Goal: Task Accomplishment & Management: Complete application form

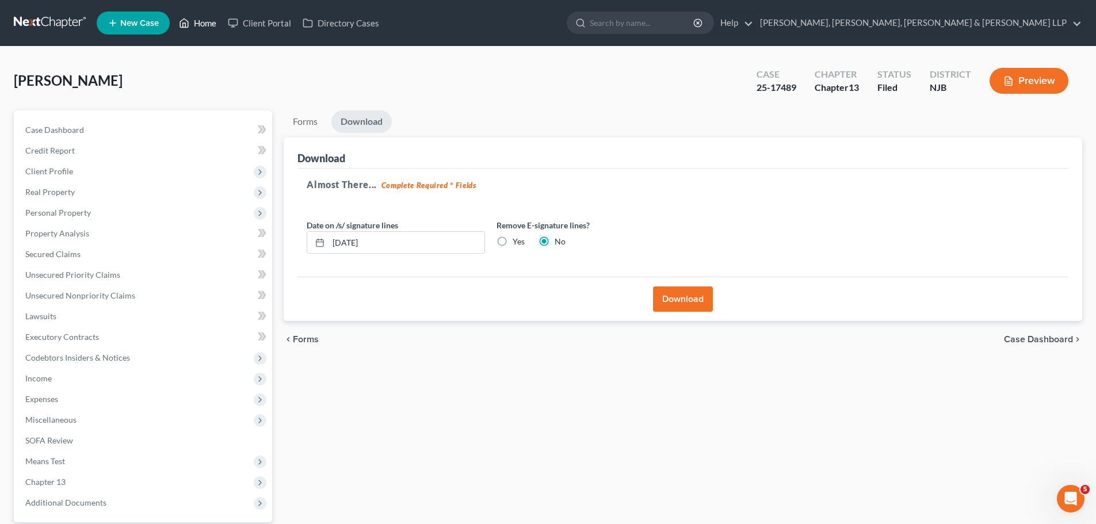
click at [192, 20] on link "Home" at bounding box center [197, 23] width 49 height 21
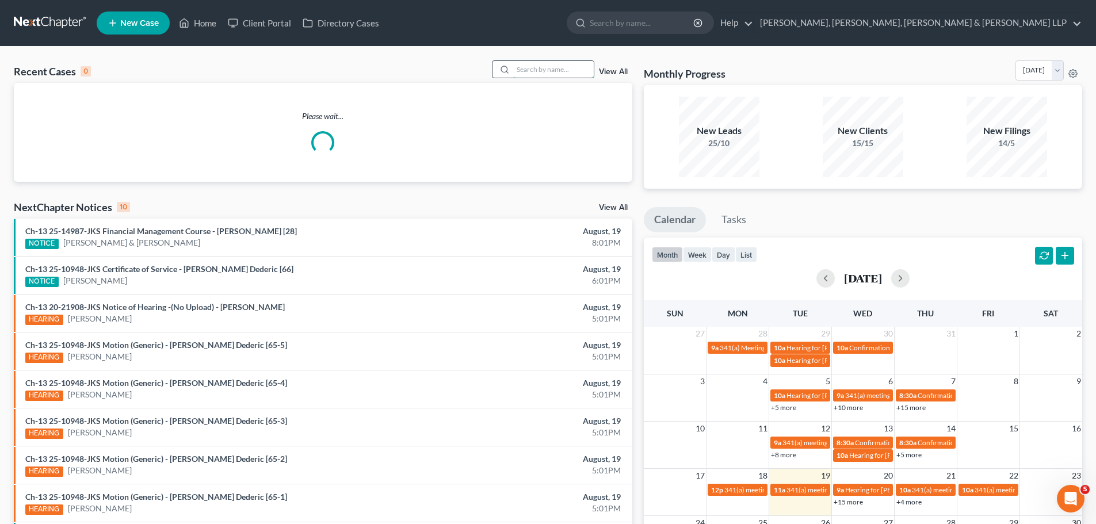
click at [546, 69] on input "search" at bounding box center [553, 69] width 81 height 17
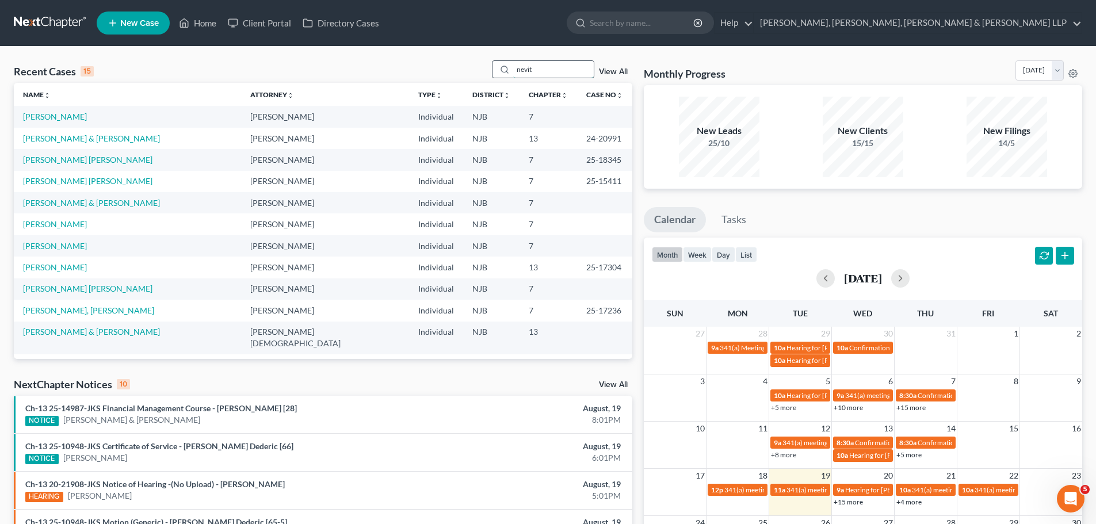
type input "nevith"
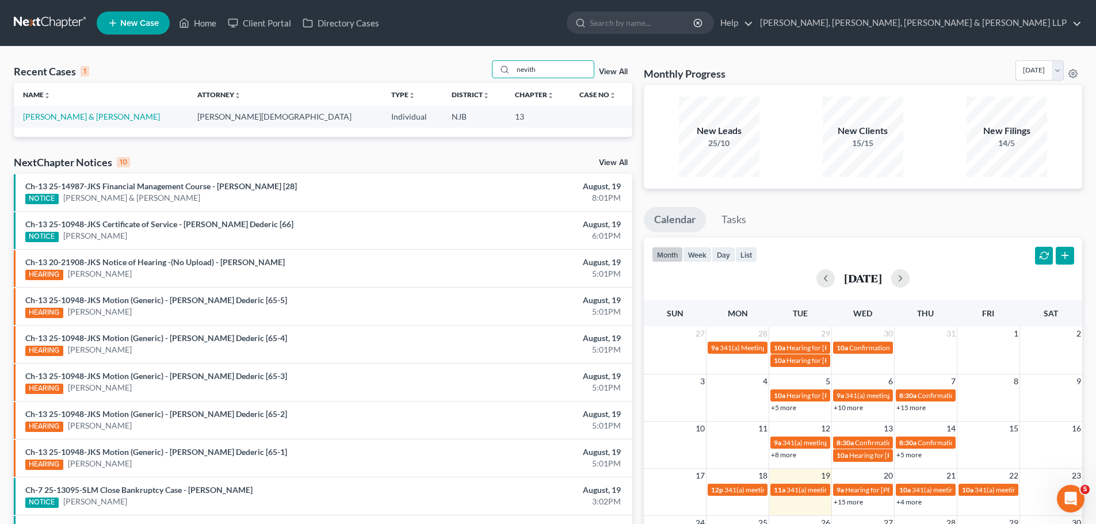
drag, startPoint x: 550, startPoint y: 68, endPoint x: 453, endPoint y: 83, distance: 98.3
click at [453, 83] on div "Recent Cases 1 nevith View All Name unfold_more expand_more expand_less Attorne…" at bounding box center [323, 98] width 618 height 76
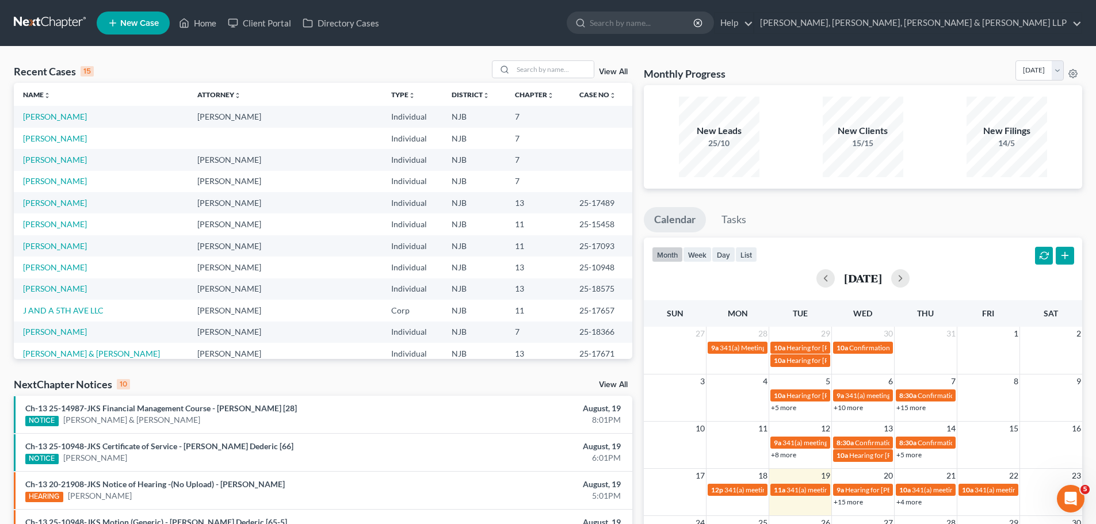
click at [152, 60] on div "Recent Cases 15 View All Name unfold_more expand_more expand_less Attorney unfo…" at bounding box center [548, 427] width 1096 height 760
click at [62, 202] on link "[PERSON_NAME]" at bounding box center [55, 203] width 64 height 10
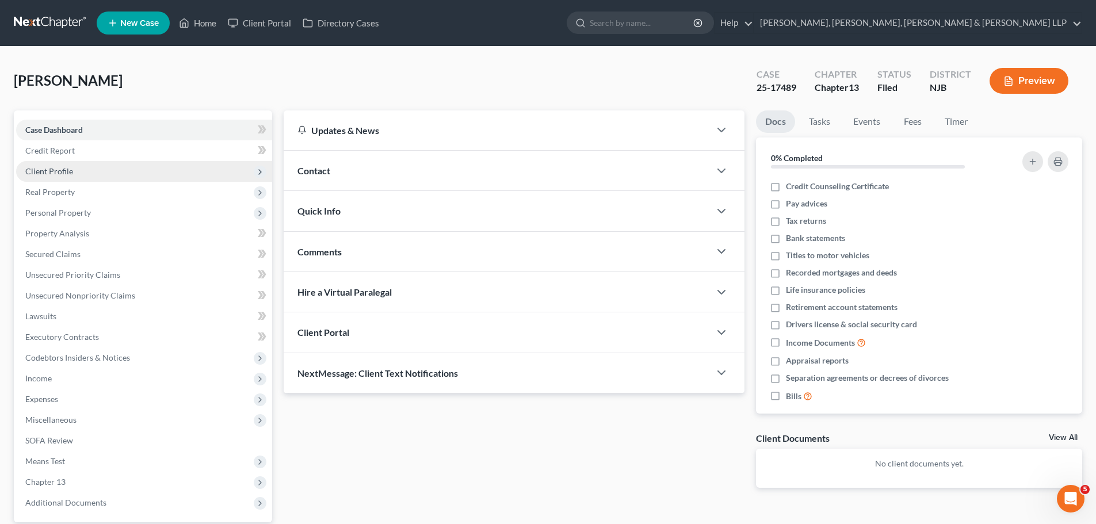
click at [65, 170] on span "Client Profile" at bounding box center [49, 171] width 48 height 10
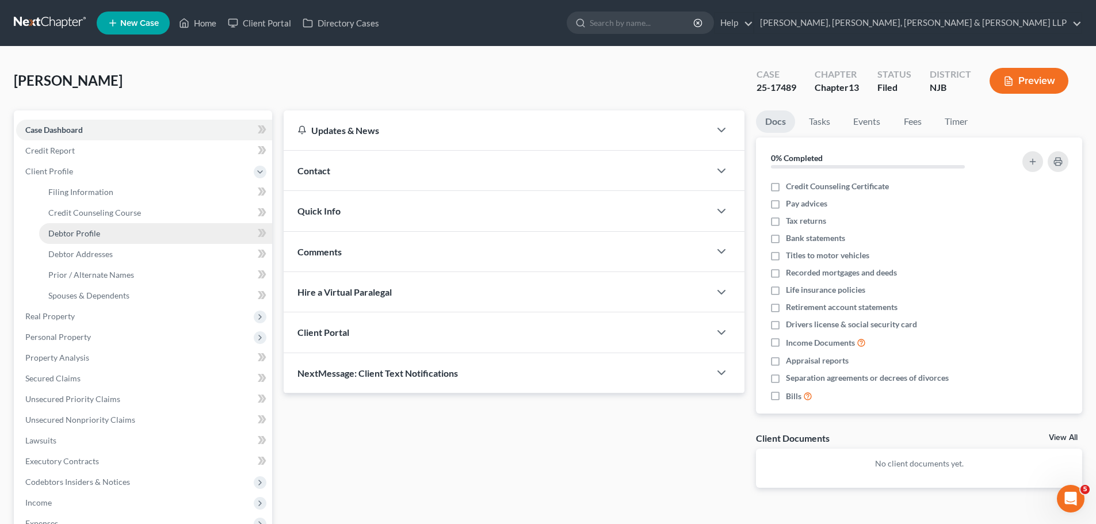
click at [83, 231] on span "Debtor Profile" at bounding box center [74, 233] width 52 height 10
select select "0"
select select "1"
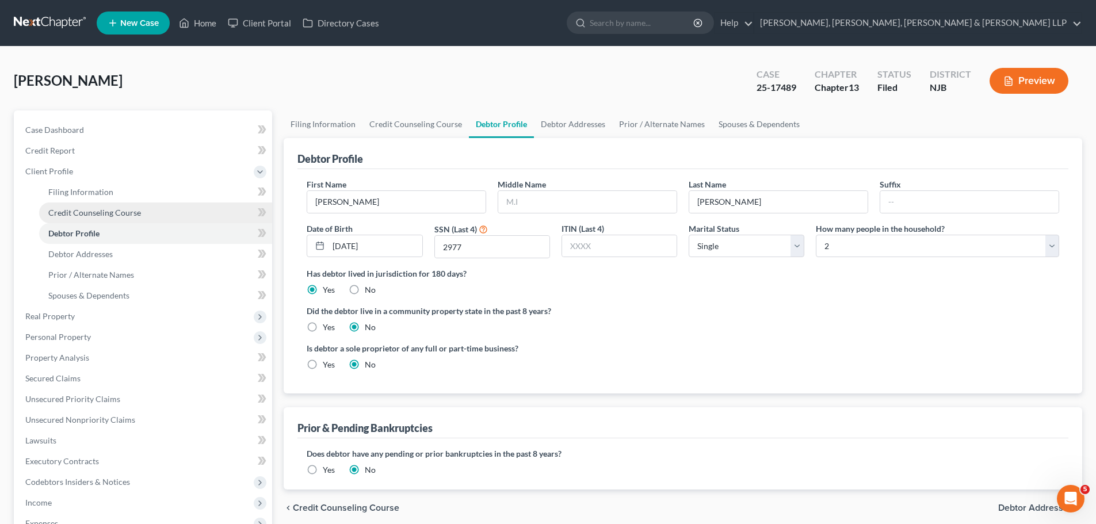
radio input "true"
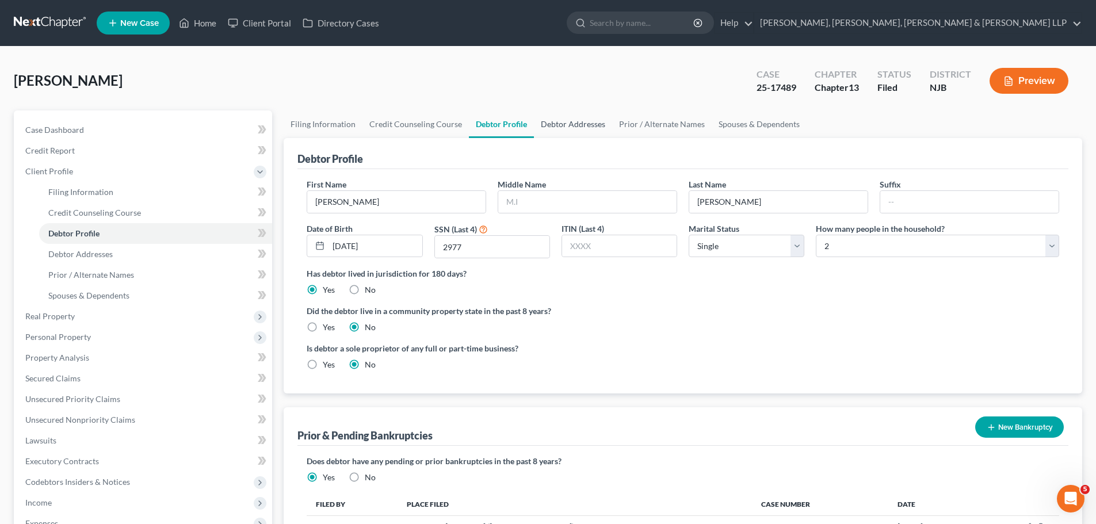
click at [580, 122] on link "Debtor Addresses" at bounding box center [573, 124] width 78 height 28
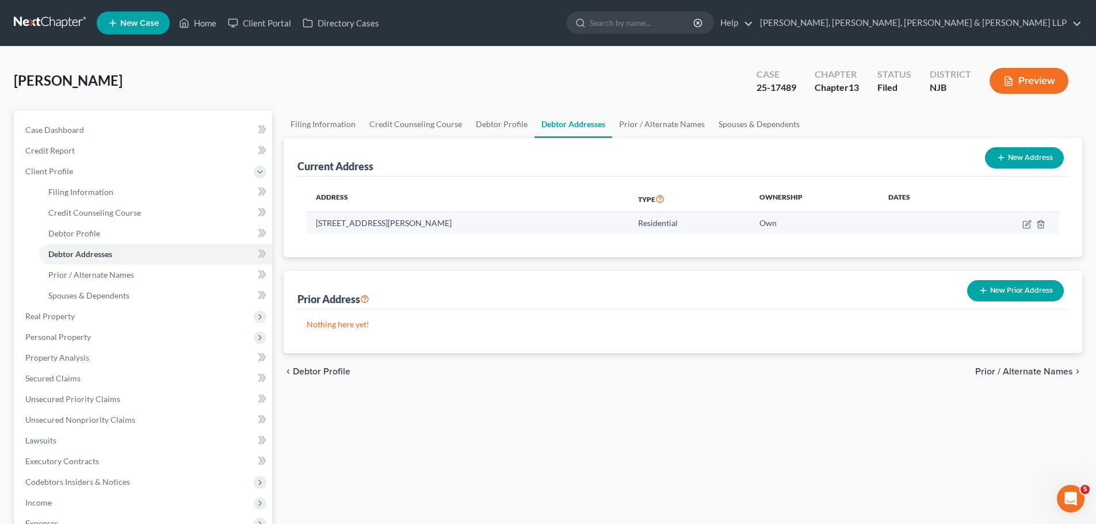
drag, startPoint x: 452, startPoint y: 224, endPoint x: 316, endPoint y: 226, distance: 136.3
click at [316, 226] on td "[STREET_ADDRESS][PERSON_NAME]" at bounding box center [468, 223] width 322 height 22
copy td "[STREET_ADDRESS][PERSON_NAME]"
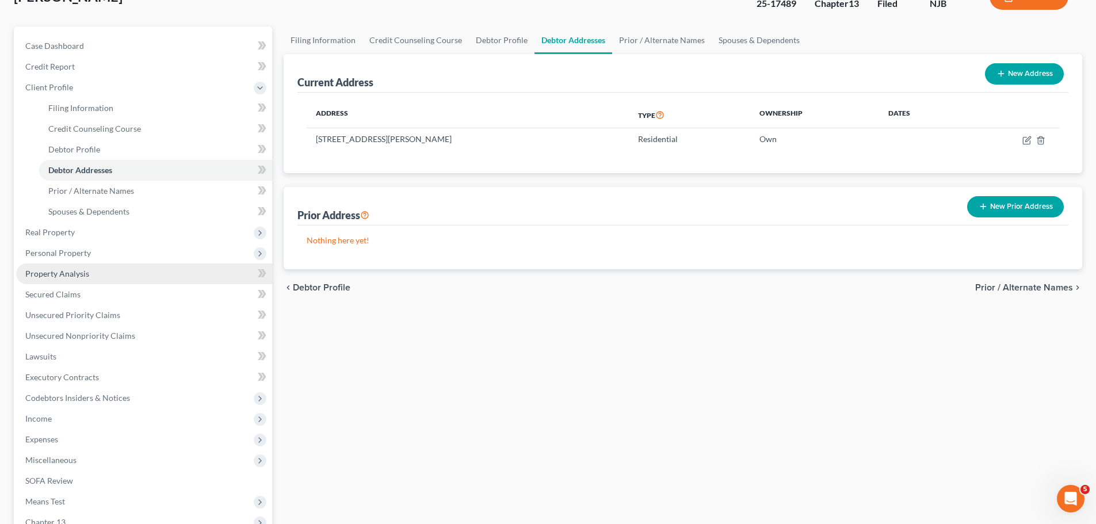
scroll to position [230, 0]
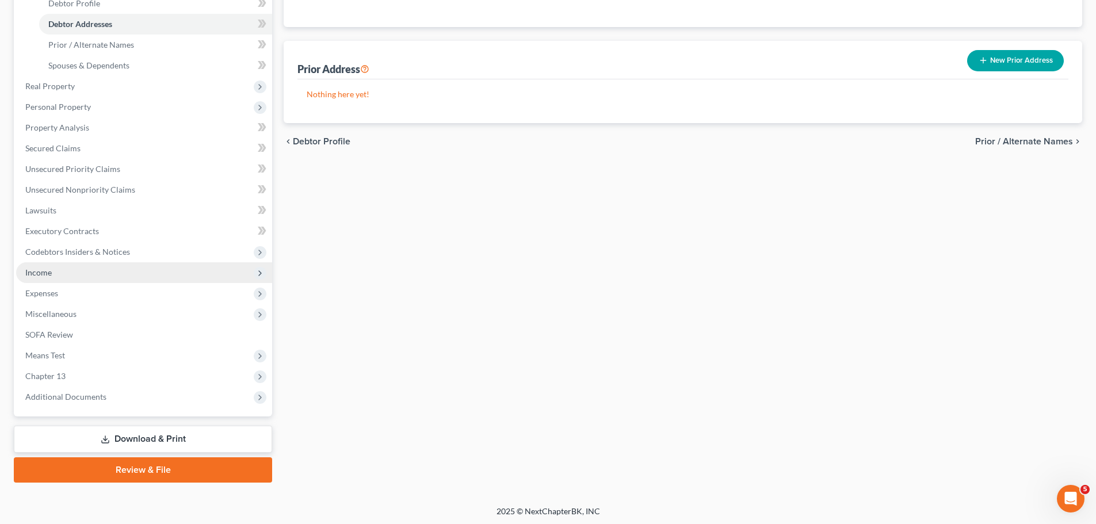
click at [44, 272] on span "Income" at bounding box center [38, 272] width 26 height 10
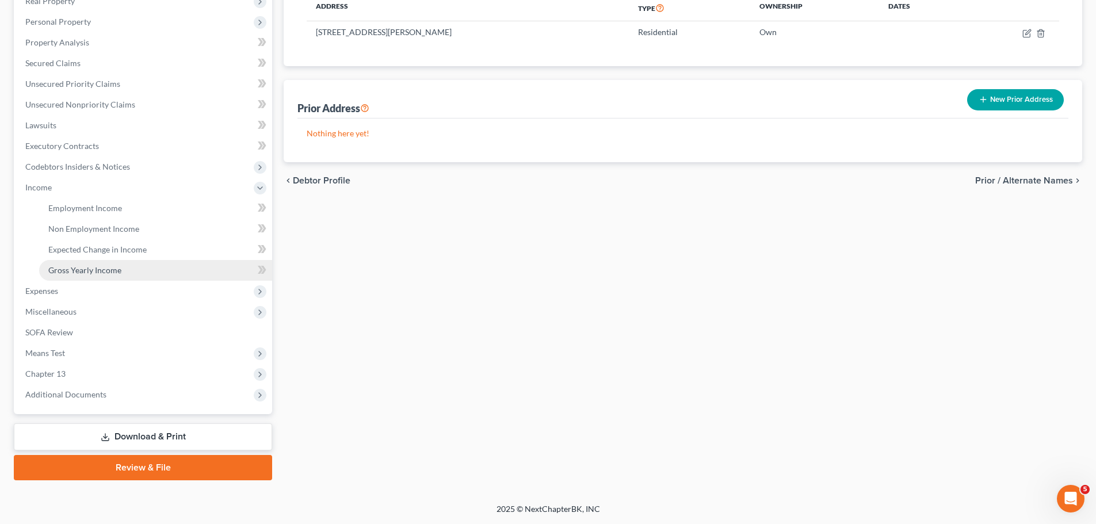
scroll to position [191, 0]
click at [50, 293] on span "Expenses" at bounding box center [41, 291] width 33 height 10
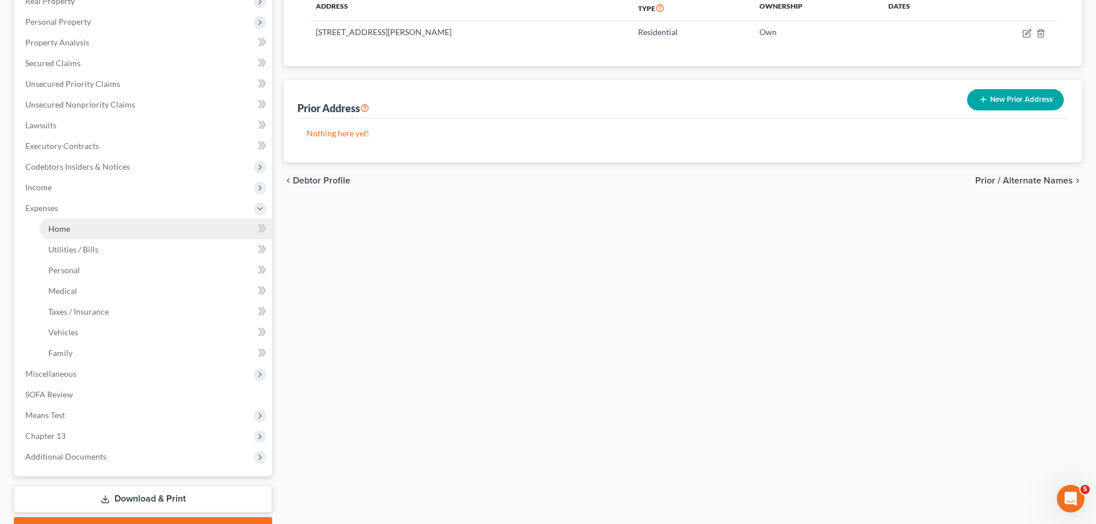
click at [62, 228] on span "Home" at bounding box center [59, 229] width 22 height 10
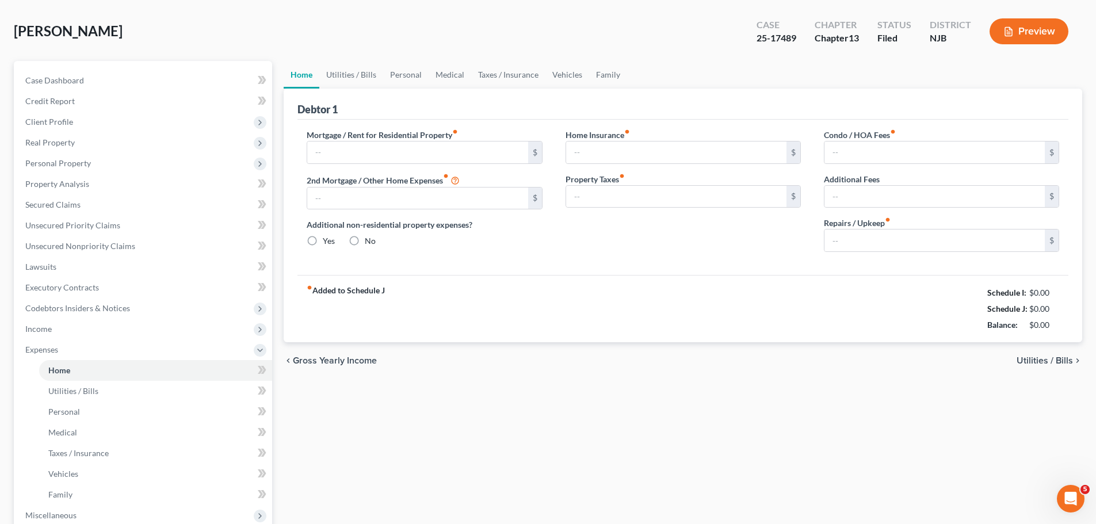
type input "4,397.38"
type input "3,770.00"
radio input "true"
type input "0.00"
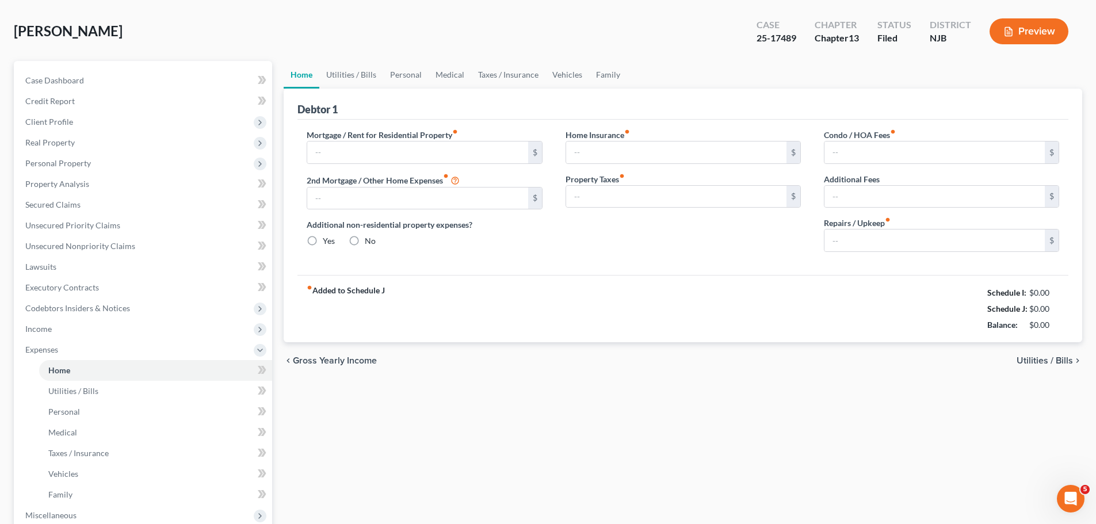
type input "0.00"
type input "500.00"
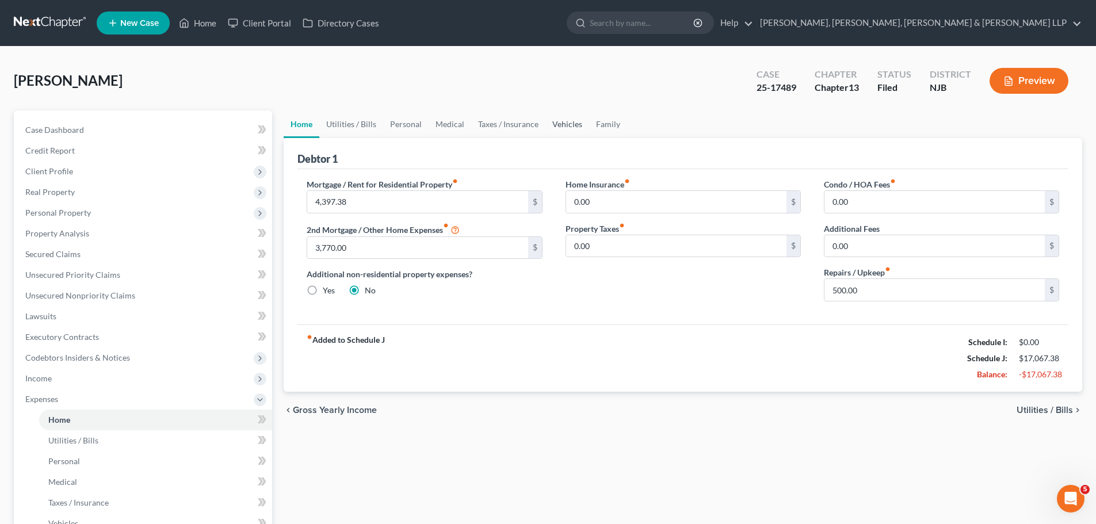
click at [568, 122] on link "Vehicles" at bounding box center [567, 124] width 44 height 28
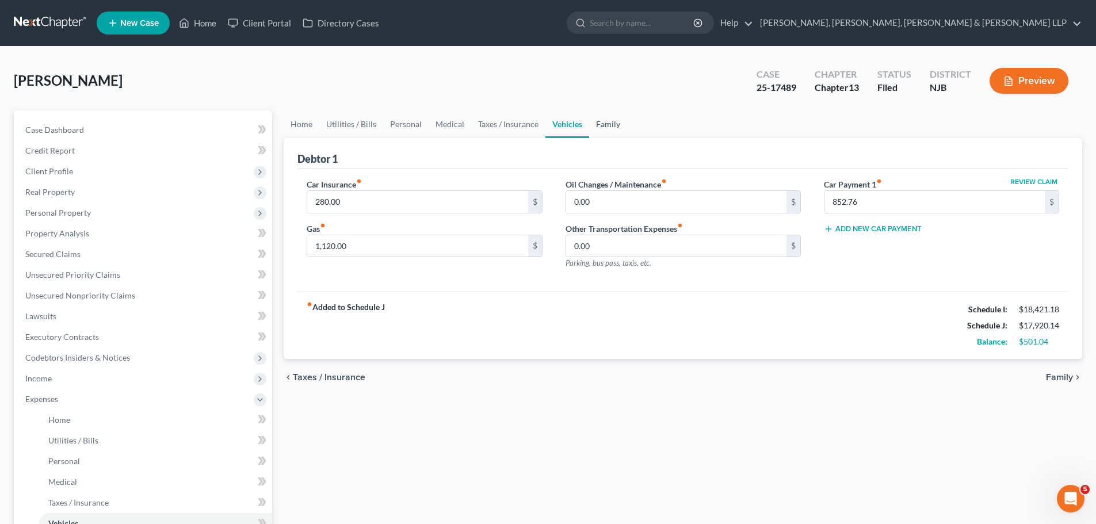
click at [607, 121] on link "Family" at bounding box center [608, 124] width 38 height 28
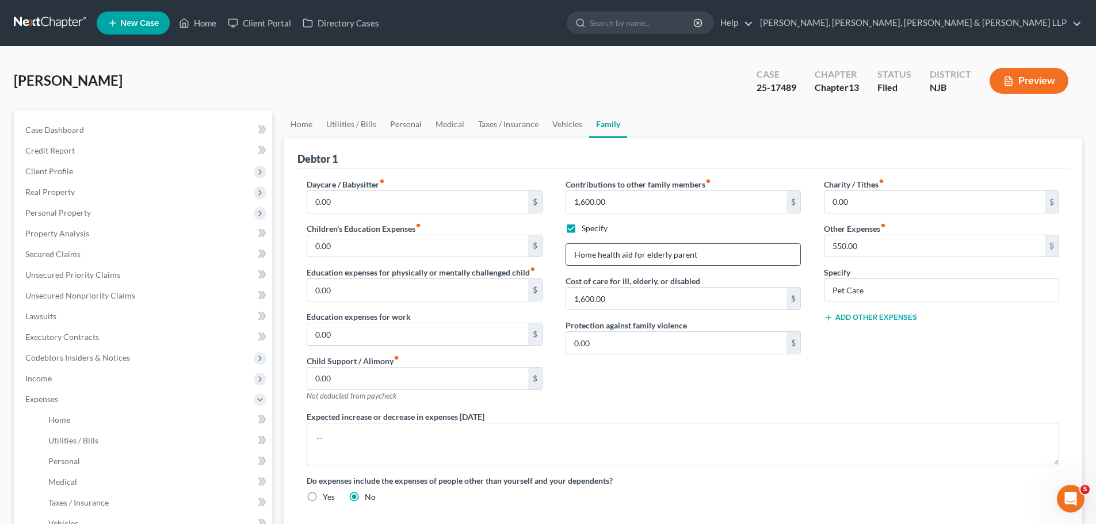
click at [658, 255] on input "Home health aid for elderly parent" at bounding box center [683, 255] width 234 height 22
drag, startPoint x: 714, startPoint y: 258, endPoint x: 557, endPoint y: 258, distance: 157.0
click at [557, 258] on div "Contributions to other family members fiber_manual_record 1,600.00 $ Specify Ho…" at bounding box center [683, 294] width 258 height 232
paste input "home health aide and prescription medications"
type input "home health aide and prescription medications"
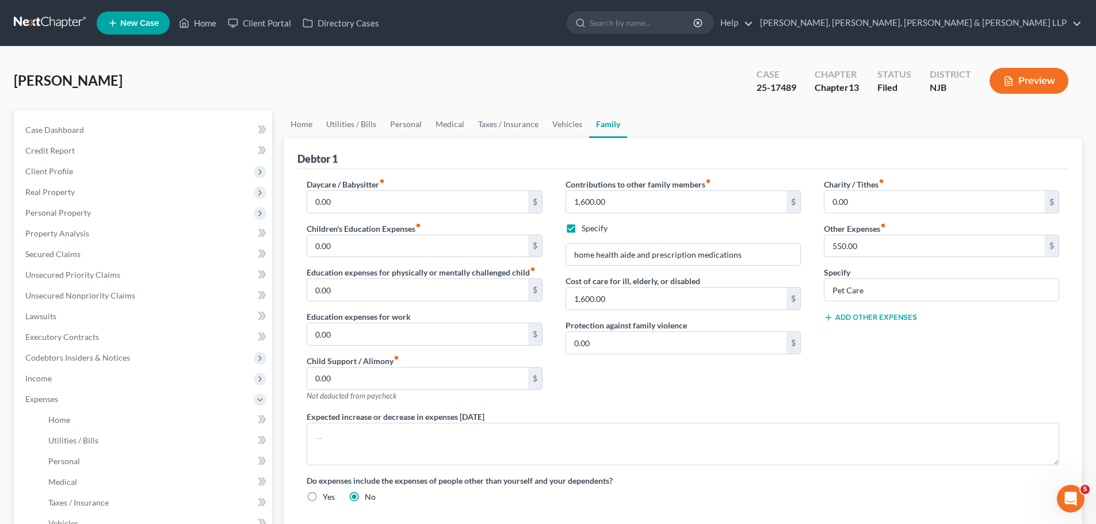
click at [659, 383] on div "Contributions to other family members fiber_manual_record 1,600.00 $ Specify ho…" at bounding box center [683, 294] width 258 height 232
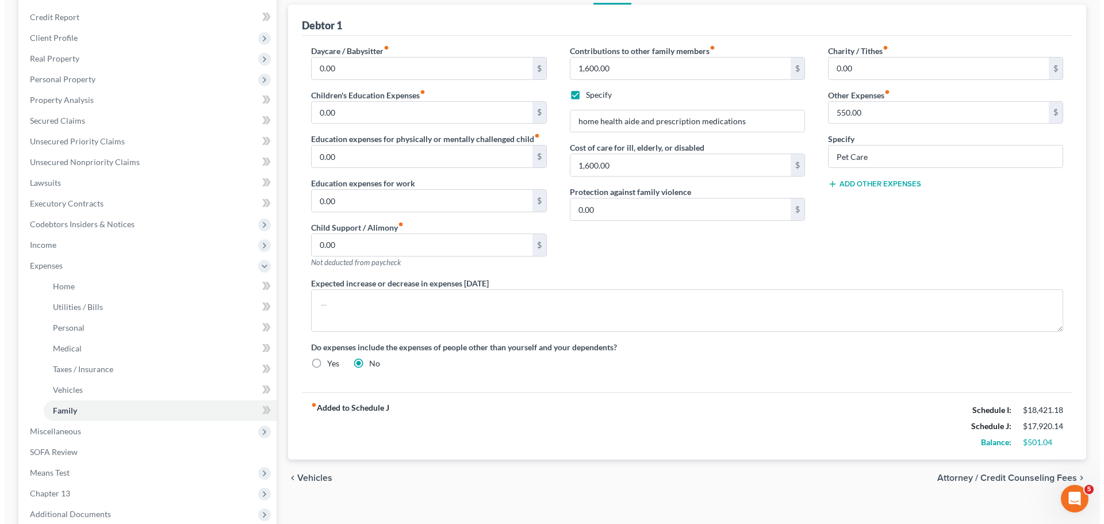
scroll to position [173, 0]
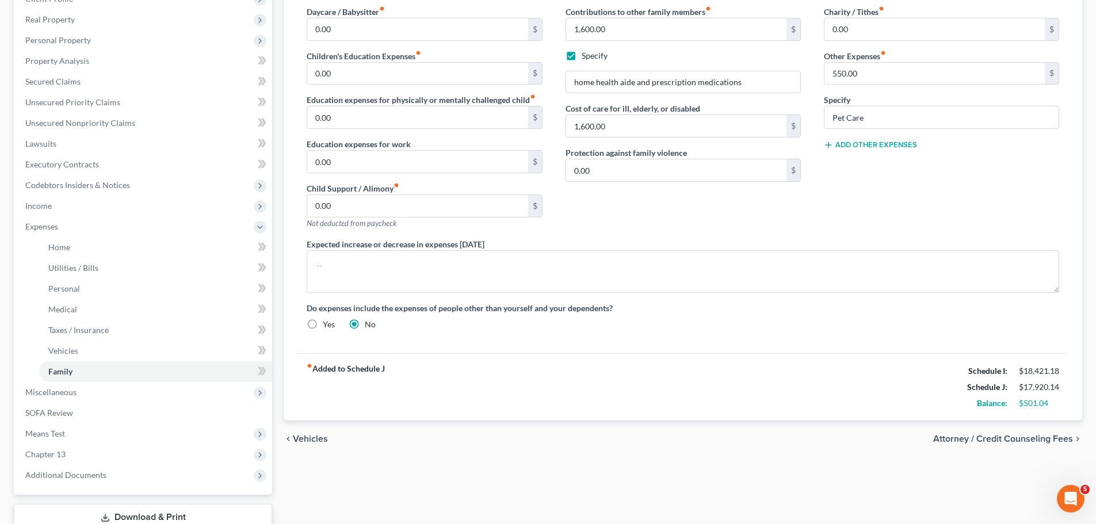
click at [1020, 436] on span "Attorney / Credit Counseling Fees" at bounding box center [1003, 438] width 140 height 9
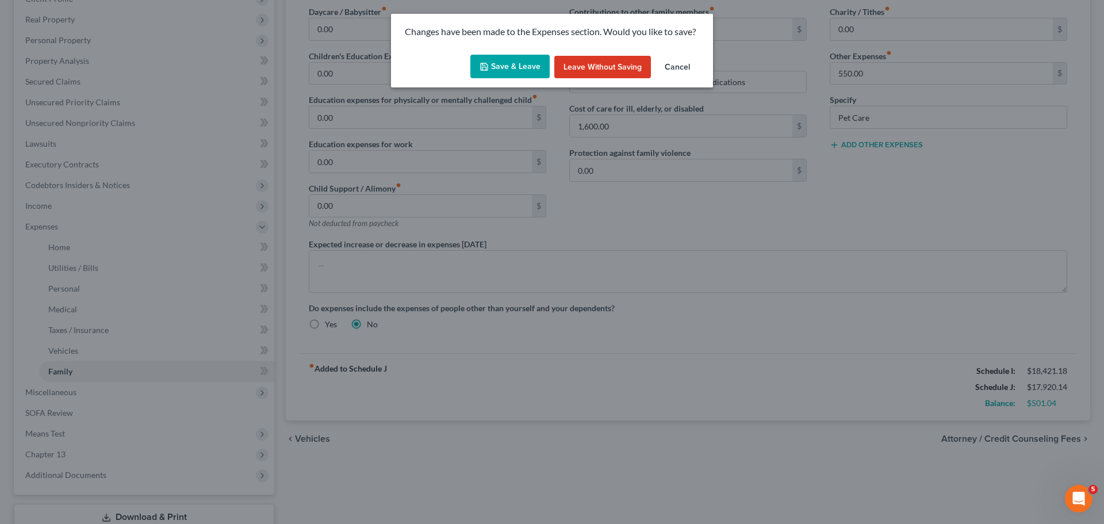
click at [499, 61] on button "Save & Leave" at bounding box center [509, 67] width 79 height 24
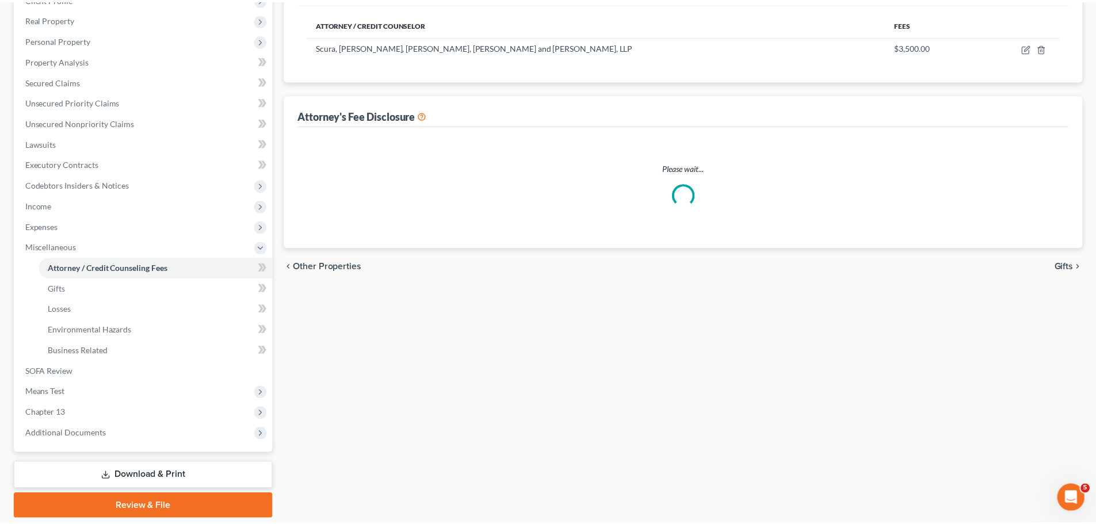
scroll to position [29, 0]
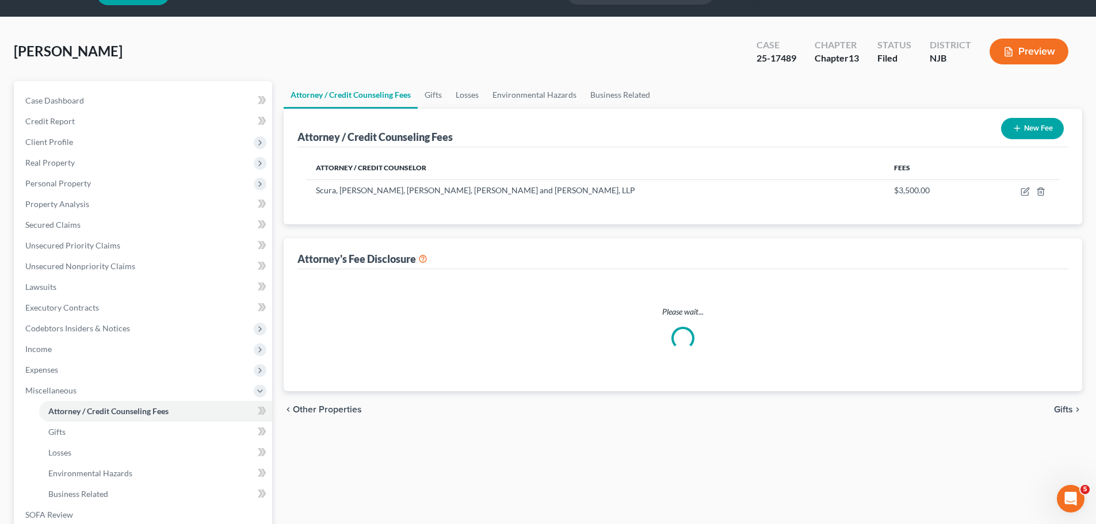
select select "0"
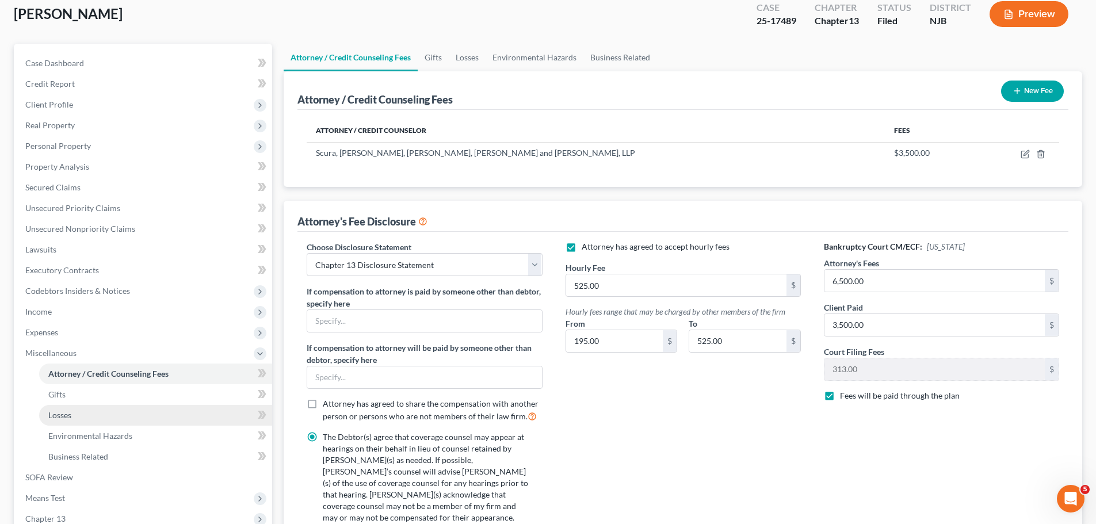
scroll to position [173, 0]
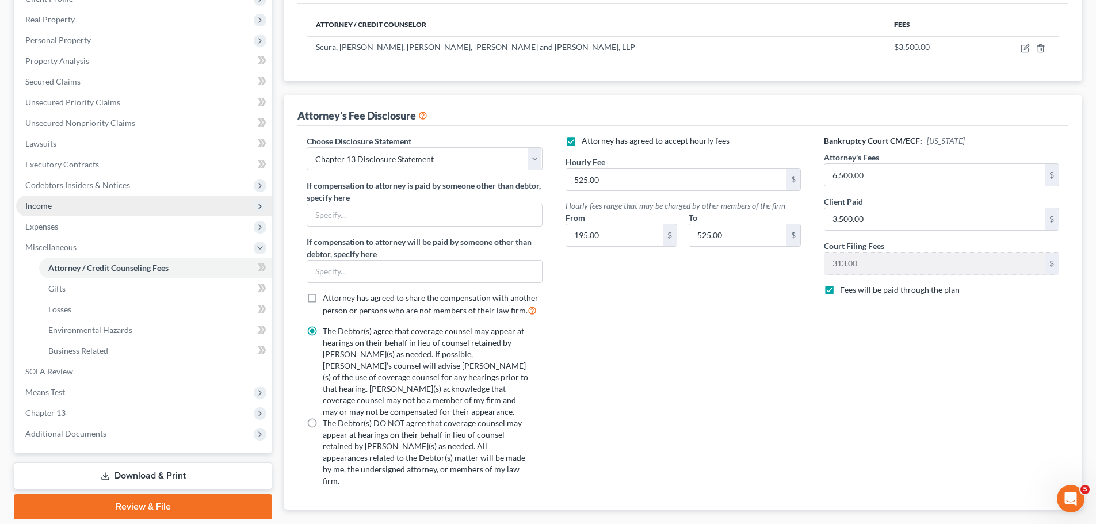
click at [47, 205] on span "Income" at bounding box center [38, 206] width 26 height 10
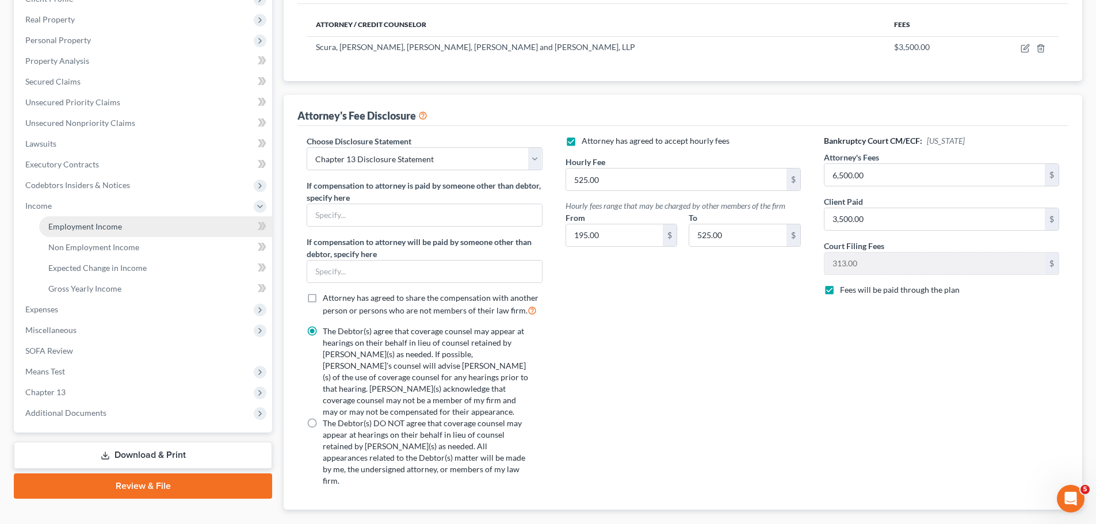
click at [62, 223] on span "Employment Income" at bounding box center [85, 226] width 74 height 10
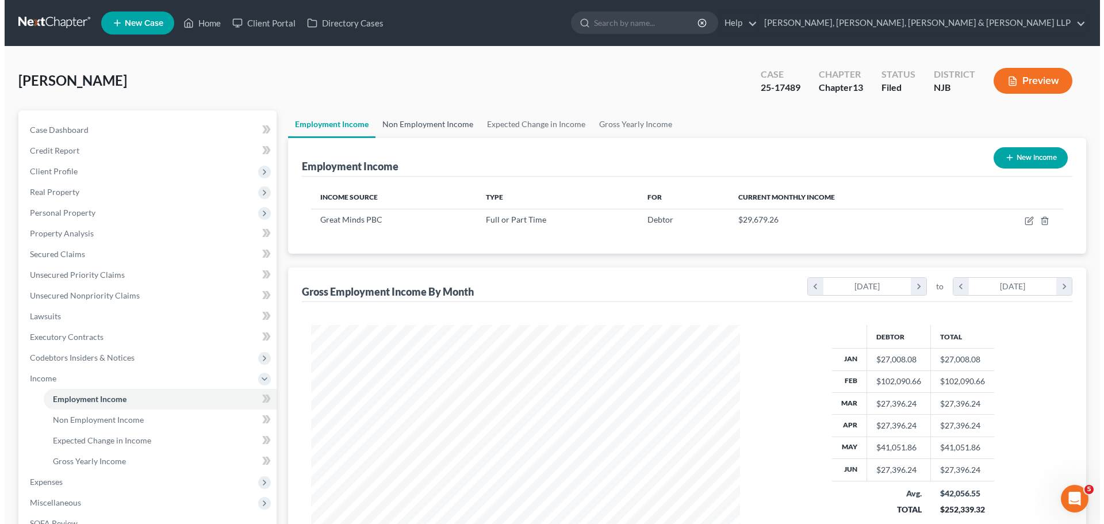
scroll to position [215, 452]
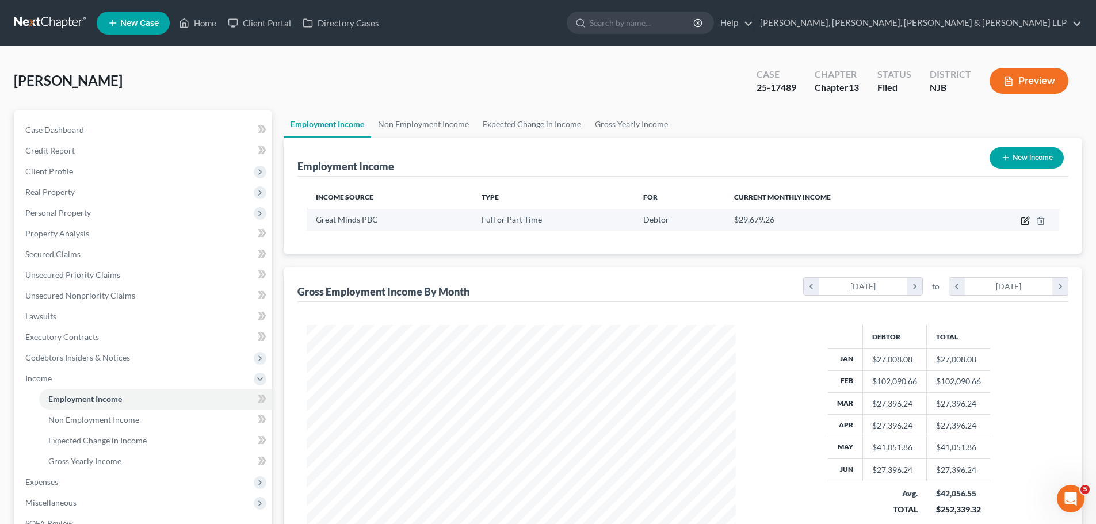
click at [1025, 223] on icon "button" at bounding box center [1024, 220] width 9 height 9
select select "0"
select select "8"
select select "2"
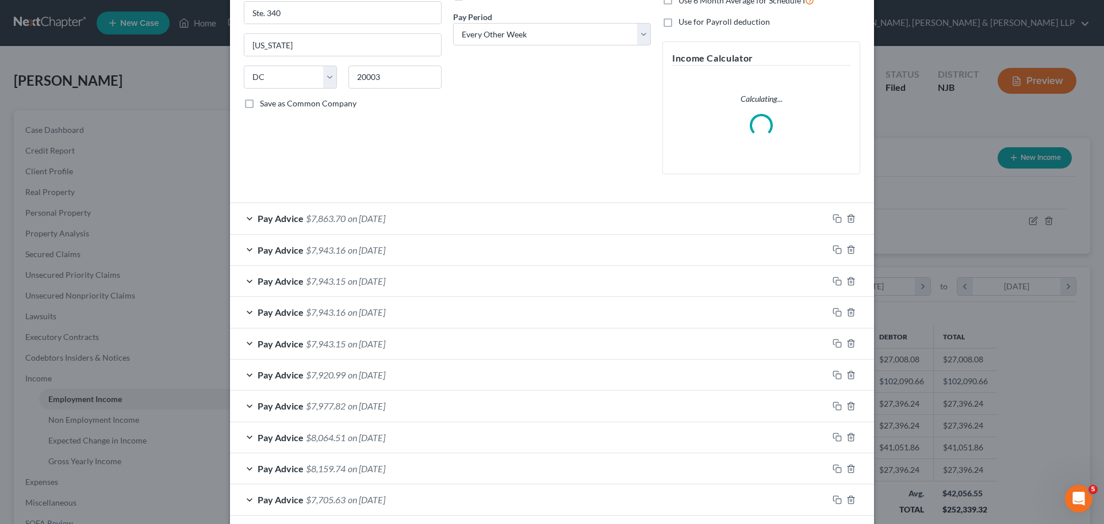
scroll to position [173, 0]
click at [455, 221] on div "Pay Advice $7,863.70 on [DATE]" at bounding box center [529, 217] width 598 height 30
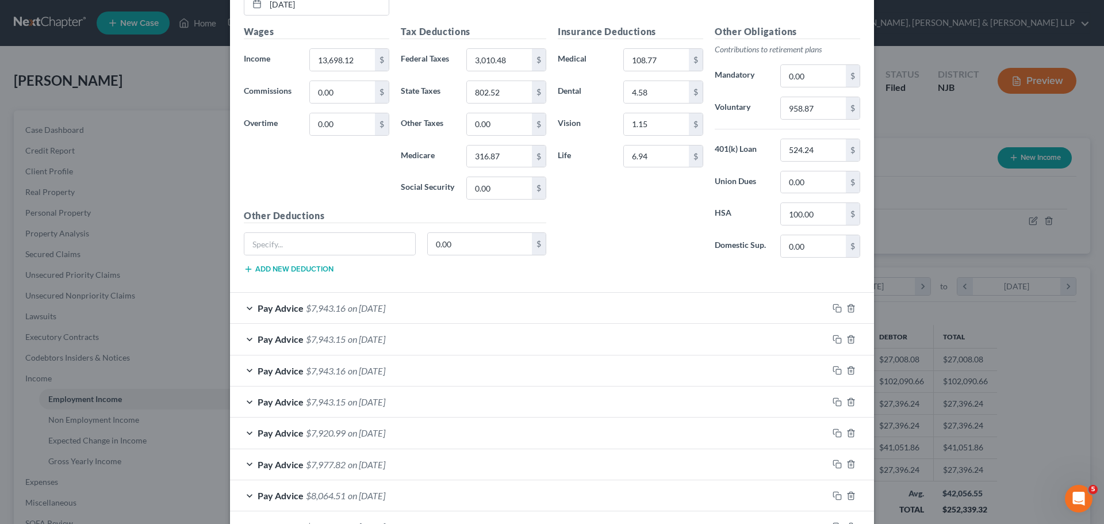
scroll to position [497, 0]
click at [265, 239] on input "text" at bounding box center [329, 244] width 171 height 22
type input "FSA"
drag, startPoint x: 791, startPoint y: 210, endPoint x: 815, endPoint y: 214, distance: 23.9
click at [791, 210] on input "100.00" at bounding box center [813, 214] width 65 height 22
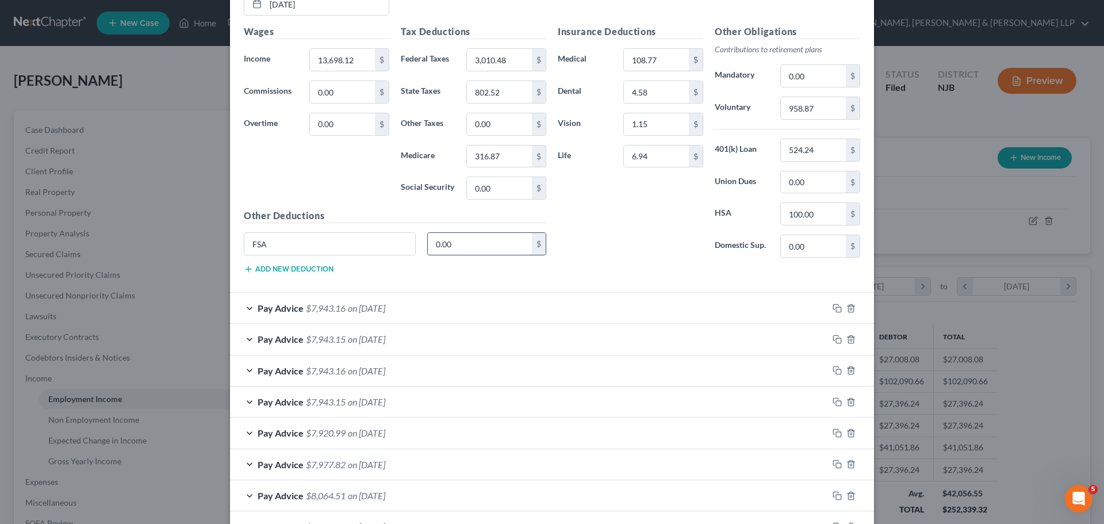
click at [445, 244] on input "0.00" at bounding box center [480, 244] width 105 height 22
paste input "10"
type input "100.00"
click at [569, 243] on div "Insurance Deductions Medical 108.77 $ Dental 4.58 $ Vision 1.15 $ Life 6.94 $" at bounding box center [630, 146] width 157 height 242
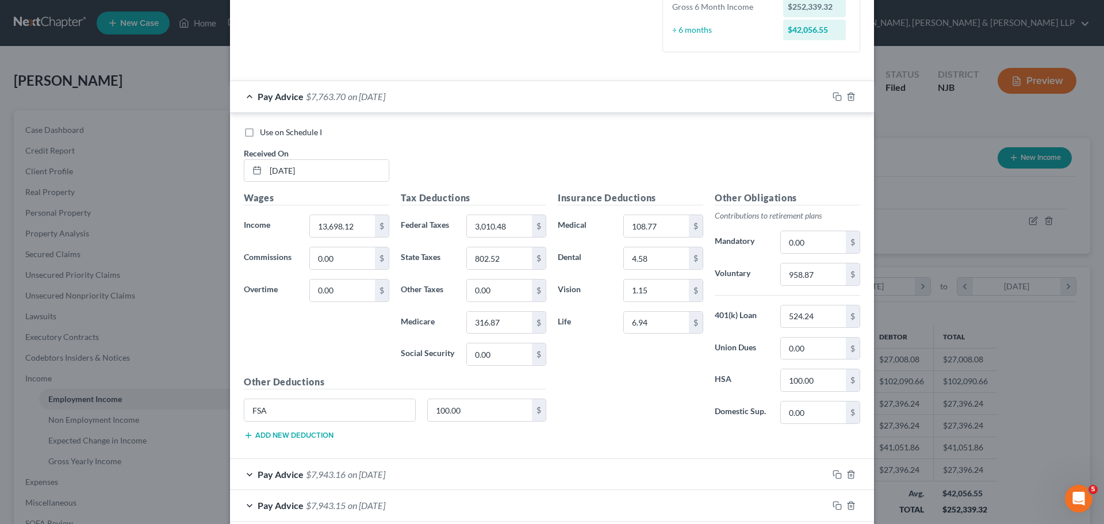
scroll to position [324, 0]
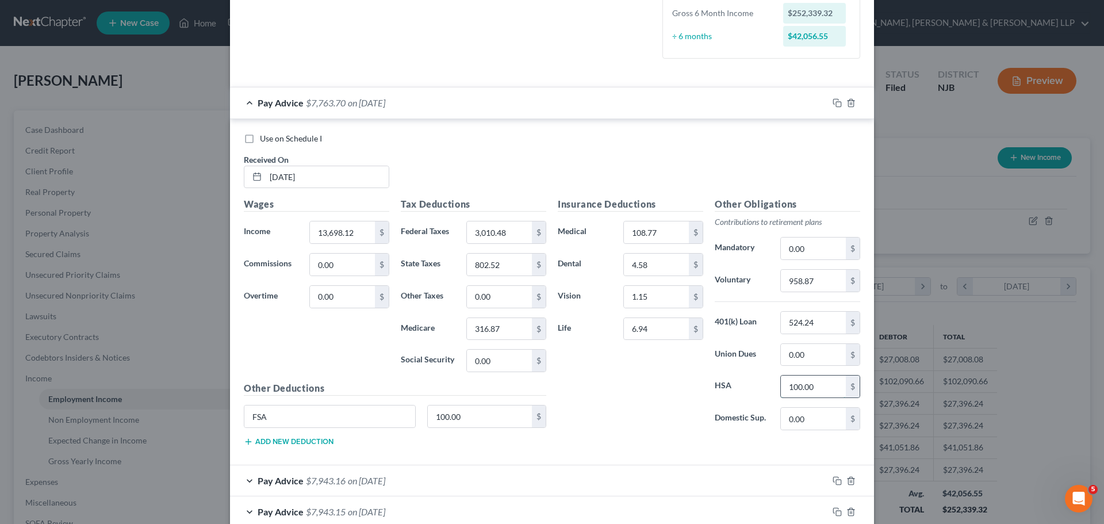
click at [815, 393] on input "100.00" at bounding box center [813, 387] width 65 height 22
type input "0"
click at [533, 104] on div "Pay Advice $7,863.70 on [DATE]" at bounding box center [529, 102] width 598 height 30
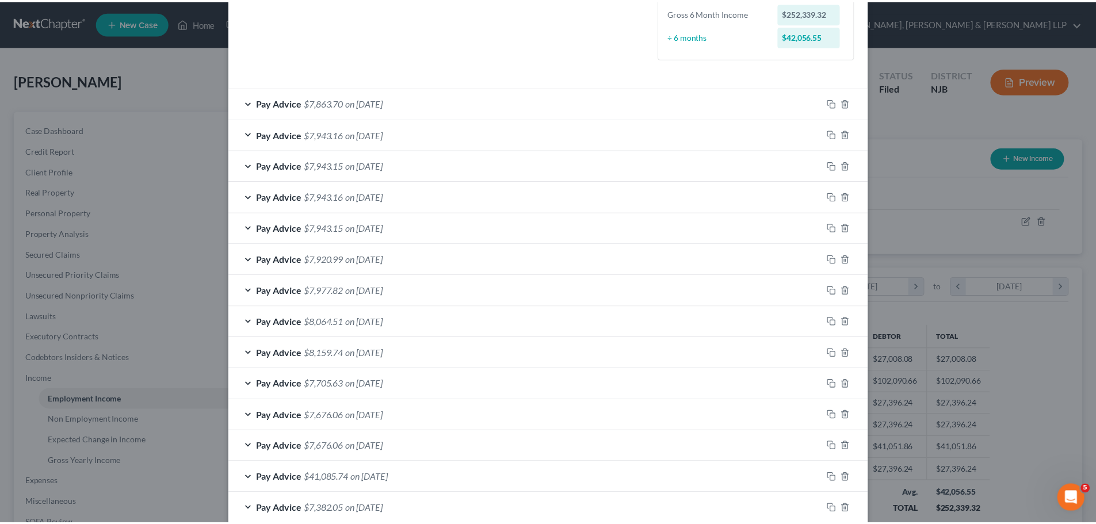
scroll to position [482, 0]
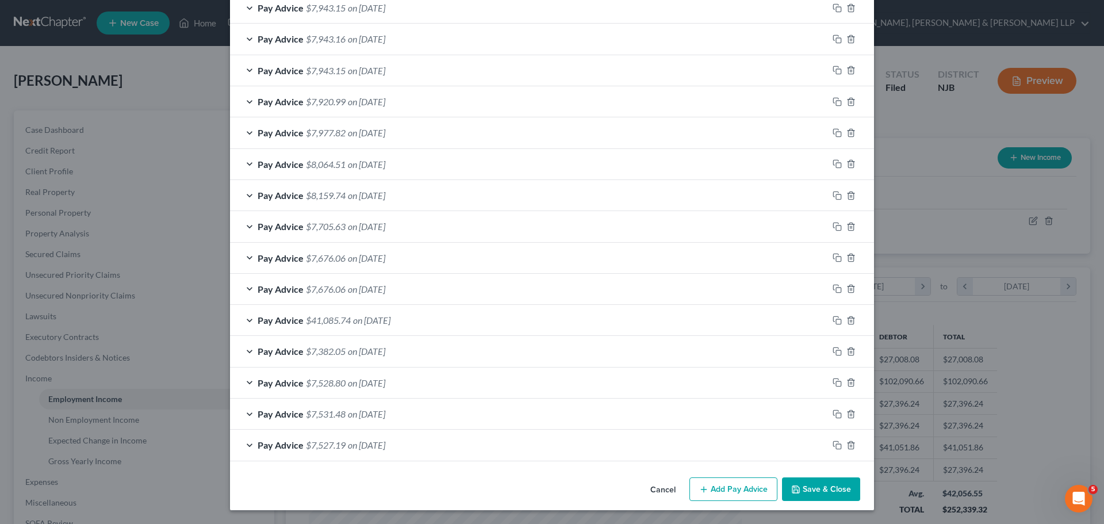
click at [818, 495] on button "Save & Close" at bounding box center [821, 489] width 78 height 24
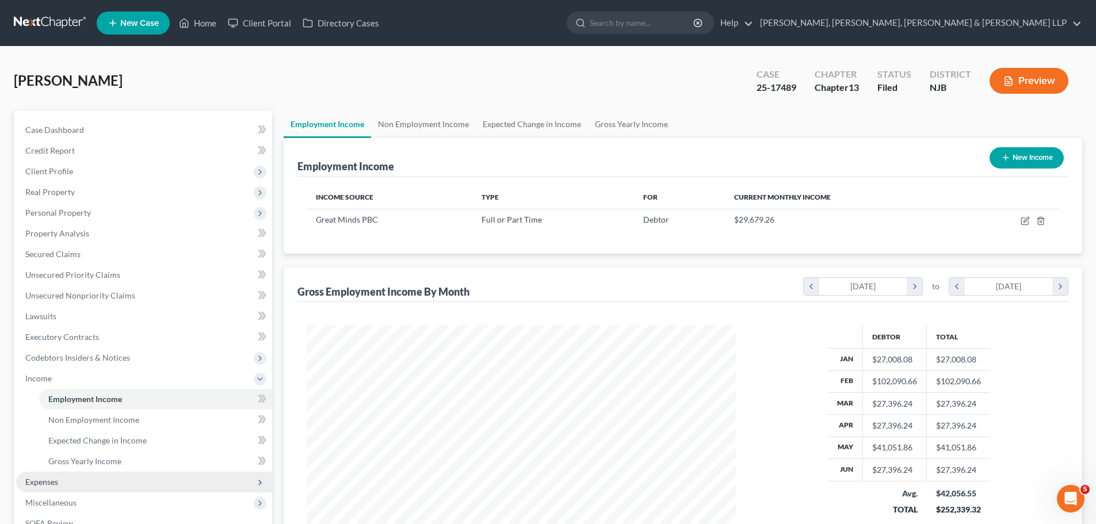
scroll to position [115, 0]
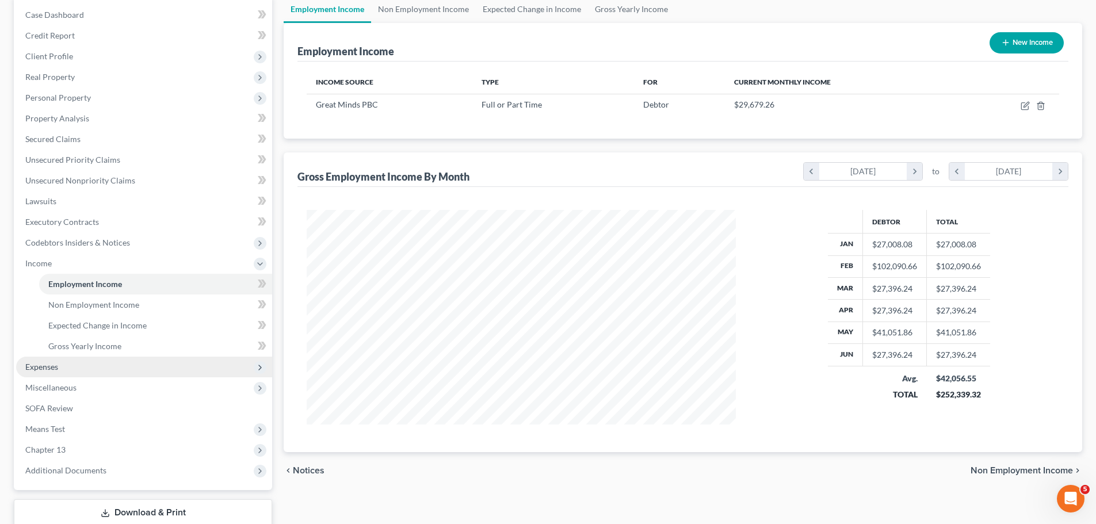
click at [55, 361] on span "Expenses" at bounding box center [144, 367] width 256 height 21
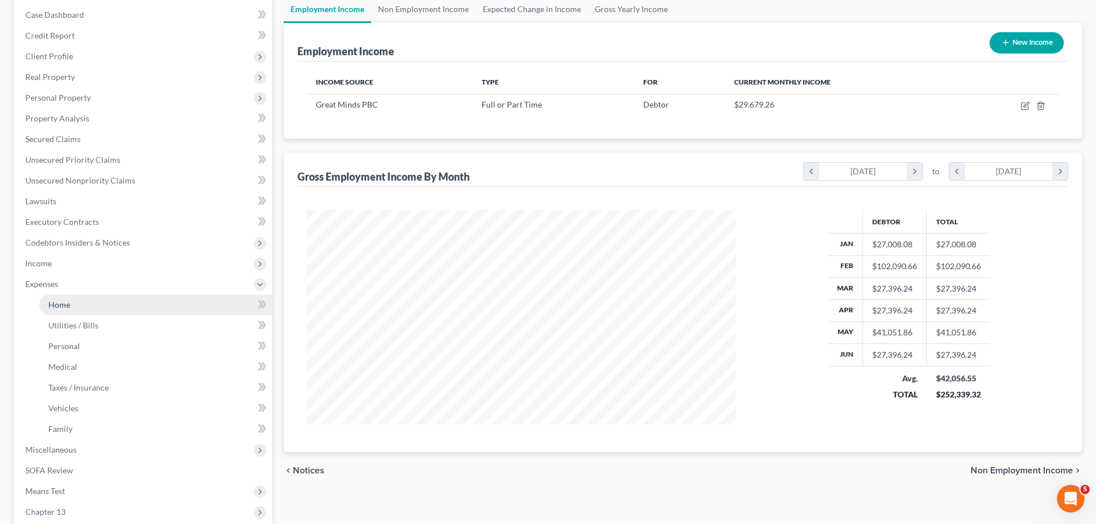
click at [57, 305] on span "Home" at bounding box center [59, 305] width 22 height 10
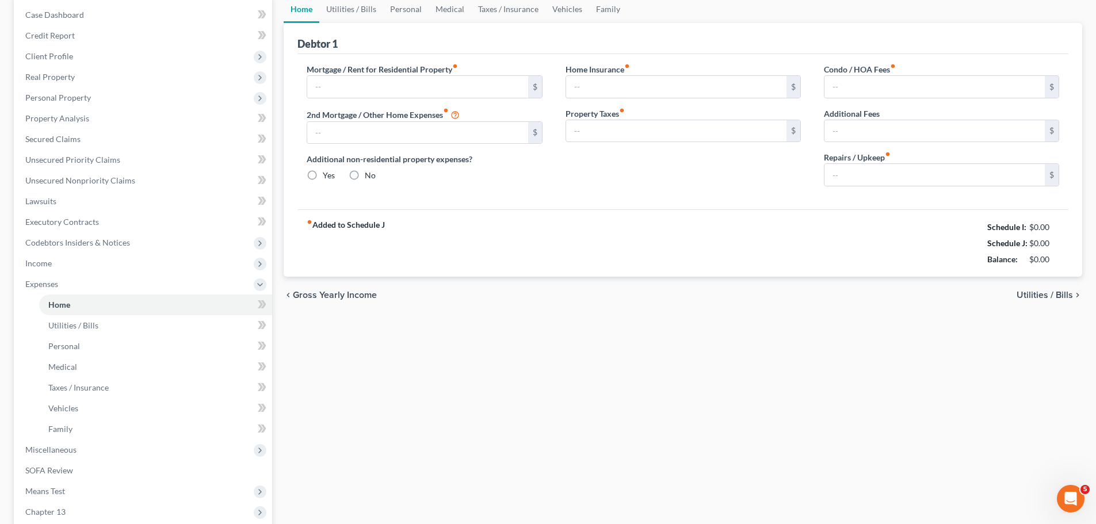
type input "4,397.38"
type input "3,770.00"
radio input "true"
type input "0.00"
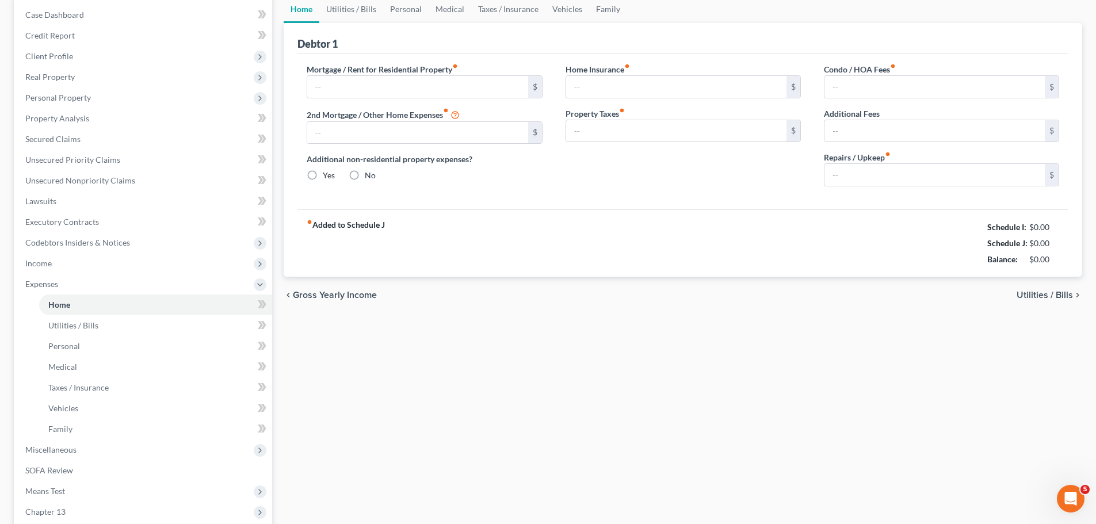
type input "0.00"
type input "500.00"
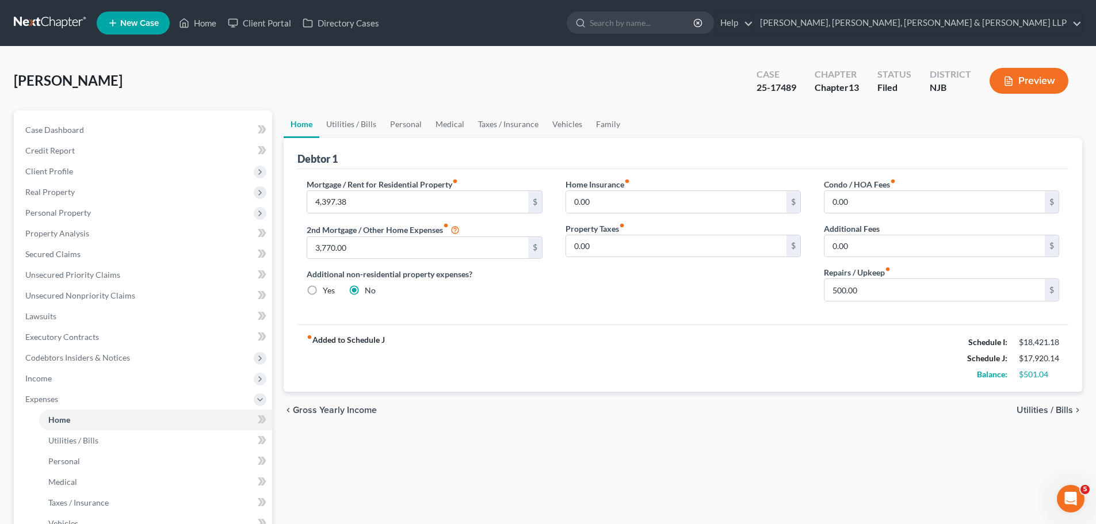
click at [1037, 87] on button "Preview" at bounding box center [1028, 81] width 79 height 26
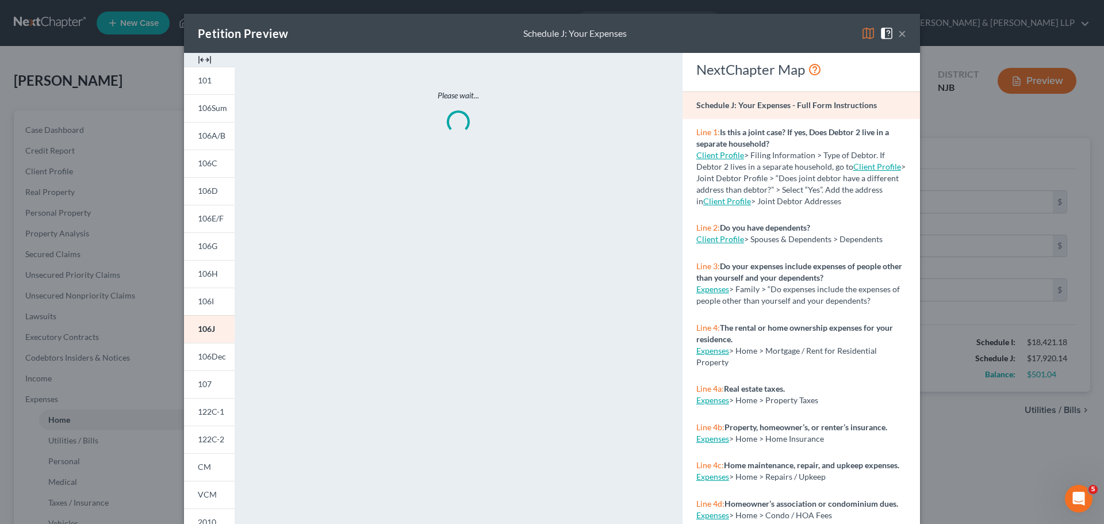
click at [869, 32] on img at bounding box center [868, 33] width 14 height 14
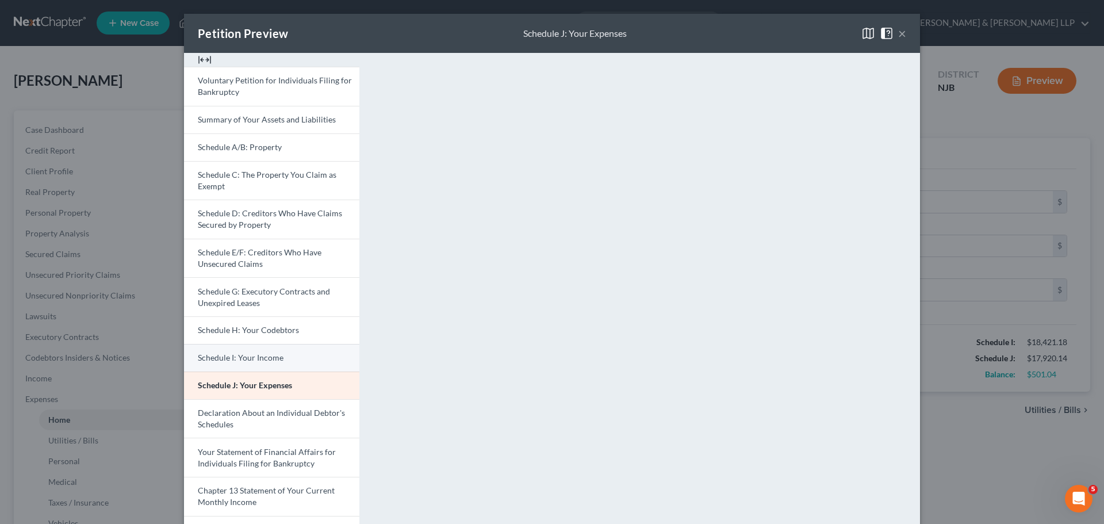
click at [251, 357] on span "Schedule I: Your Income" at bounding box center [241, 358] width 86 height 10
drag, startPoint x: 897, startPoint y: 33, endPoint x: 702, endPoint y: 36, distance: 195.0
click at [898, 32] on button "×" at bounding box center [902, 33] width 8 height 14
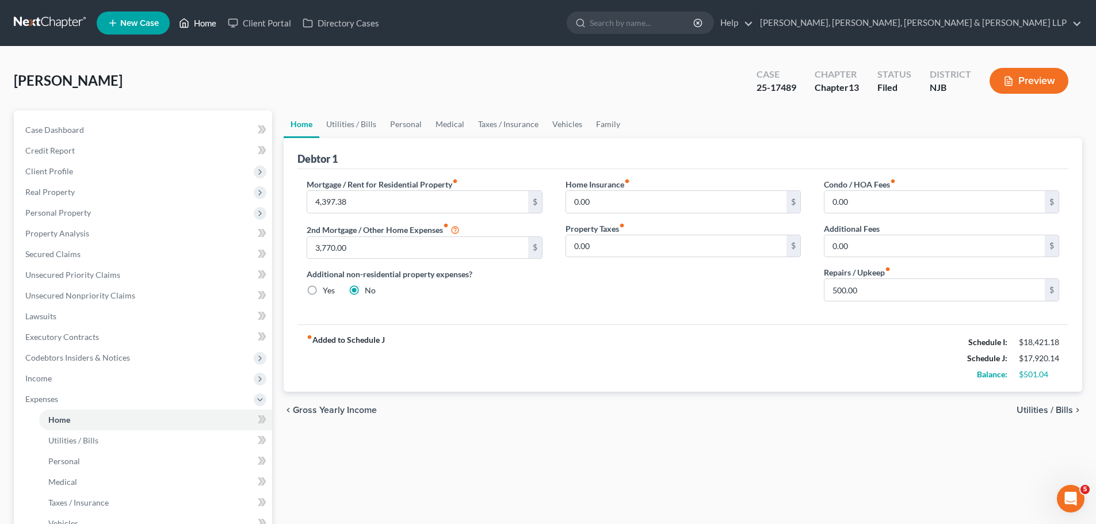
click at [207, 21] on link "Home" at bounding box center [197, 23] width 49 height 21
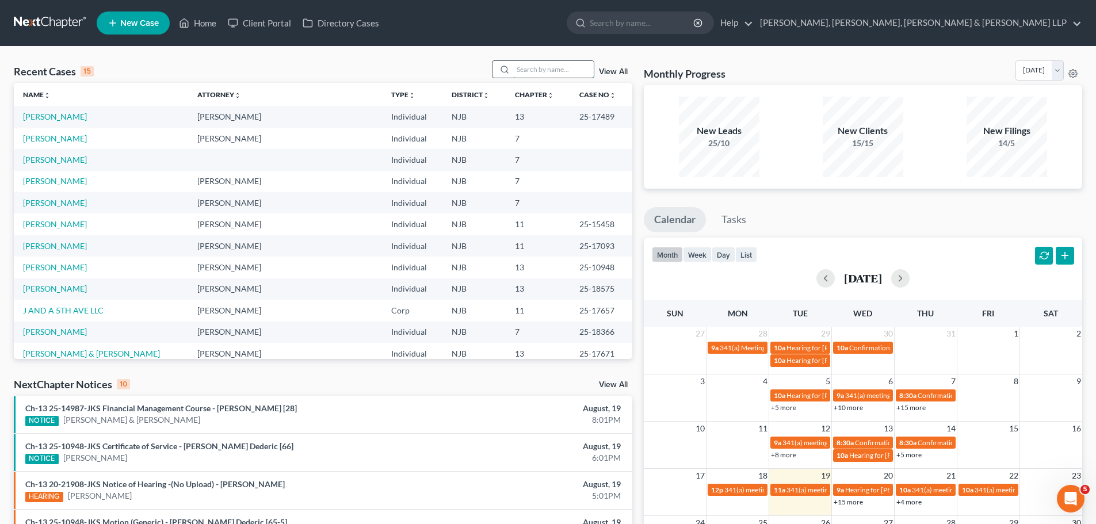
click at [556, 73] on input "search" at bounding box center [553, 69] width 81 height 17
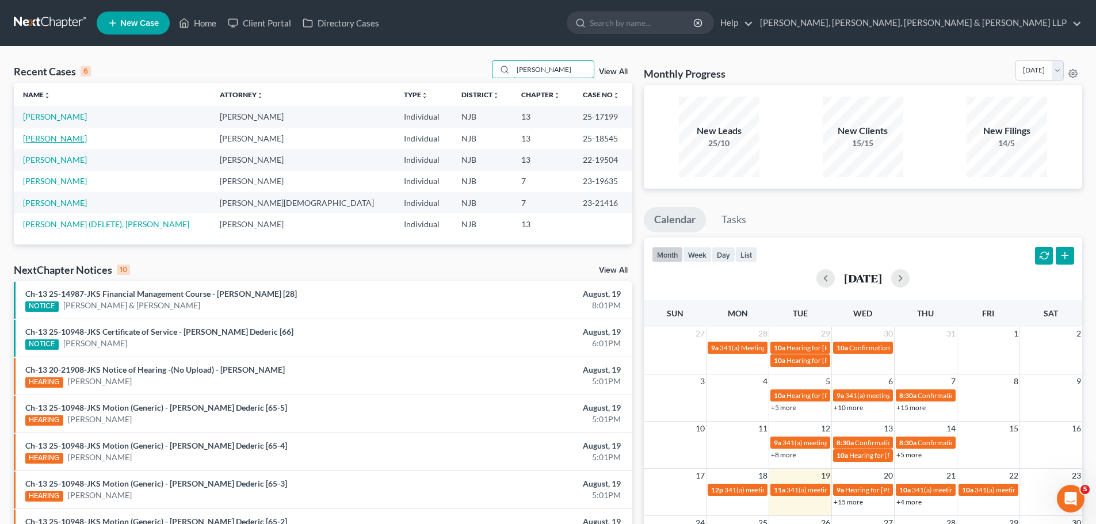
type input "[PERSON_NAME]"
click at [62, 136] on link "[PERSON_NAME]" at bounding box center [55, 138] width 64 height 10
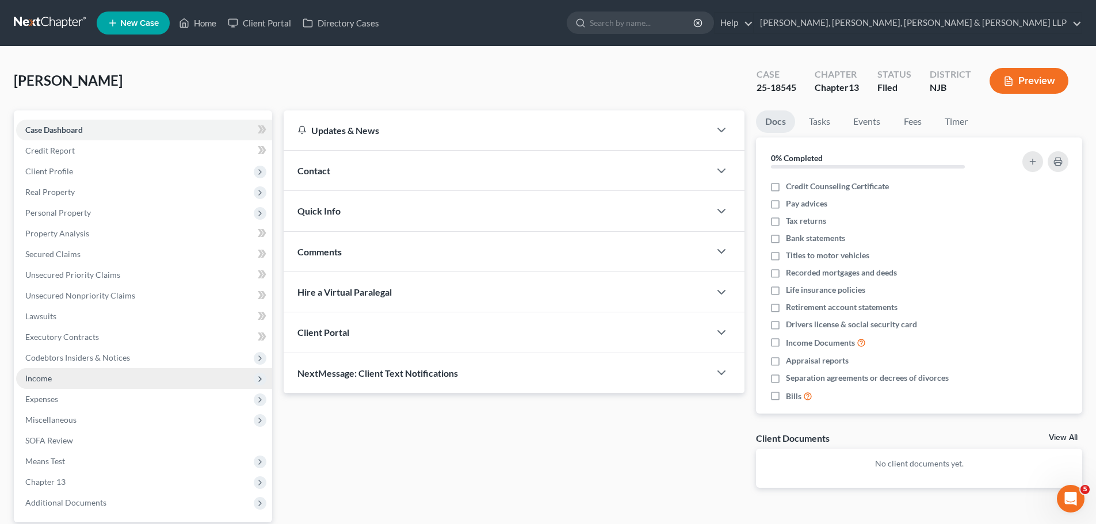
click at [43, 375] on span "Income" at bounding box center [38, 378] width 26 height 10
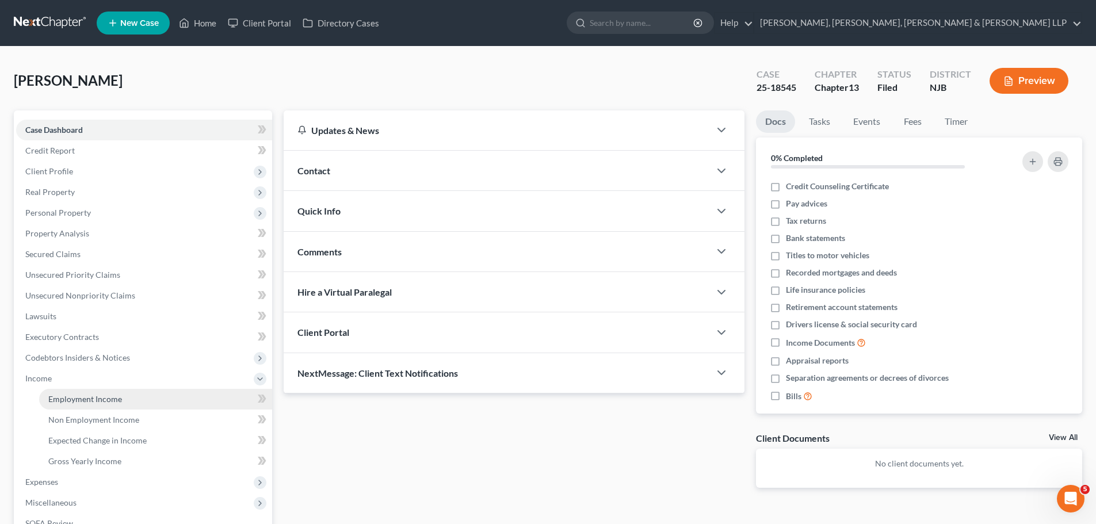
click at [59, 399] on span "Employment Income" at bounding box center [85, 399] width 74 height 10
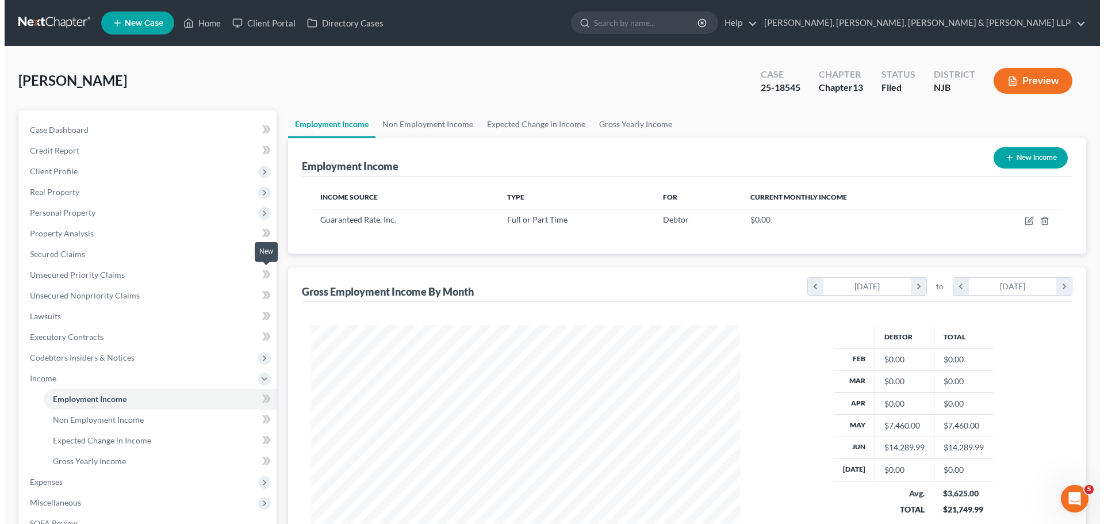
scroll to position [215, 452]
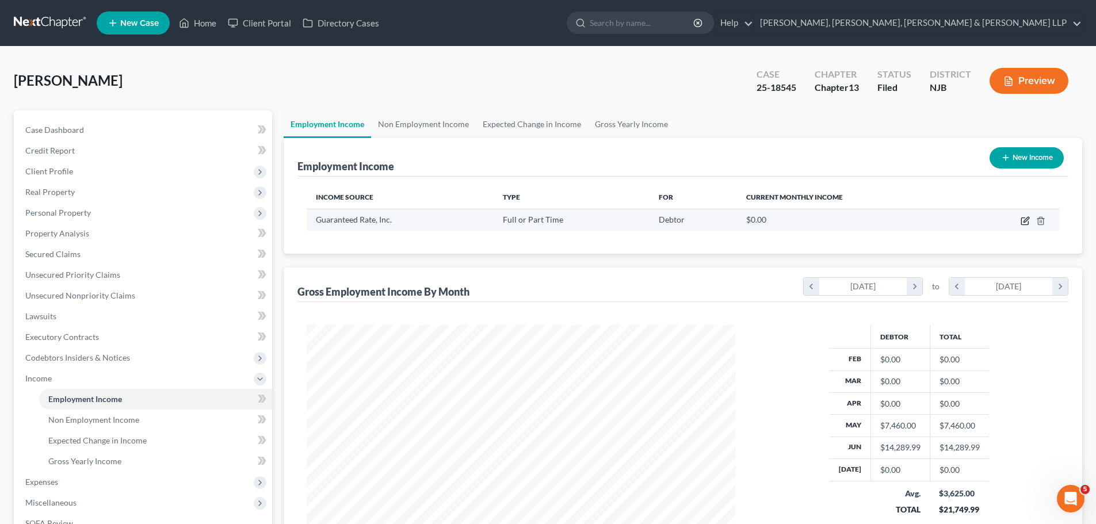
click at [1027, 223] on icon "button" at bounding box center [1024, 220] width 9 height 9
select select "0"
select select "14"
select select "1"
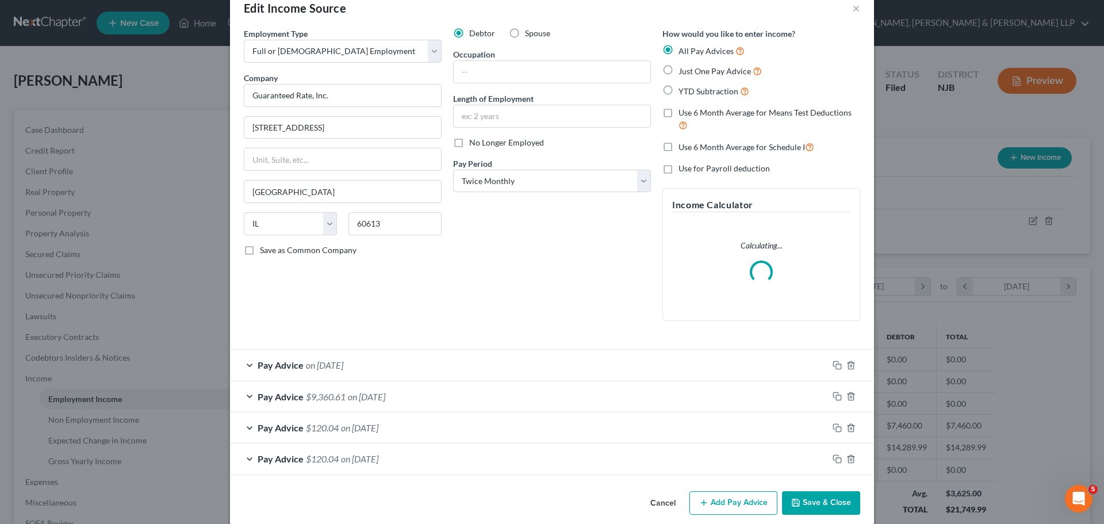
scroll to position [39, 0]
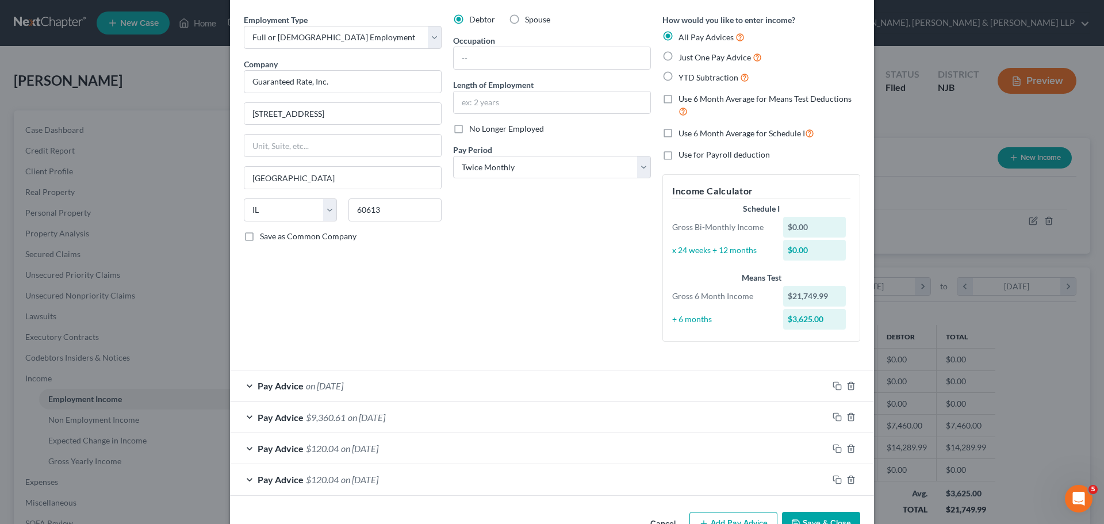
click at [679, 132] on label "Use 6 Month Average for Schedule I" at bounding box center [747, 133] width 136 height 13
click at [683, 132] on input "Use 6 Month Average for Schedule I" at bounding box center [686, 130] width 7 height 7
checkbox input "true"
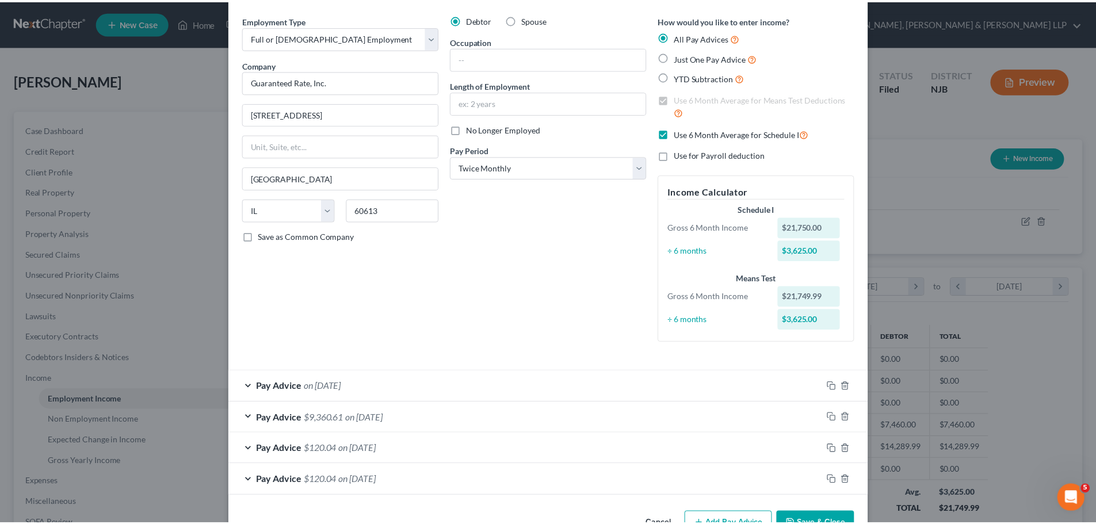
scroll to position [74, 0]
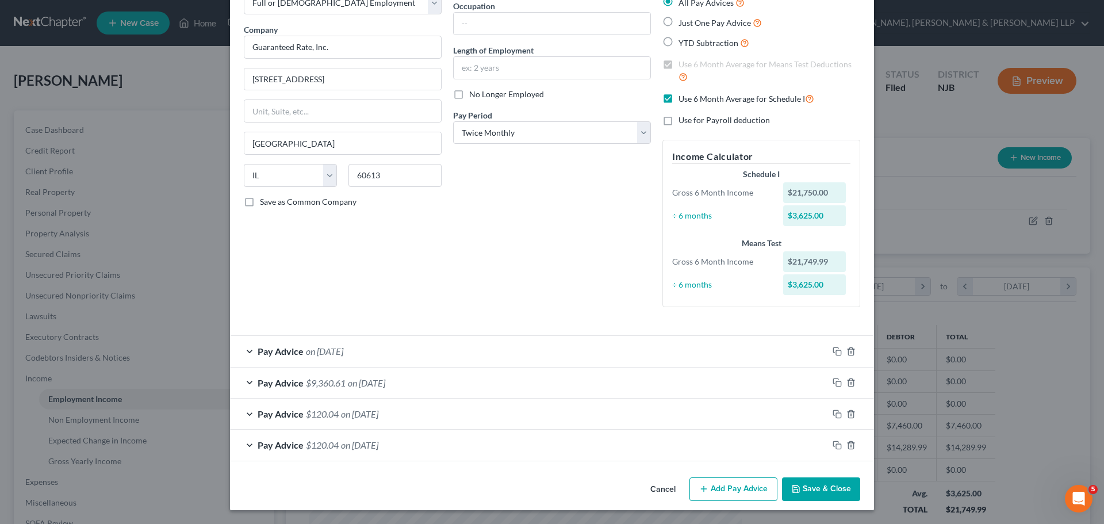
click at [815, 488] on button "Save & Close" at bounding box center [821, 489] width 78 height 24
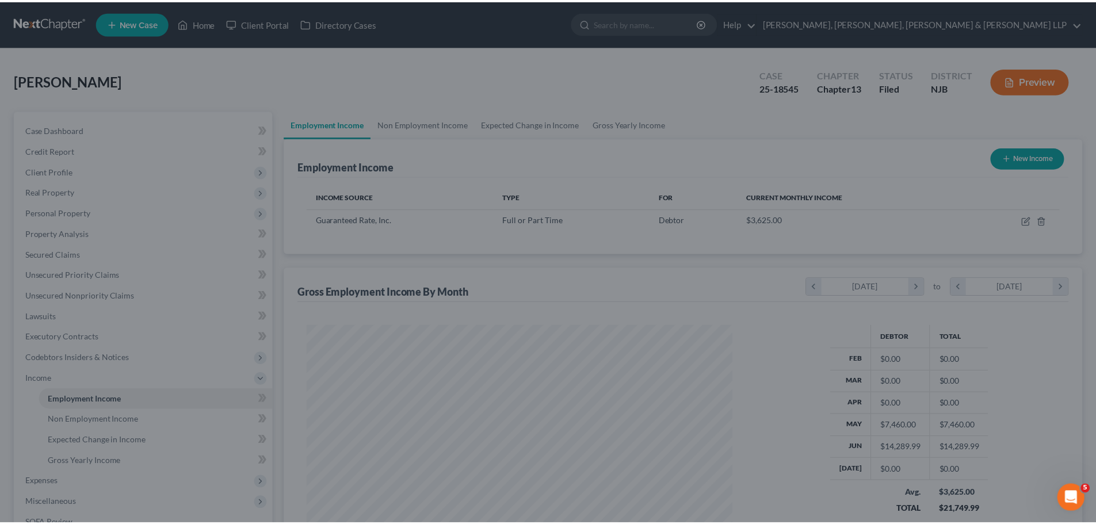
scroll to position [574863, 574625]
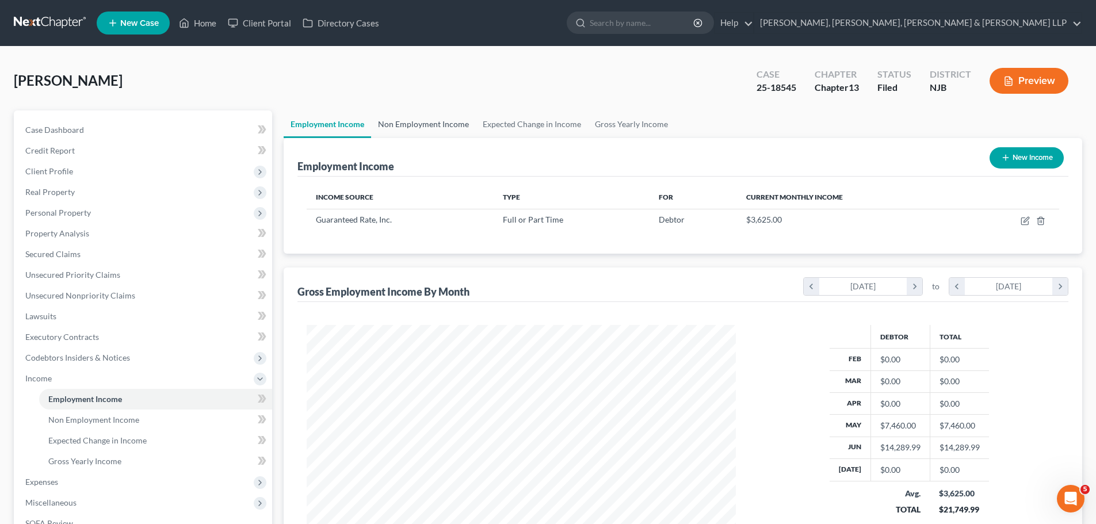
click at [429, 121] on link "Non Employment Income" at bounding box center [423, 124] width 105 height 28
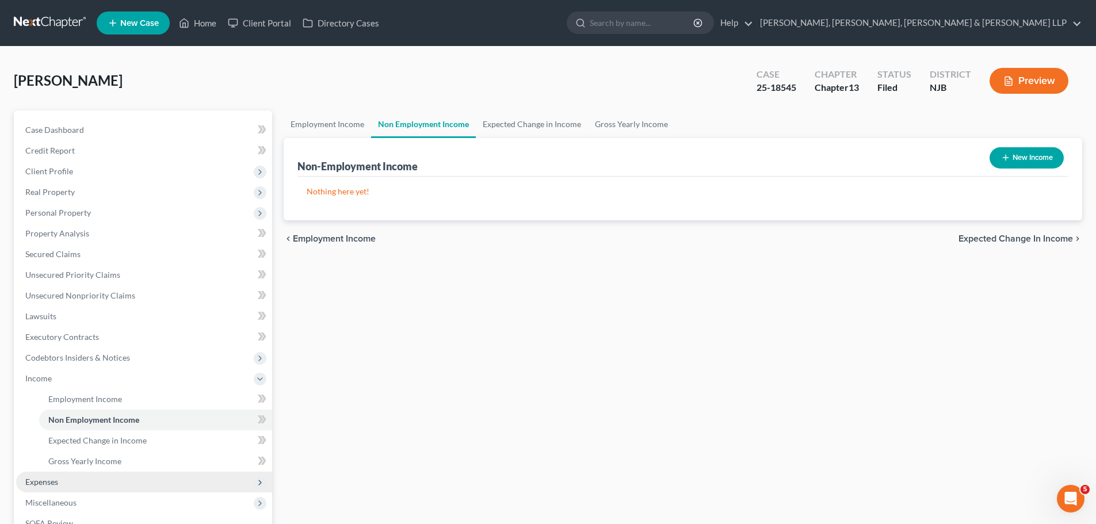
click at [52, 480] on span "Expenses" at bounding box center [41, 482] width 33 height 10
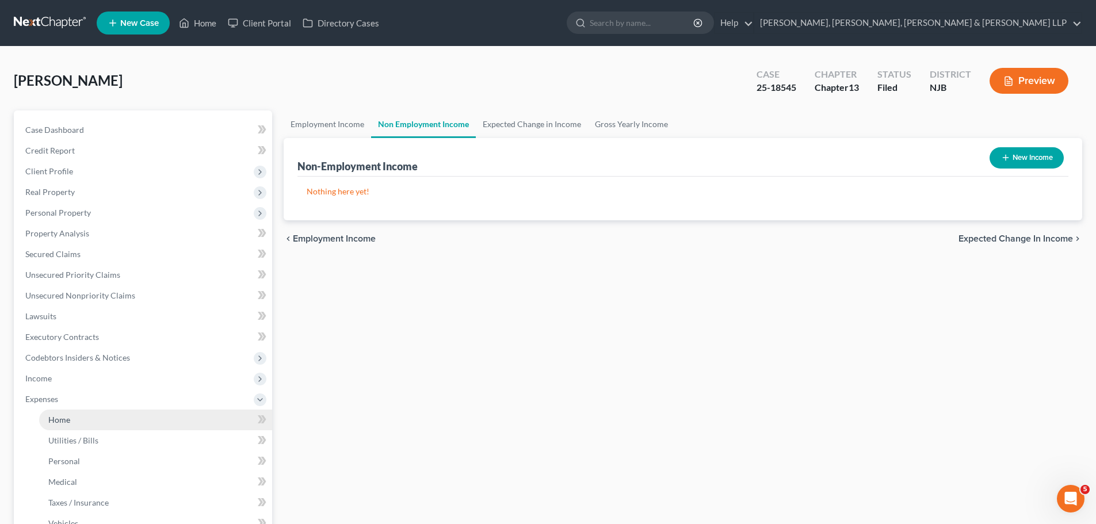
click at [59, 422] on span "Home" at bounding box center [59, 420] width 22 height 10
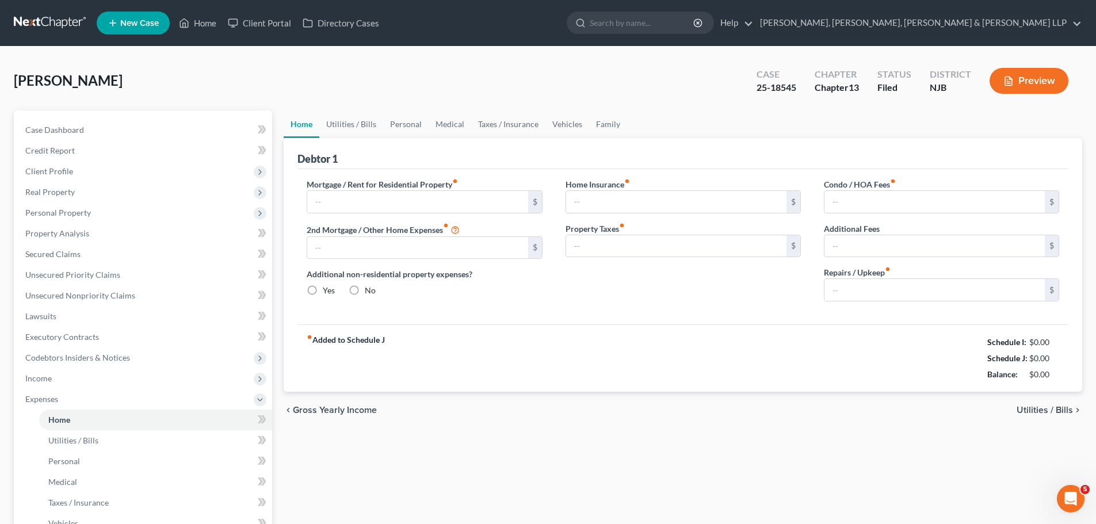
type input "0.00"
radio input "true"
type input "0.00"
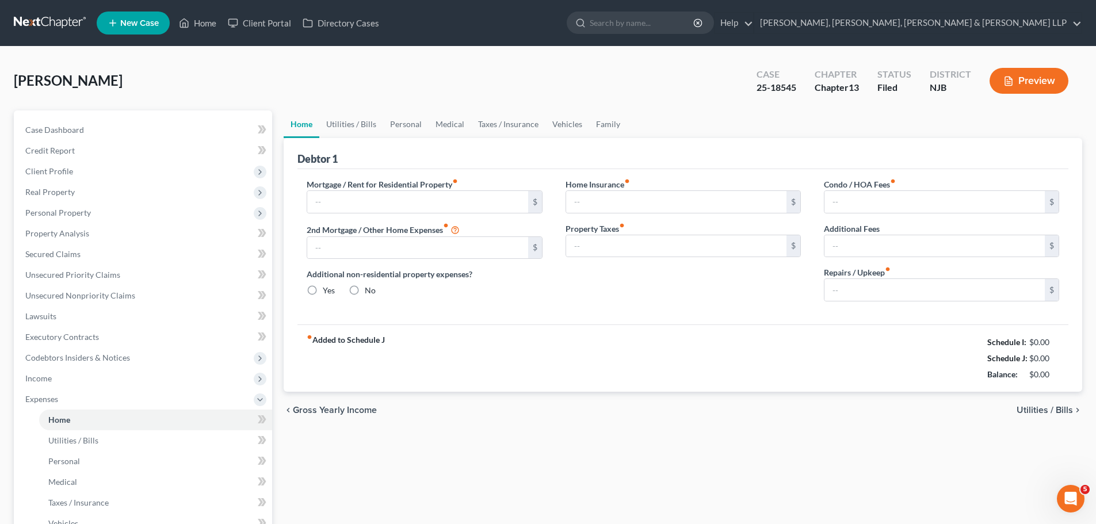
type input "0.00"
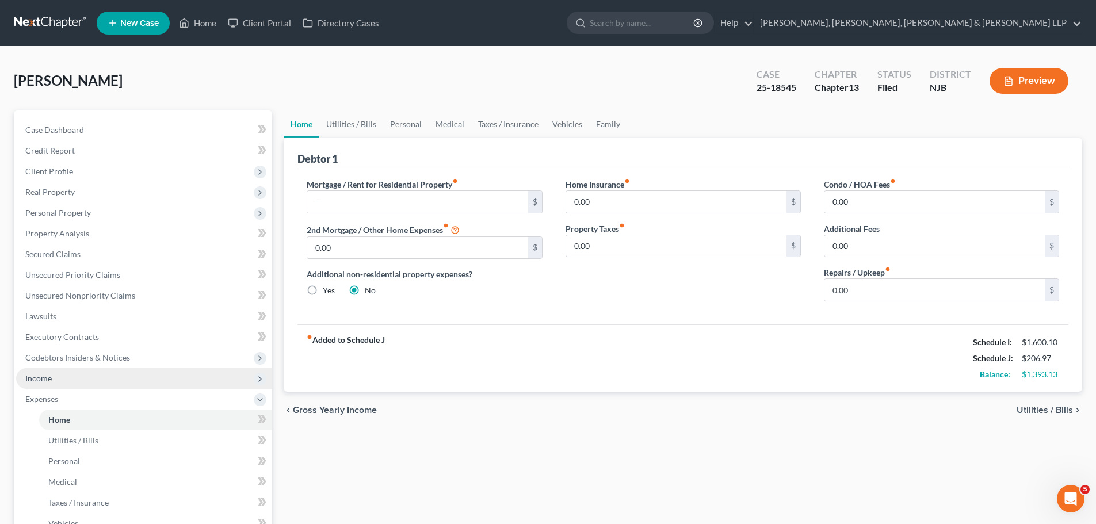
click at [34, 381] on span "Income" at bounding box center [38, 378] width 26 height 10
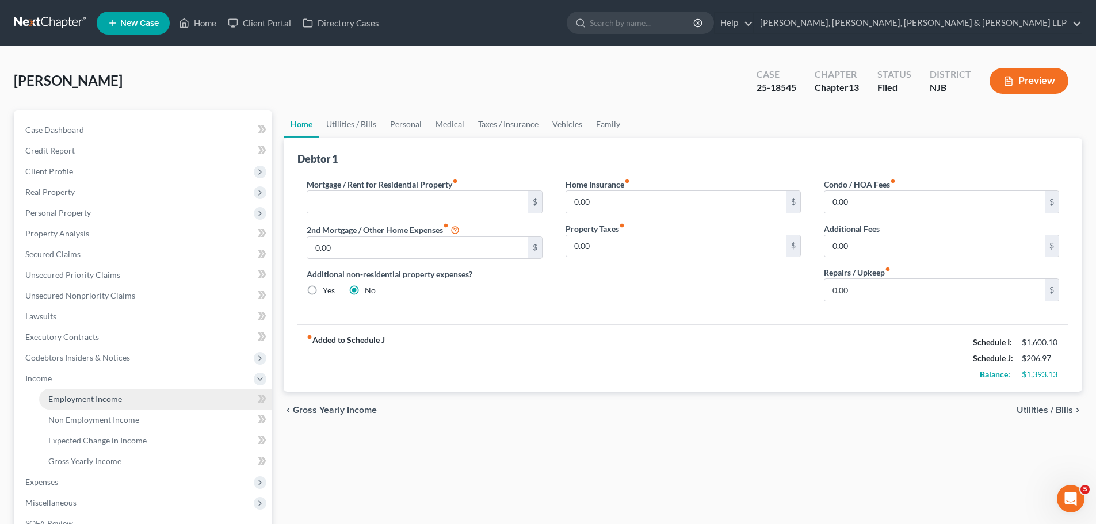
click at [55, 396] on span "Employment Income" at bounding box center [85, 399] width 74 height 10
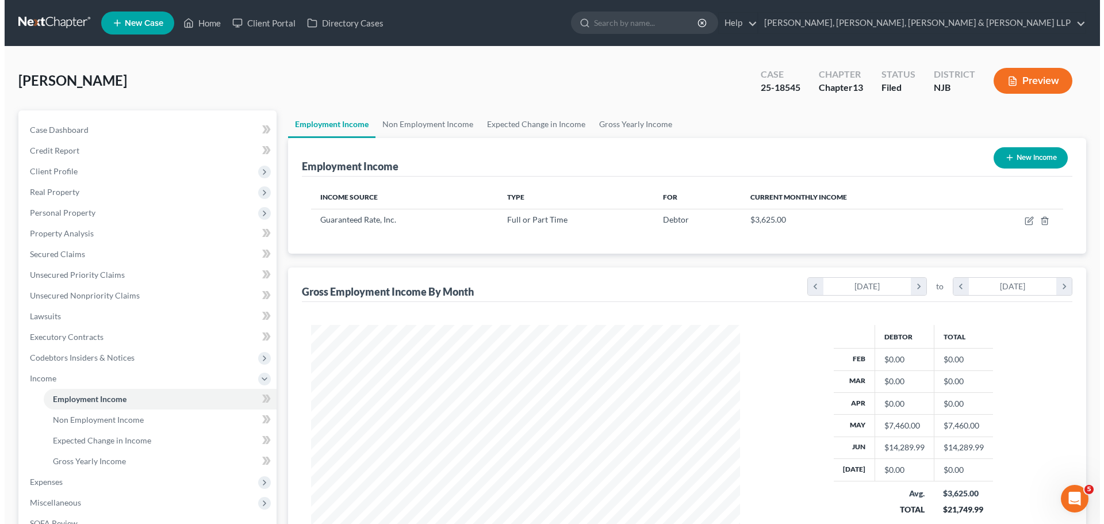
scroll to position [215, 452]
click at [421, 125] on link "Non Employment Income" at bounding box center [423, 124] width 105 height 28
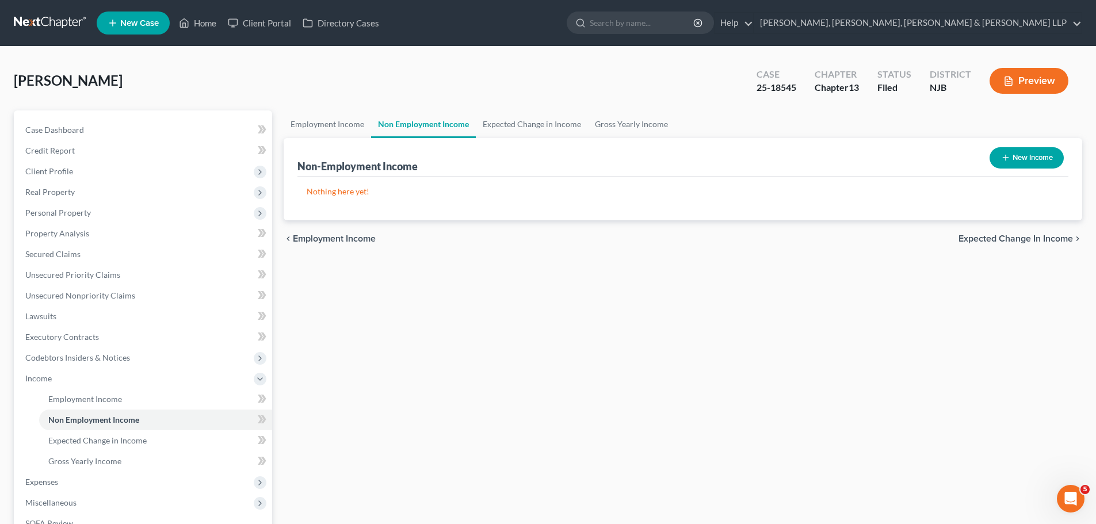
click at [1027, 156] on button "New Income" at bounding box center [1026, 157] width 74 height 21
select select "0"
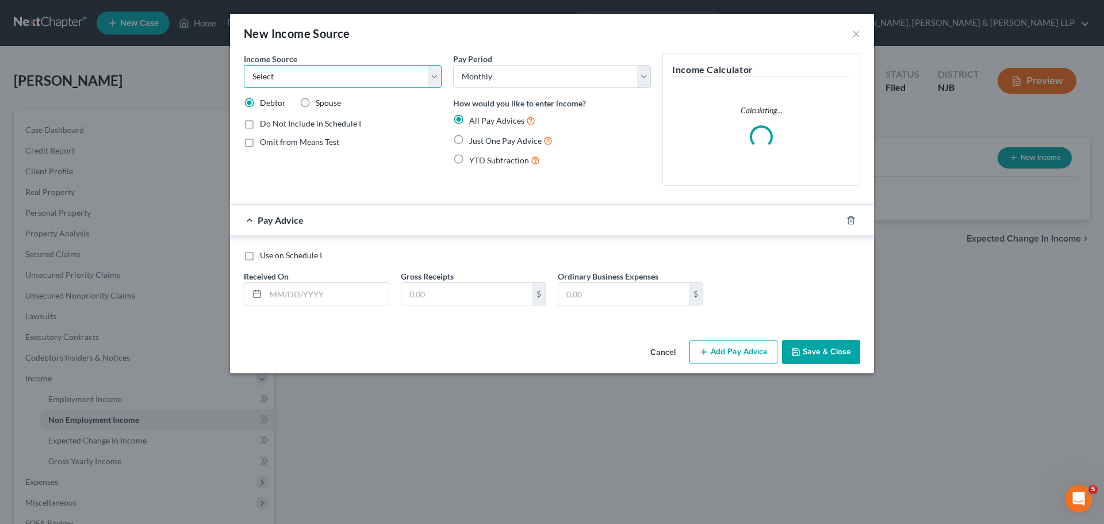
click at [360, 79] on select "Select Unemployment Disability (from employer) Pension Retirement Social Securi…" at bounding box center [343, 76] width 198 height 23
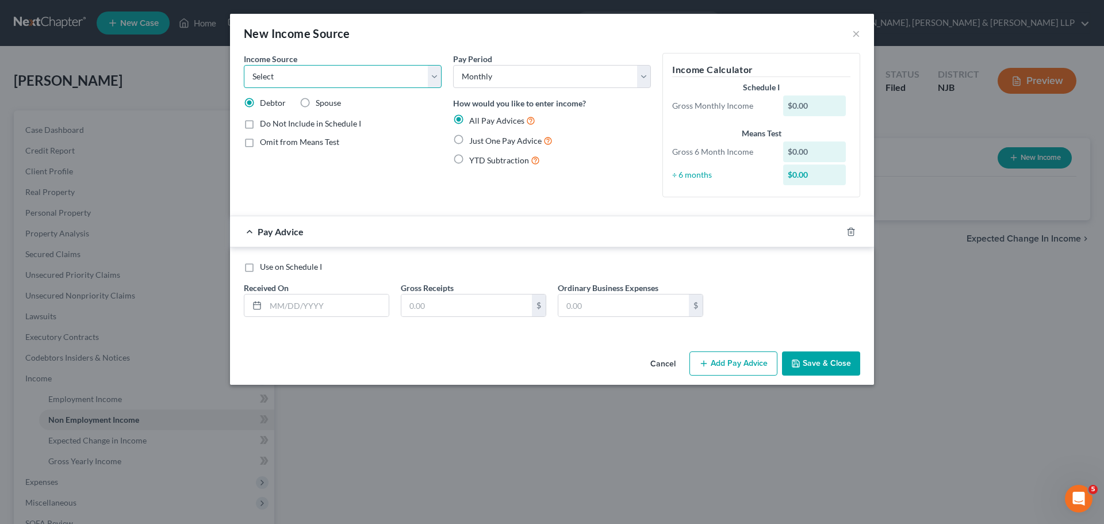
select select "10"
click at [244, 65] on select "Select Unemployment Disability (from employer) Pension Retirement Social Securi…" at bounding box center [343, 76] width 198 height 23
click at [298, 162] on span "Add Business information to Schedule I" at bounding box center [330, 163] width 140 height 10
click at [272, 162] on input "Add Business information to Schedule I" at bounding box center [268, 160] width 7 height 7
checkbox input "true"
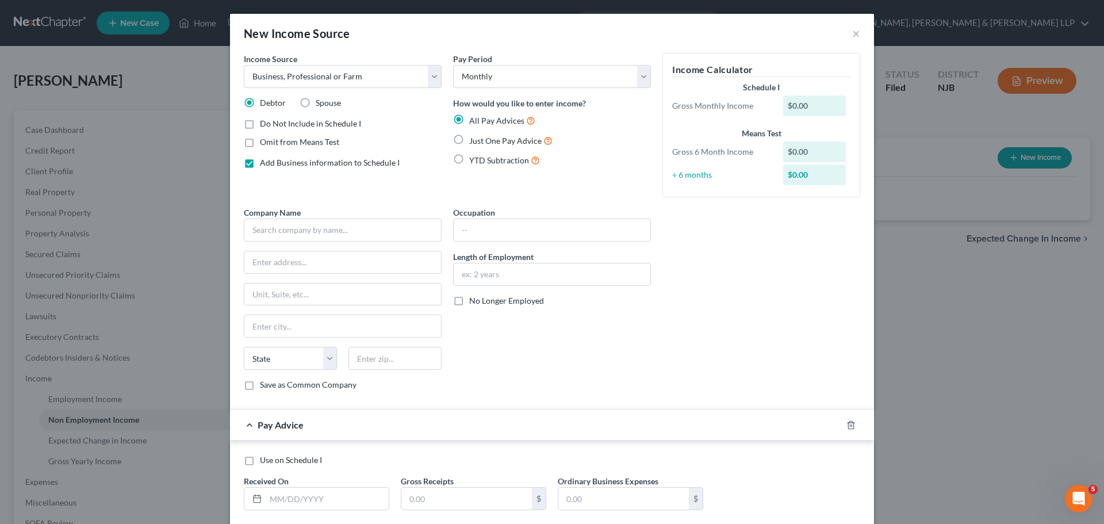
click at [484, 140] on span "Just One Pay Advice" at bounding box center [505, 141] width 72 height 10
click at [481, 140] on input "Just One Pay Advice" at bounding box center [477, 137] width 7 height 7
radio input "true"
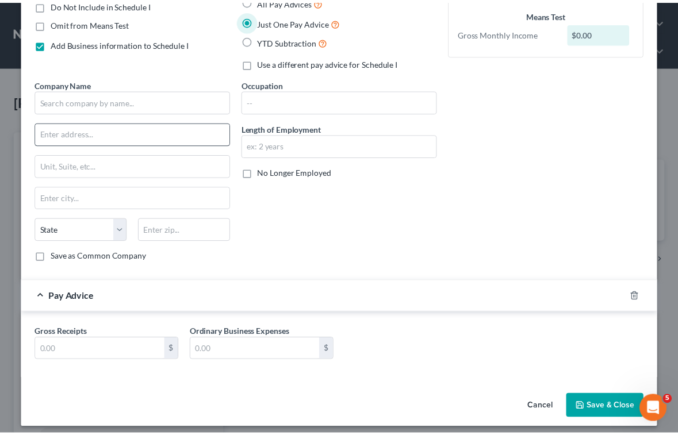
scroll to position [126, 0]
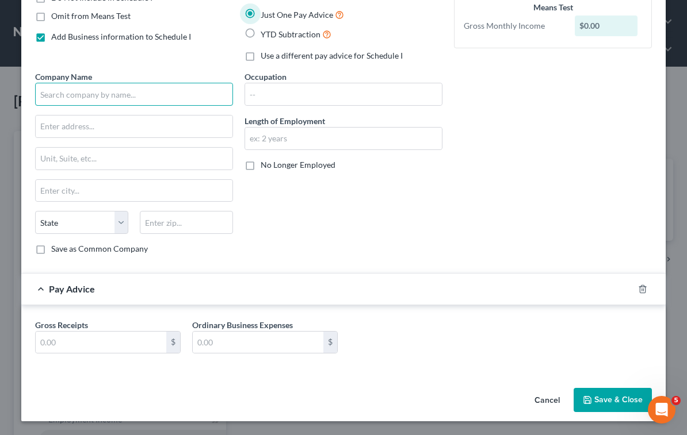
click at [142, 95] on input "text" at bounding box center [134, 94] width 198 height 23
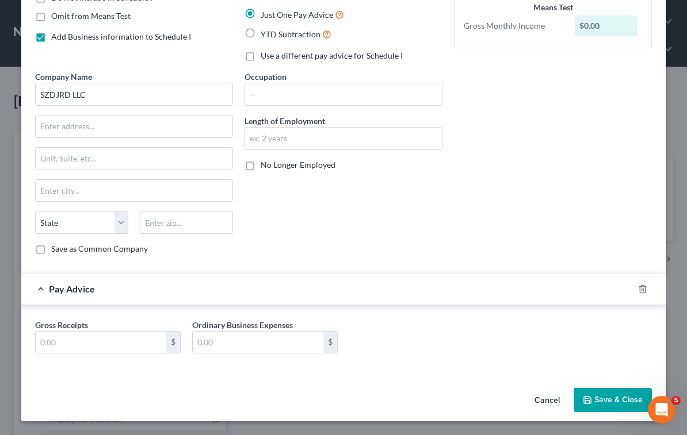
type input "SZDJRD LLC"
click at [116, 353] on input "text" at bounding box center [101, 343] width 131 height 22
paste input "3,949.75"
type input "3,949.75"
click at [245, 344] on input "text" at bounding box center [258, 343] width 131 height 22
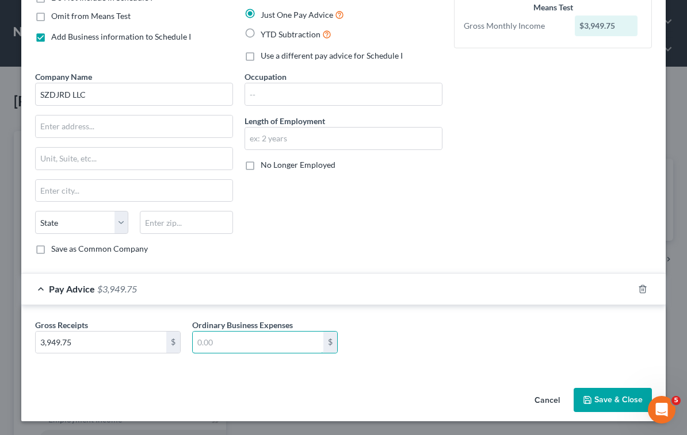
paste input "106.66"
type input "106.66"
click at [198, 385] on div "Cancel Save & Close" at bounding box center [343, 403] width 644 height 38
click at [623, 400] on button "Save & Close" at bounding box center [612, 400] width 78 height 24
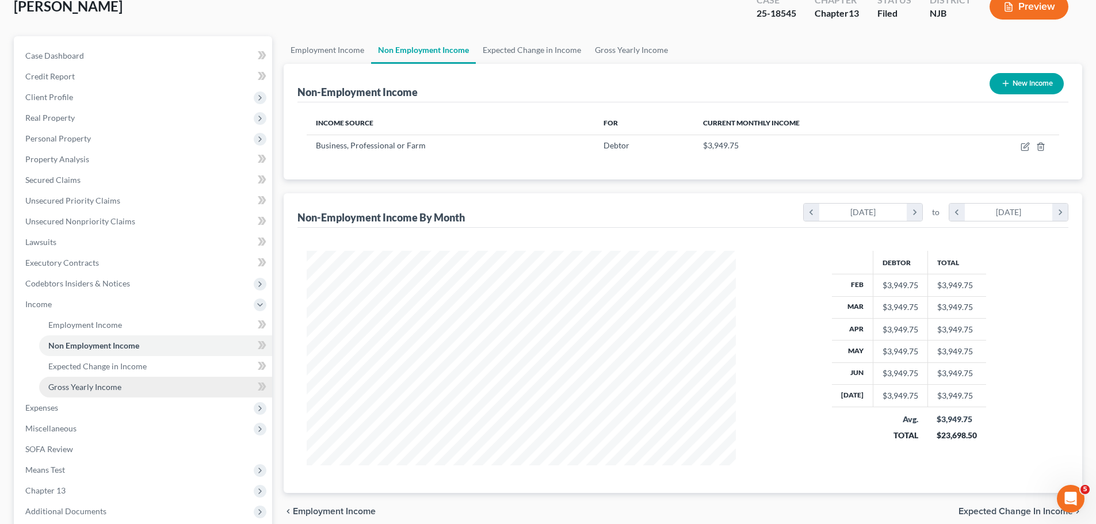
scroll to position [173, 0]
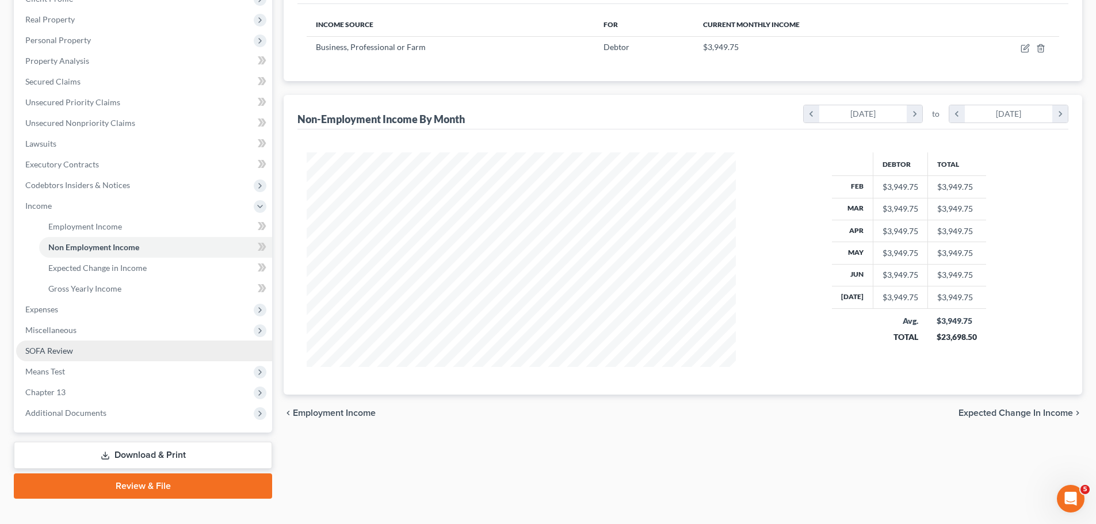
click at [52, 353] on span "SOFA Review" at bounding box center [49, 351] width 48 height 10
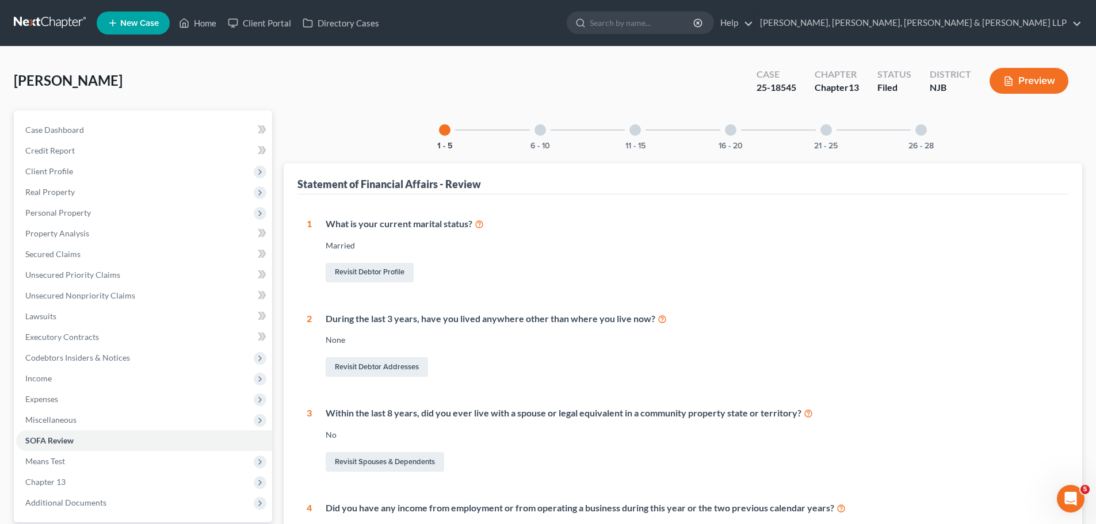
drag, startPoint x: 921, startPoint y: 126, endPoint x: 842, endPoint y: 131, distance: 78.3
click at [921, 126] on div at bounding box center [921, 130] width 12 height 12
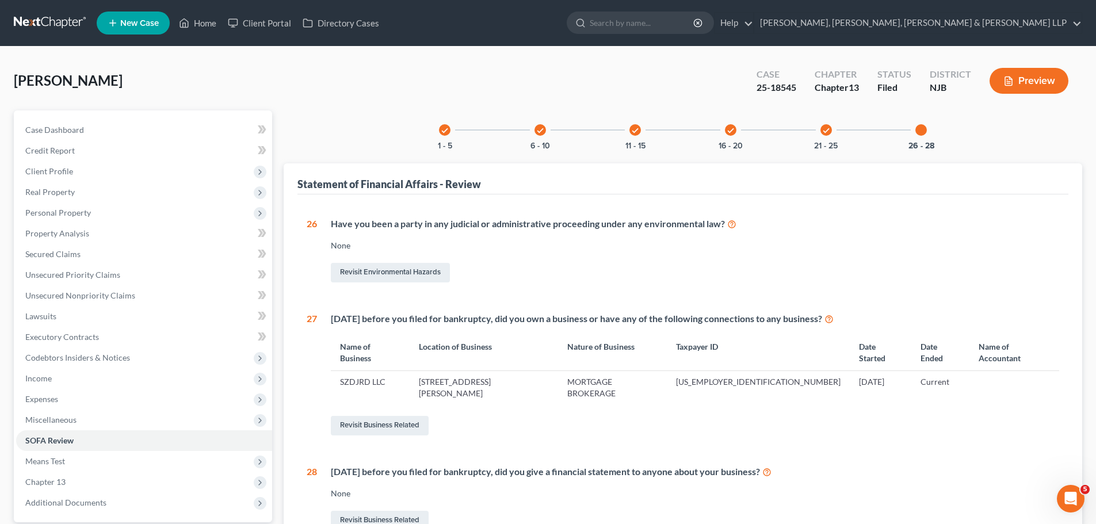
drag, startPoint x: 430, startPoint y: 371, endPoint x: 577, endPoint y: 372, distance: 147.2
click at [558, 372] on td "[STREET_ADDRESS][PERSON_NAME]" at bounding box center [483, 387] width 148 height 33
copy td "[STREET_ADDRESS][PERSON_NAME]"
click at [39, 378] on span "Income" at bounding box center [38, 378] width 26 height 10
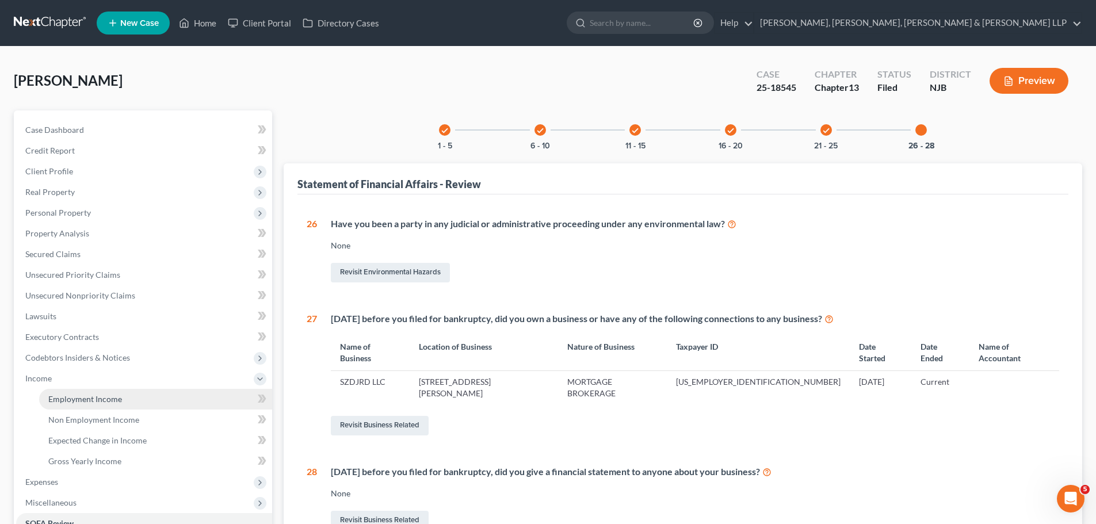
click at [62, 403] on span "Employment Income" at bounding box center [85, 399] width 74 height 10
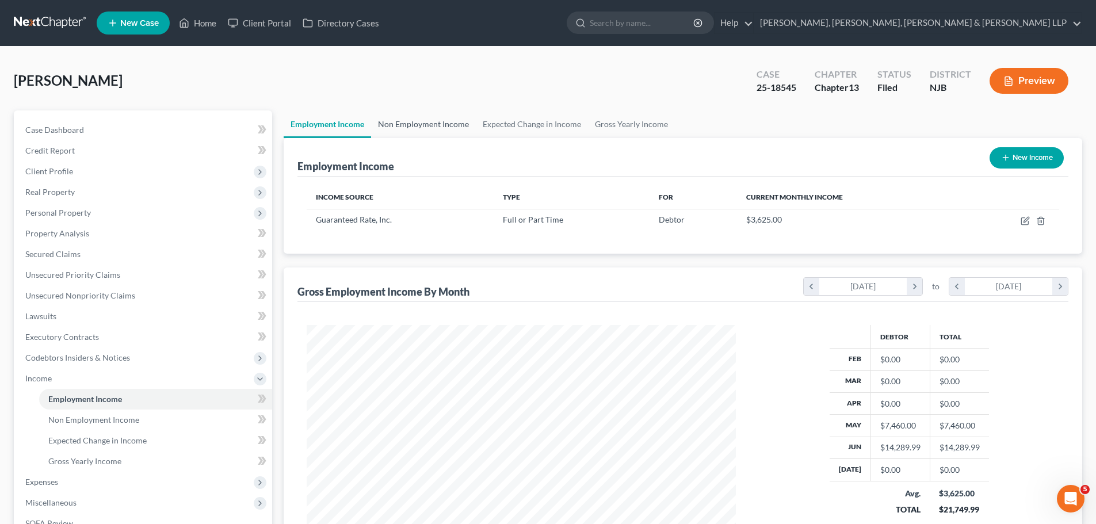
scroll to position [215, 452]
click at [426, 123] on link "Non Employment Income" at bounding box center [423, 124] width 105 height 28
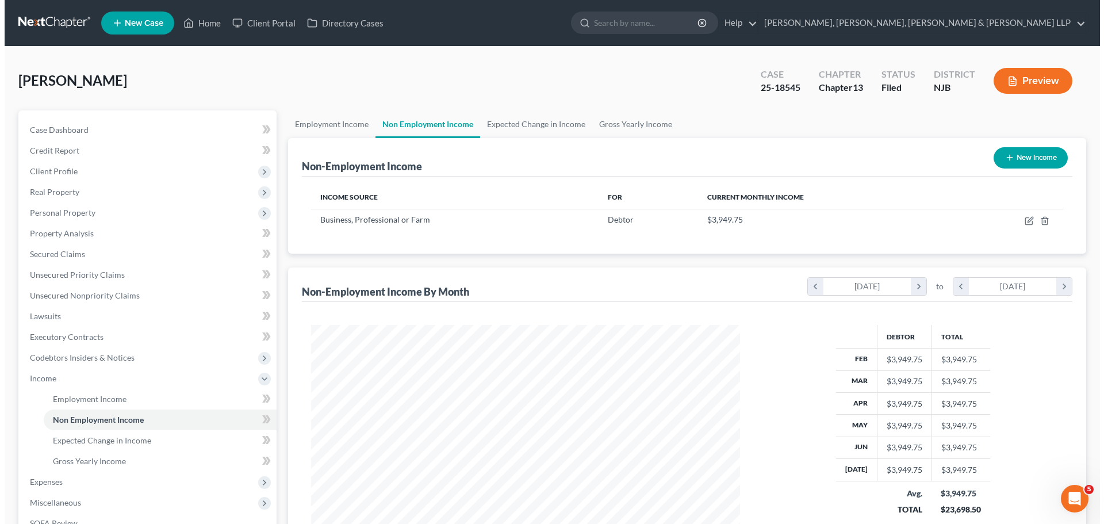
scroll to position [215, 452]
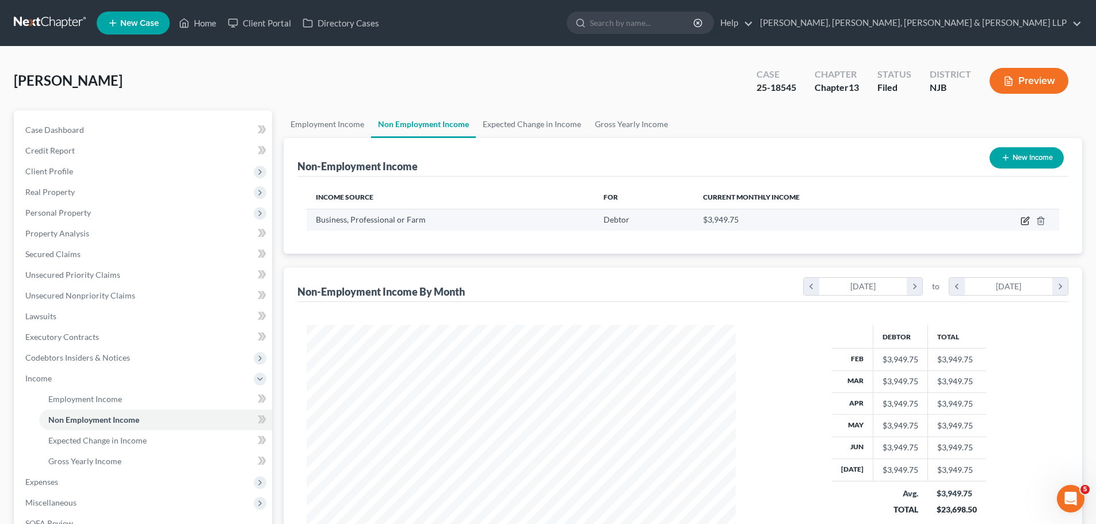
click at [1022, 220] on icon "button" at bounding box center [1024, 220] width 9 height 9
select select "10"
select select "0"
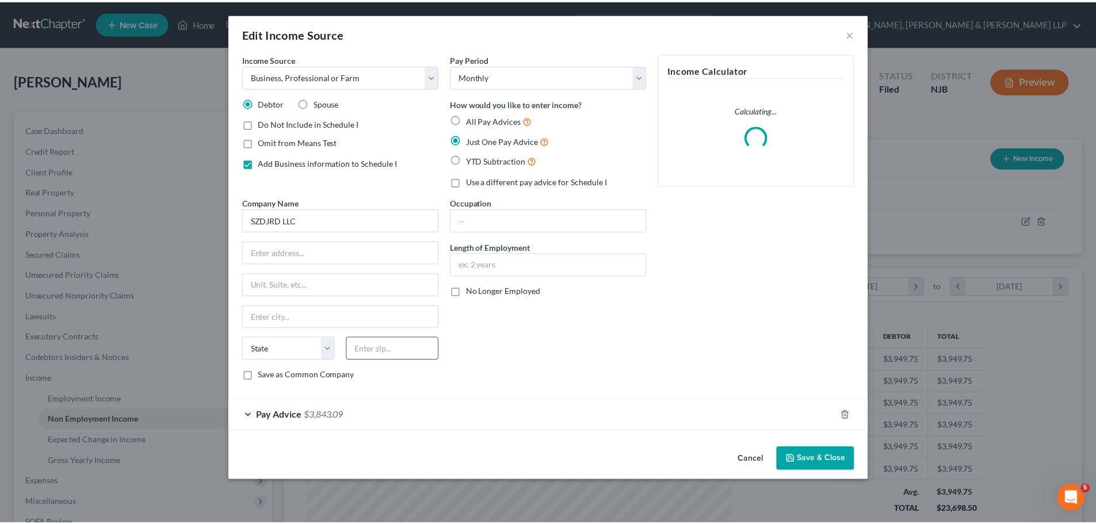
scroll to position [216, 456]
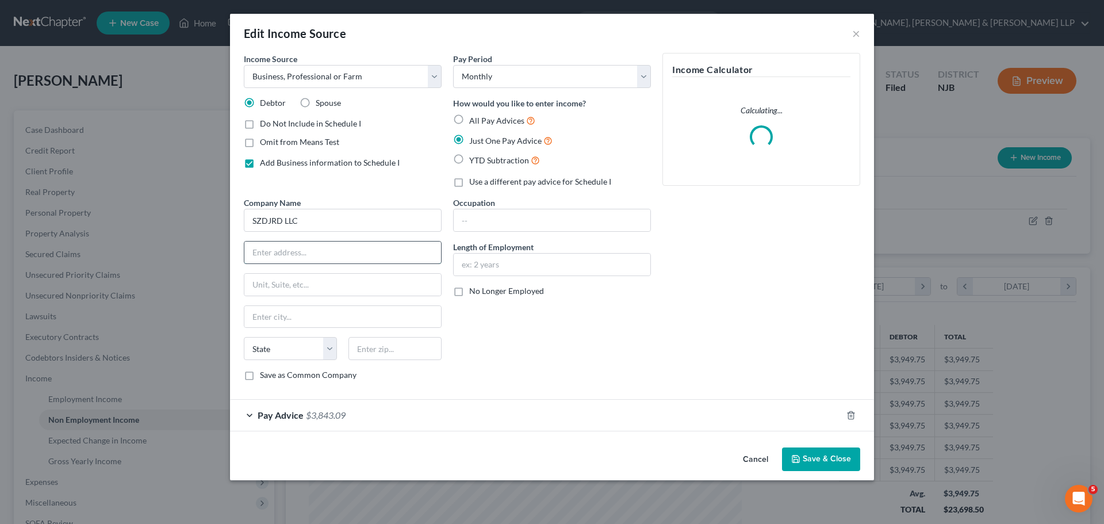
click at [303, 253] on input "text" at bounding box center [342, 253] width 197 height 22
paste input "[STREET_ADDRESS][PERSON_NAME]"
drag, startPoint x: 403, startPoint y: 250, endPoint x: 374, endPoint y: 255, distance: 29.2
click at [374, 255] on input "[STREET_ADDRESS][PERSON_NAME]" at bounding box center [342, 253] width 197 height 22
type input "[STREET_ADDRESS][PERSON_NAME]"
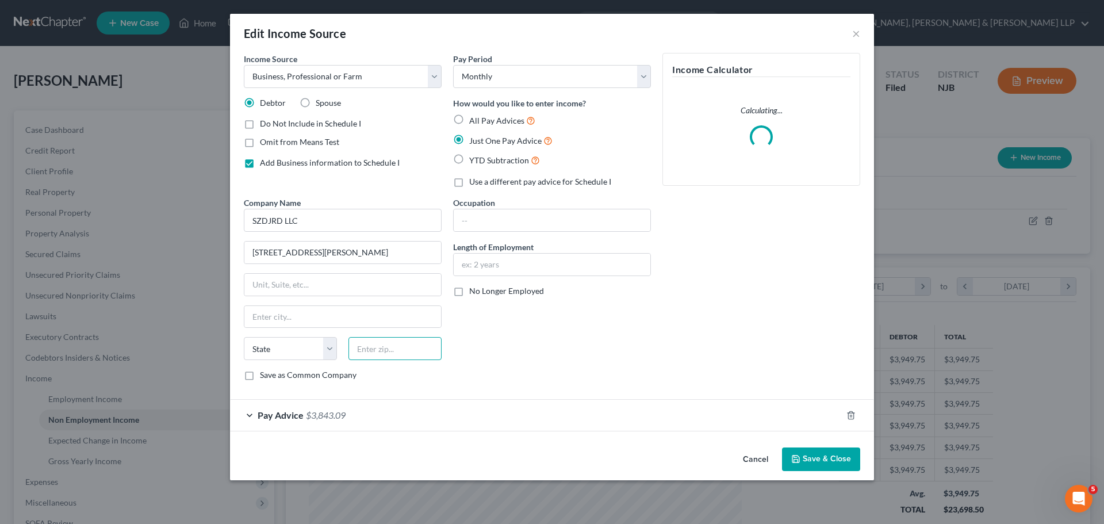
click at [398, 350] on input "text" at bounding box center [394, 348] width 93 height 23
paste input "07869"
type input "07869"
type input "[PERSON_NAME]"
select select "33"
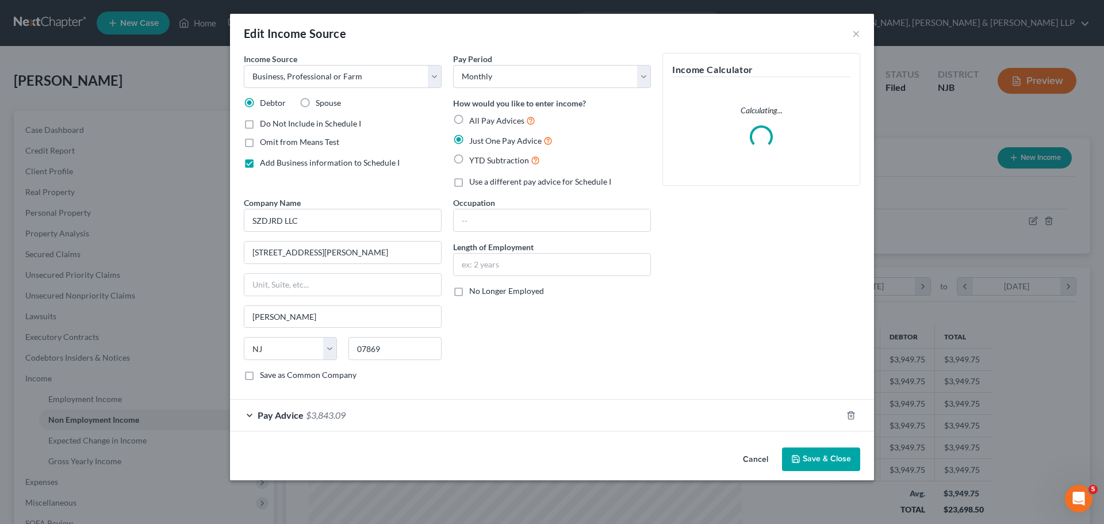
drag, startPoint x: 519, startPoint y: 335, endPoint x: 445, endPoint y: 327, distance: 74.6
click at [519, 335] on div "Occupation Length of Employment No Longer Employed" at bounding box center [551, 293] width 209 height 193
drag, startPoint x: 399, startPoint y: 246, endPoint x: 327, endPoint y: 257, distance: 73.3
click at [327, 257] on input "[STREET_ADDRESS][PERSON_NAME]" at bounding box center [342, 253] width 197 height 22
type input "[STREET_ADDRESS],"
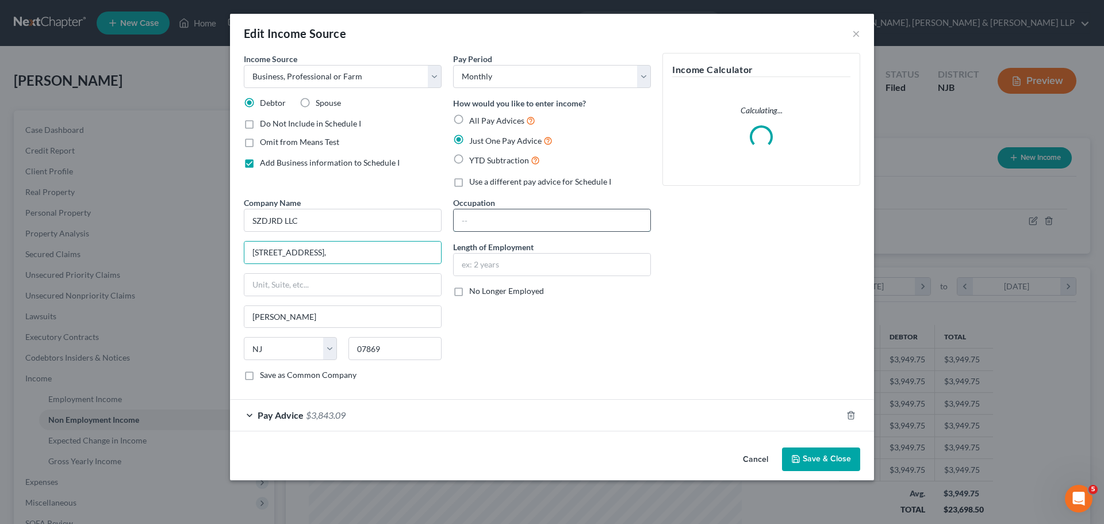
click at [485, 220] on input "text" at bounding box center [552, 220] width 197 height 22
click at [817, 455] on button "Save & Close" at bounding box center [821, 459] width 78 height 24
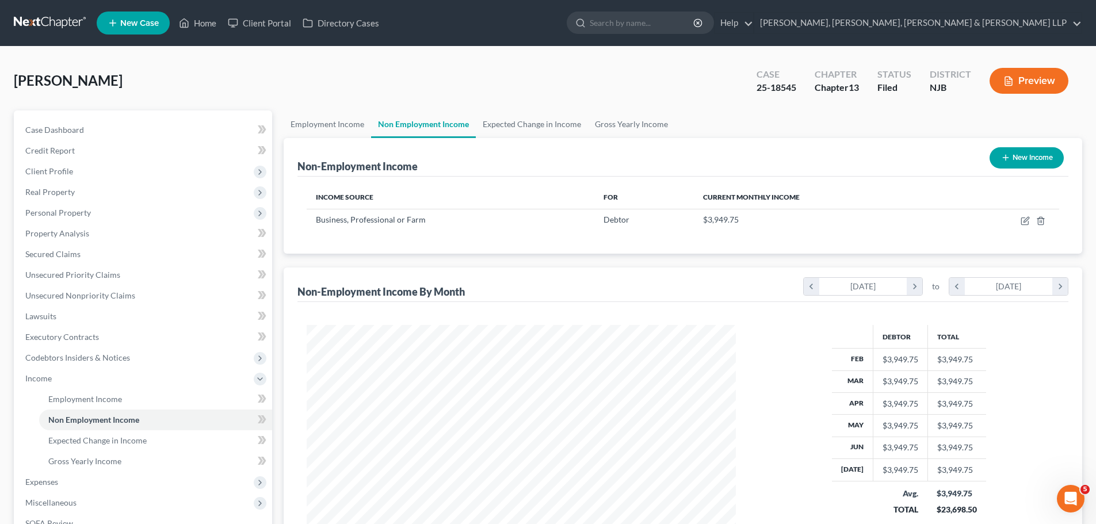
scroll to position [173, 0]
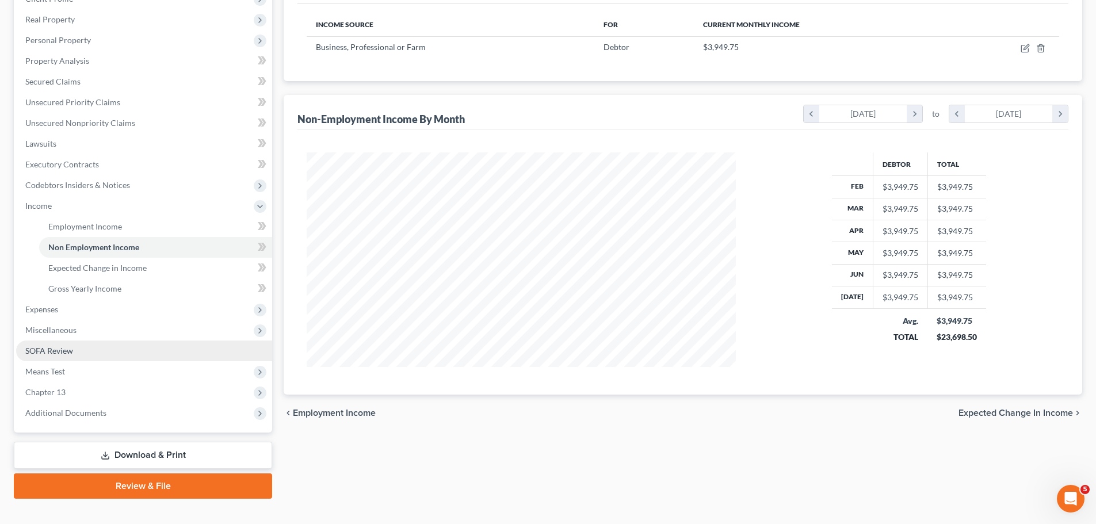
click at [45, 351] on span "SOFA Review" at bounding box center [49, 351] width 48 height 10
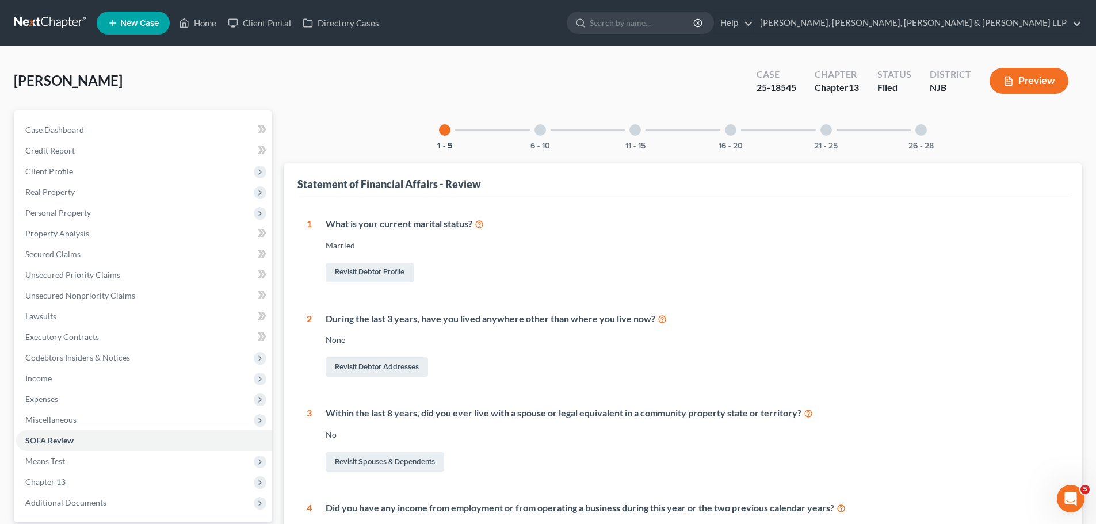
click at [922, 128] on div at bounding box center [921, 130] width 12 height 12
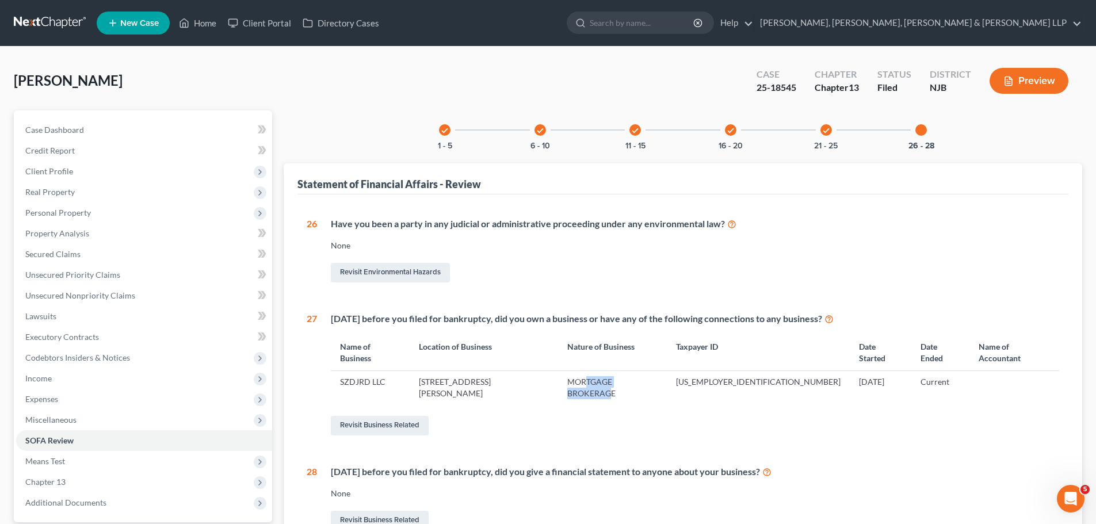
drag, startPoint x: 710, startPoint y: 373, endPoint x: 647, endPoint y: 376, distance: 63.3
click at [637, 379] on td "MORTGAGE BROKERAGE" at bounding box center [612, 387] width 109 height 33
click at [667, 371] on td "MORTGAGE BROKERAGE" at bounding box center [612, 387] width 109 height 33
drag, startPoint x: 721, startPoint y: 374, endPoint x: 621, endPoint y: 373, distance: 100.1
click at [621, 373] on td "MORTGAGE BROKERAGE" at bounding box center [612, 387] width 109 height 33
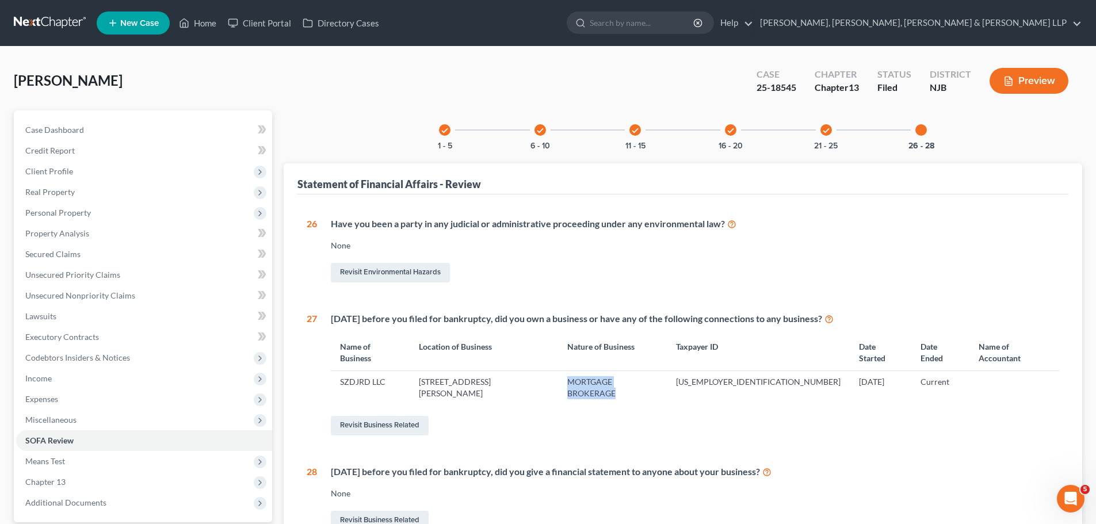
copy td "MORTGAGE BROKERAGE"
click at [30, 376] on span "Income" at bounding box center [38, 378] width 26 height 10
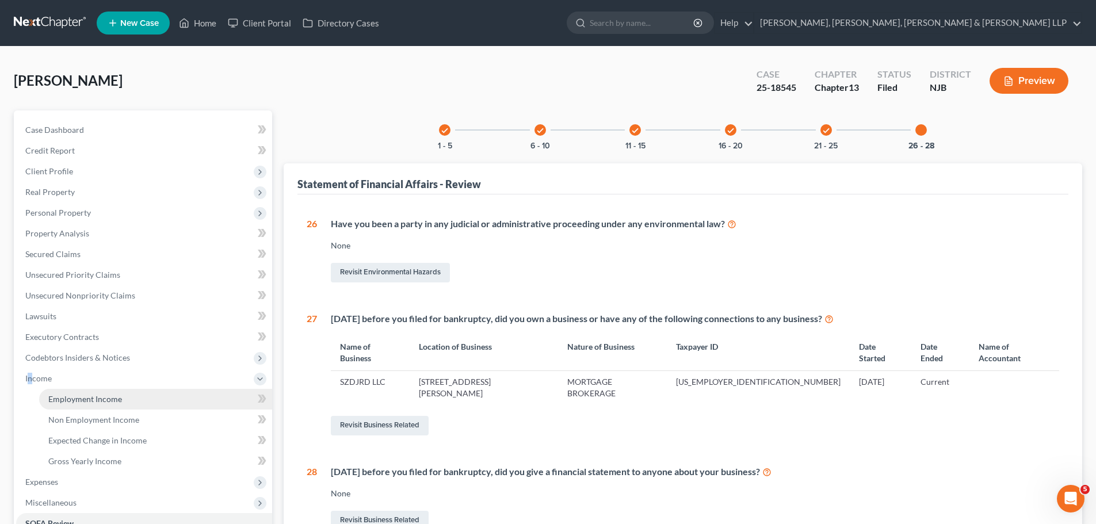
click at [68, 395] on span "Employment Income" at bounding box center [85, 399] width 74 height 10
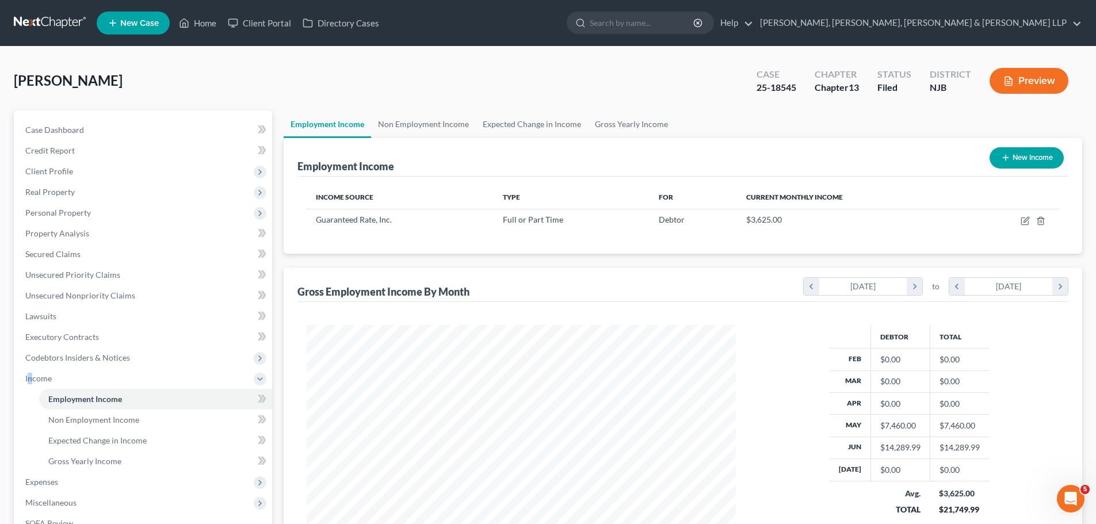
scroll to position [215, 452]
click at [439, 122] on link "Non Employment Income" at bounding box center [423, 124] width 105 height 28
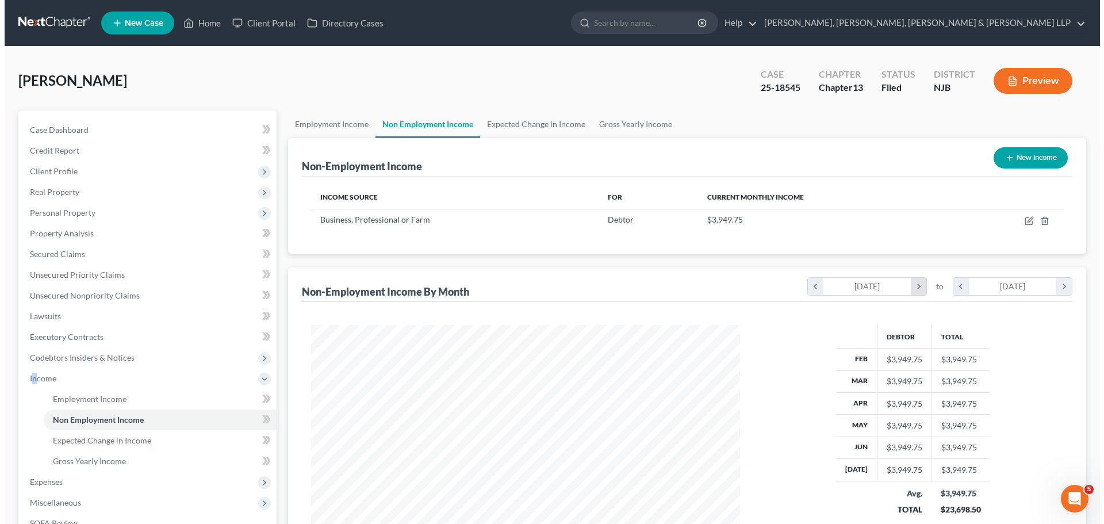
scroll to position [215, 452]
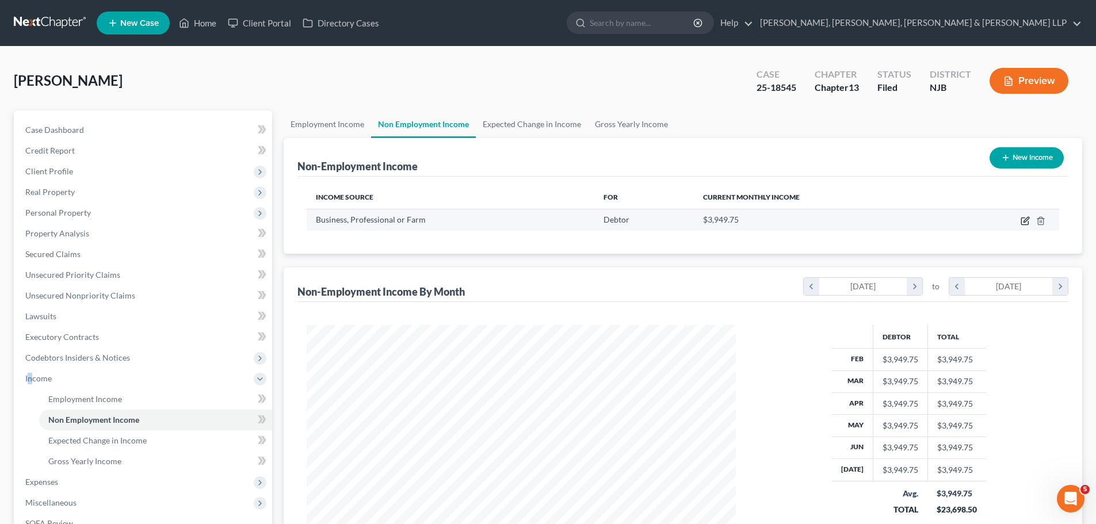
click at [1024, 219] on icon "button" at bounding box center [1024, 220] width 9 height 9
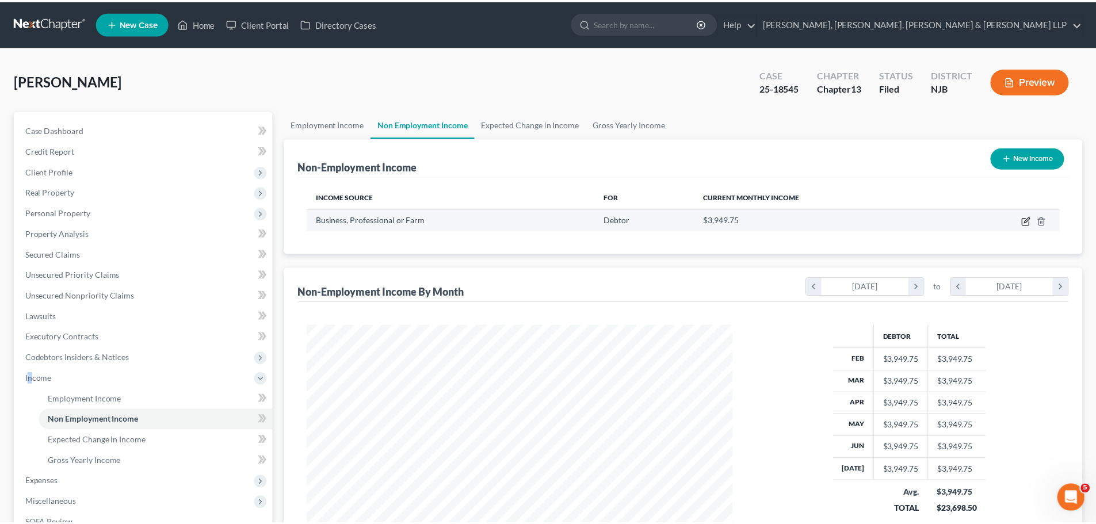
scroll to position [216, 456]
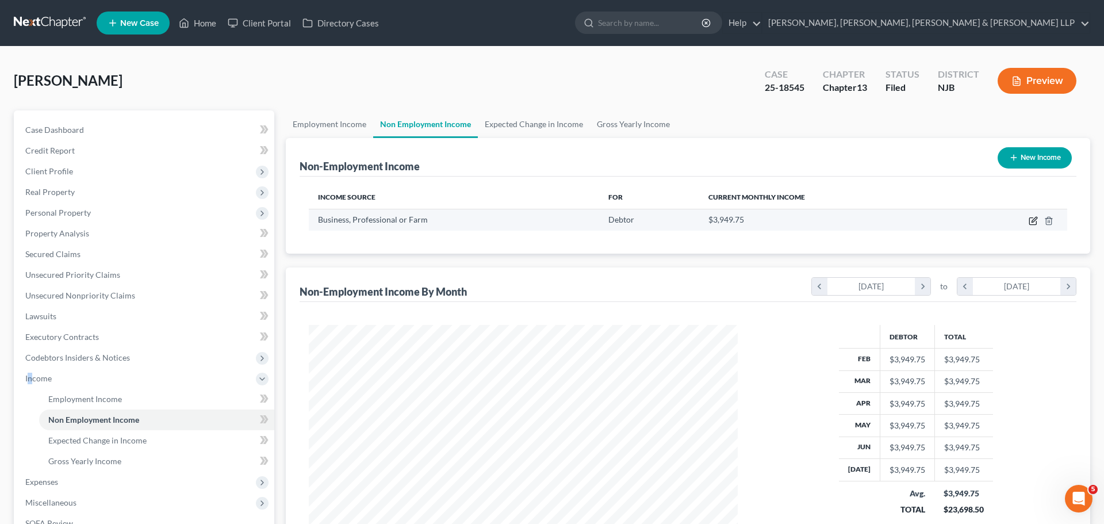
select select "10"
select select "0"
select select "33"
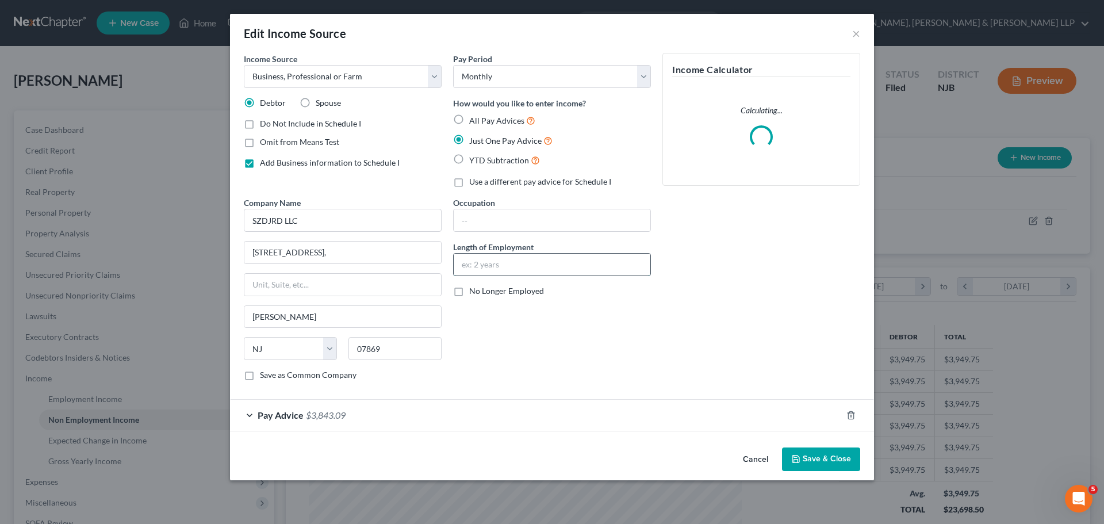
click at [515, 269] on input "text" at bounding box center [552, 265] width 197 height 22
type input "9 months"
click at [496, 217] on input "text" at bounding box center [552, 220] width 197 height 22
type input "B"
paste input "MORTGAGE BROKERAGE"
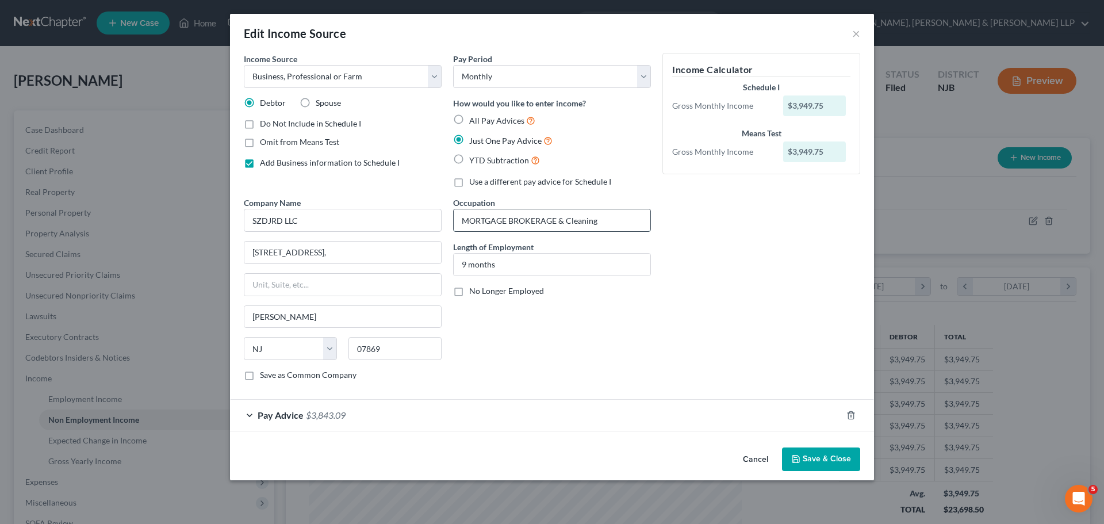
click at [470, 223] on input "MORTGAGE BROKERAGE & Cleaning" at bounding box center [552, 220] width 197 height 22
type input "Mortgage Brokerage"
click at [537, 331] on div "Occupation Mortgage Brokerage Length of Employment 9 months No Longer Employed" at bounding box center [551, 293] width 209 height 193
click at [818, 461] on button "Save & Close" at bounding box center [821, 459] width 78 height 24
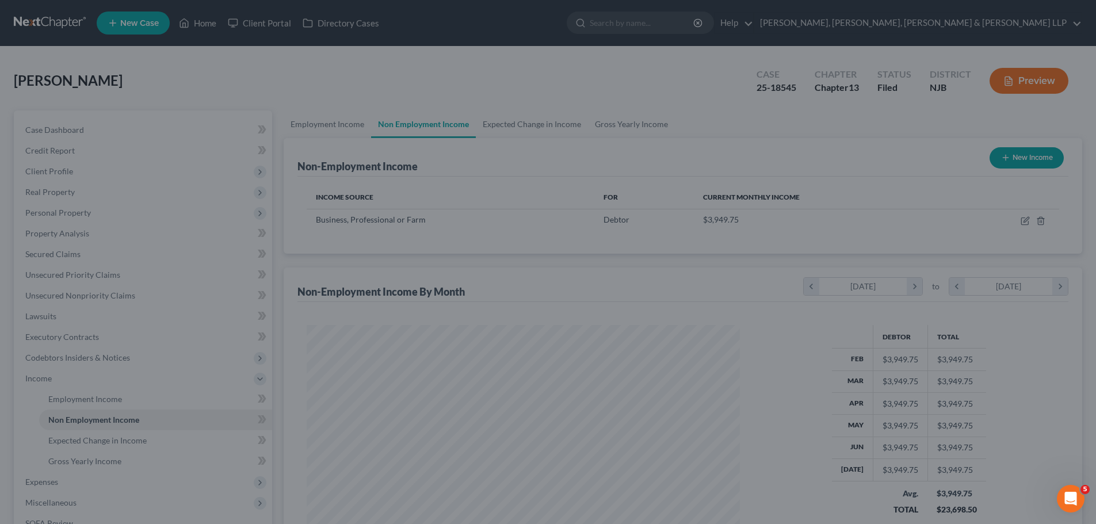
scroll to position [574863, 574625]
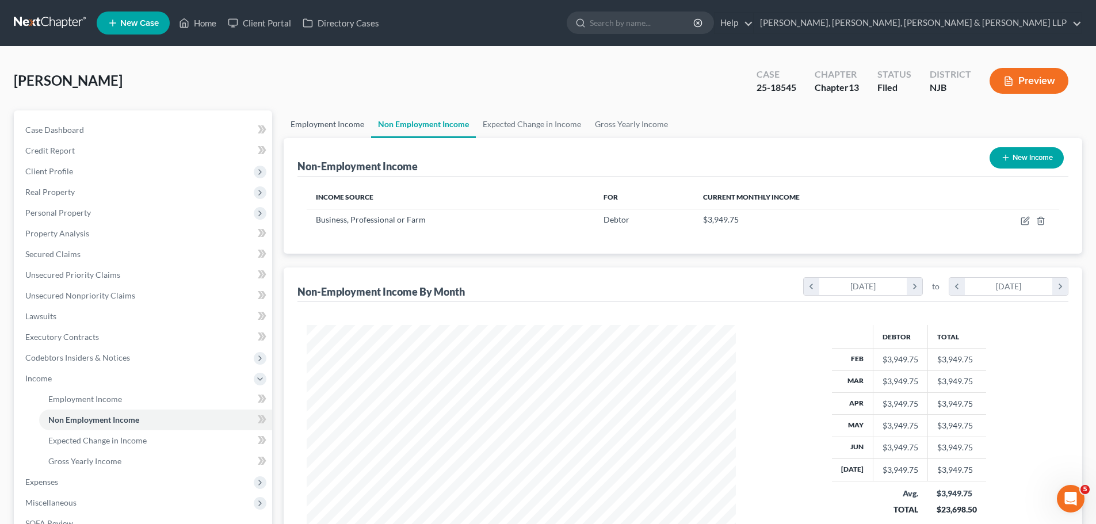
click at [312, 128] on link "Employment Income" at bounding box center [327, 124] width 87 height 28
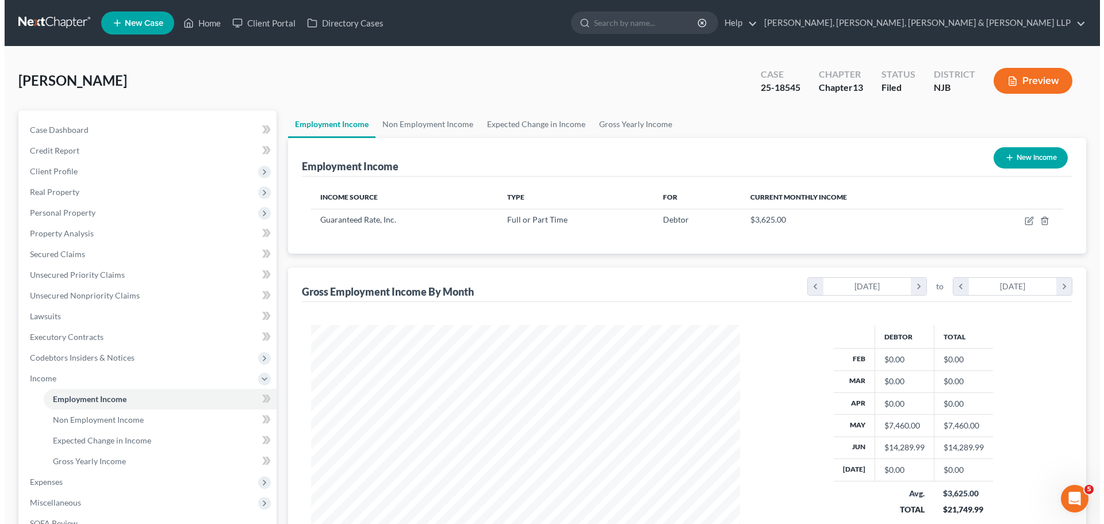
scroll to position [215, 452]
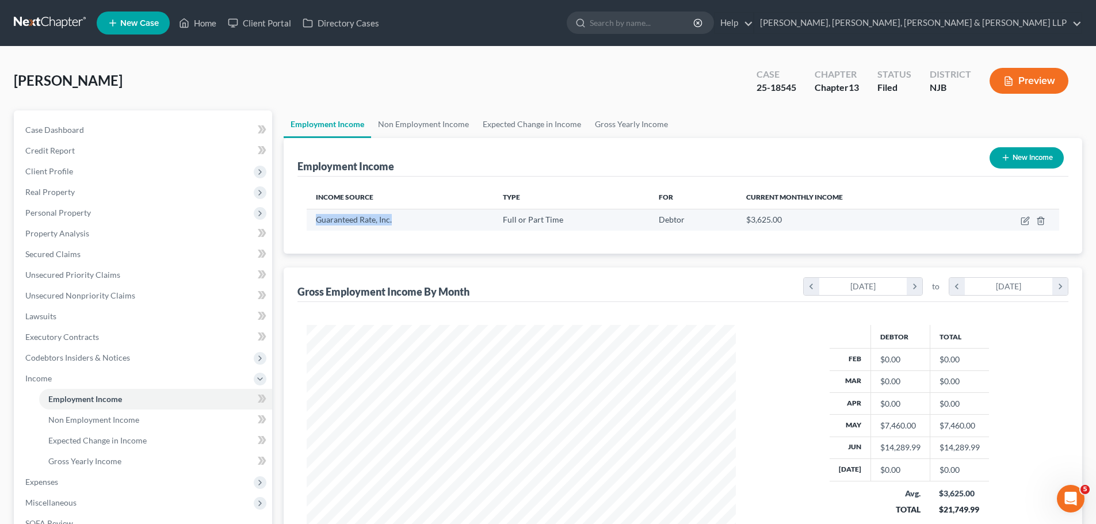
drag, startPoint x: 403, startPoint y: 221, endPoint x: 316, endPoint y: 221, distance: 87.4
click at [316, 221] on div "Guaranteed Rate, Inc." at bounding box center [400, 220] width 168 height 12
copy span "Guaranteed Rate, Inc."
click at [1024, 221] on icon "button" at bounding box center [1024, 220] width 9 height 9
select select "0"
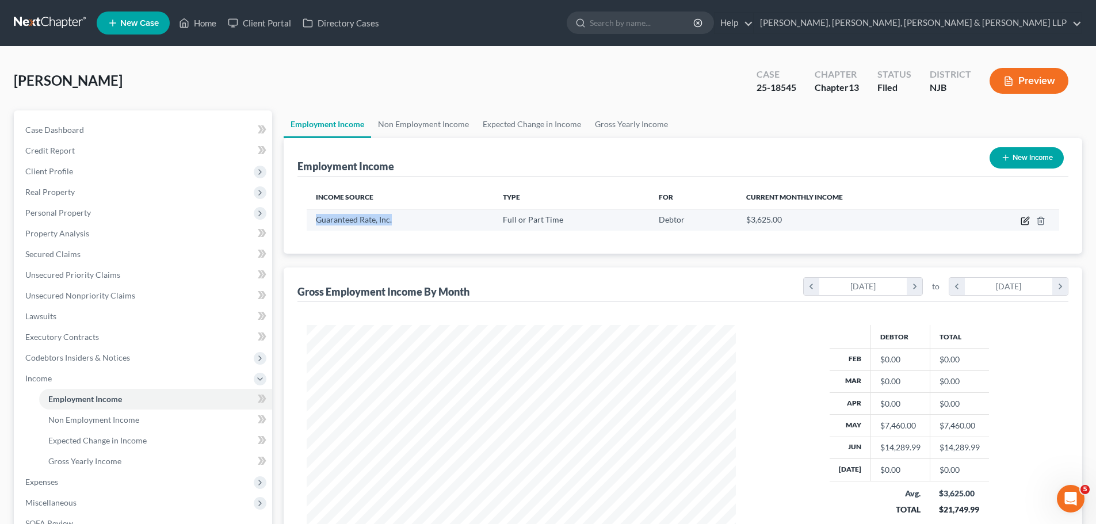
select select "14"
select select "1"
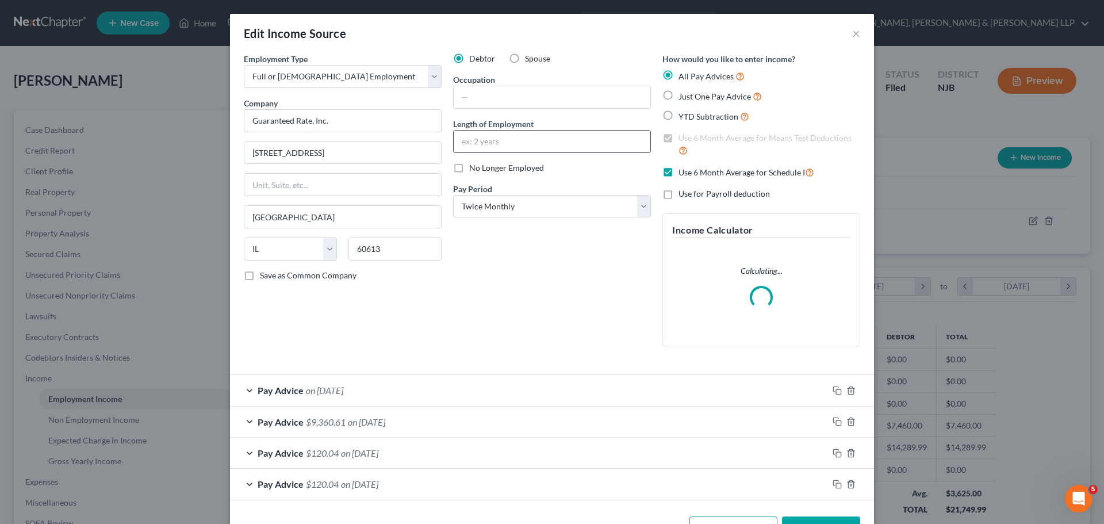
scroll to position [216, 456]
click at [510, 148] on input "text" at bounding box center [552, 142] width 197 height 22
type input "6 months"
click at [519, 235] on div "Debtor Spouse Occupation Length of Employment 6 months No Longer Employed Pay P…" at bounding box center [551, 204] width 209 height 302
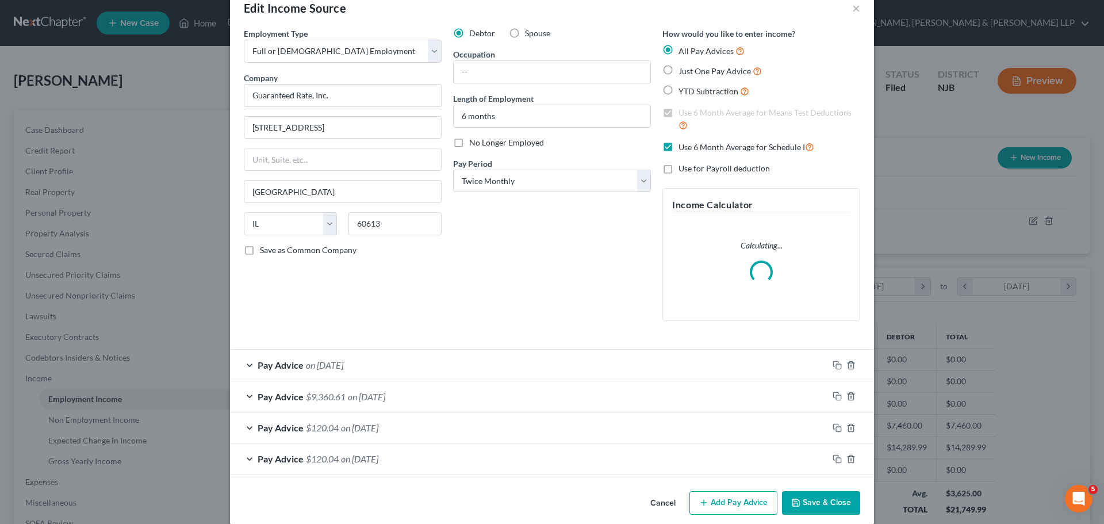
scroll to position [39, 0]
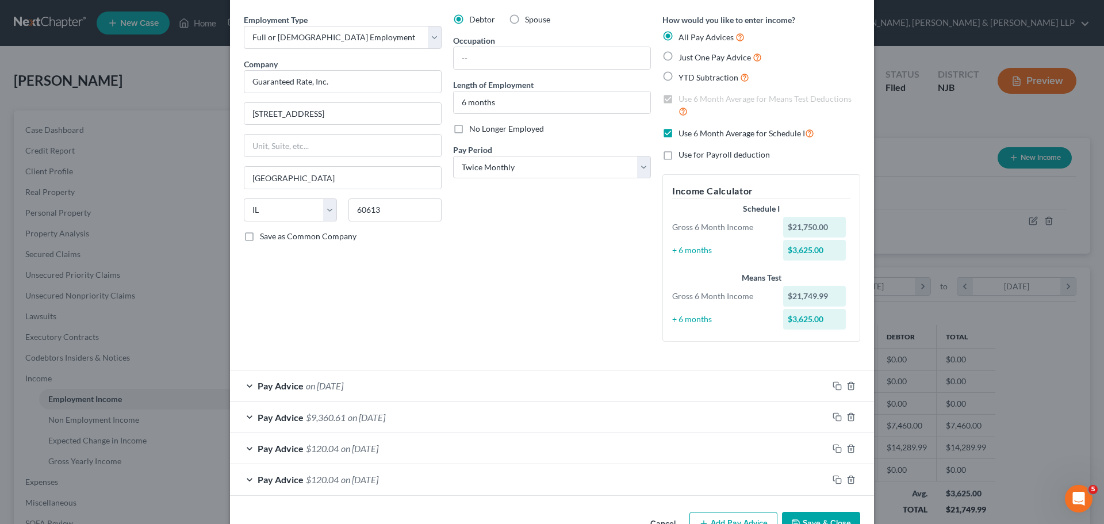
click at [815, 489] on div "Pay Advice $120.04 on [DATE]" at bounding box center [529, 479] width 598 height 30
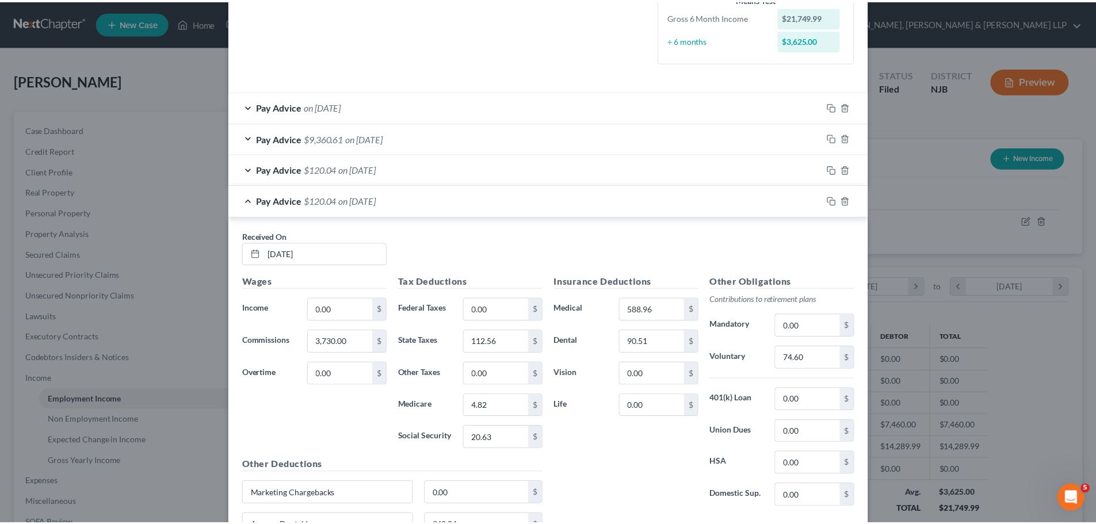
scroll to position [442, 0]
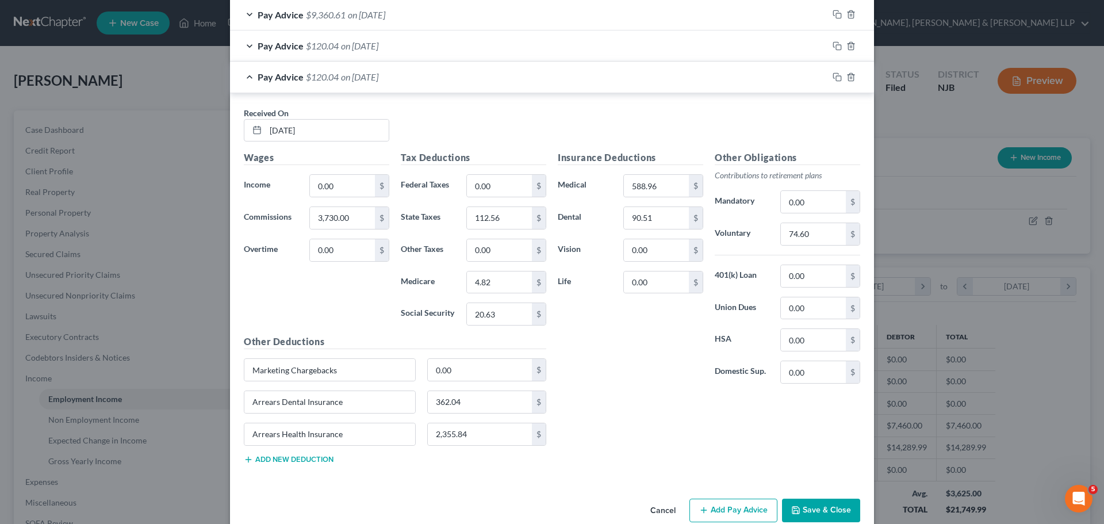
click at [814, 507] on button "Save & Close" at bounding box center [821, 511] width 78 height 24
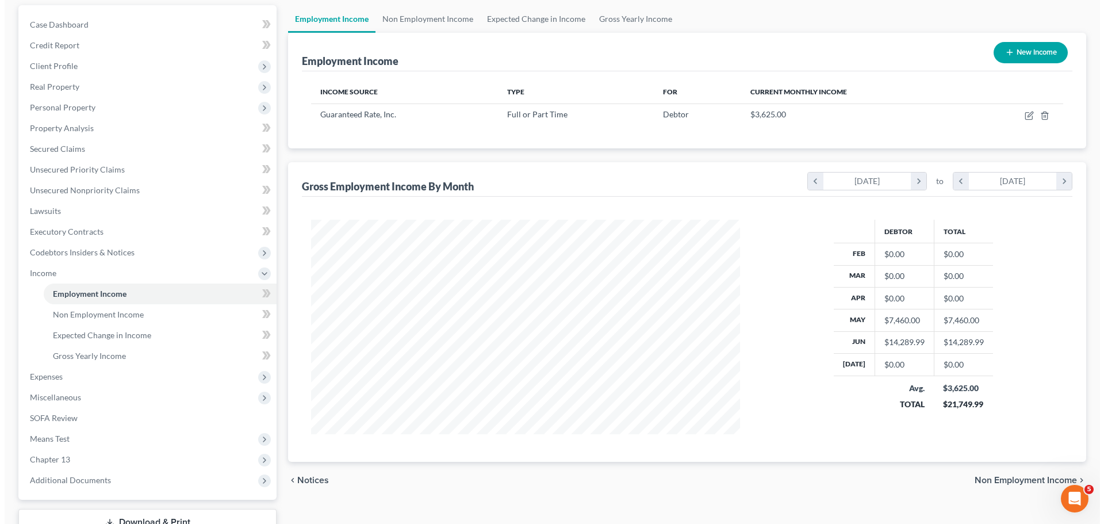
scroll to position [115, 0]
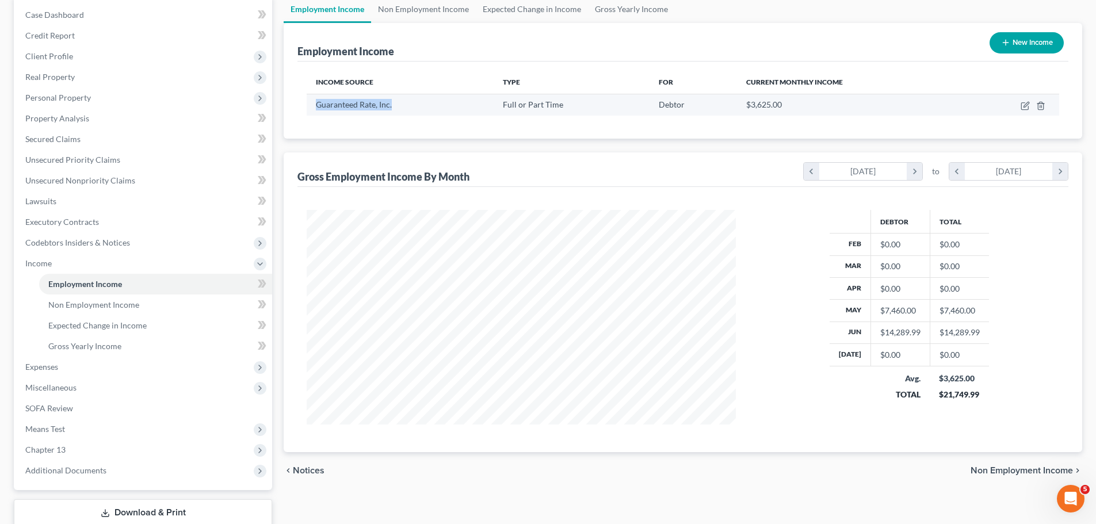
drag, startPoint x: 399, startPoint y: 107, endPoint x: 313, endPoint y: 106, distance: 86.3
click at [313, 106] on td "Guaranteed Rate, Inc." at bounding box center [400, 105] width 186 height 22
copy span "Guaranteed Rate, Inc."
click at [1028, 108] on icon "button" at bounding box center [1024, 106] width 7 height 7
select select "0"
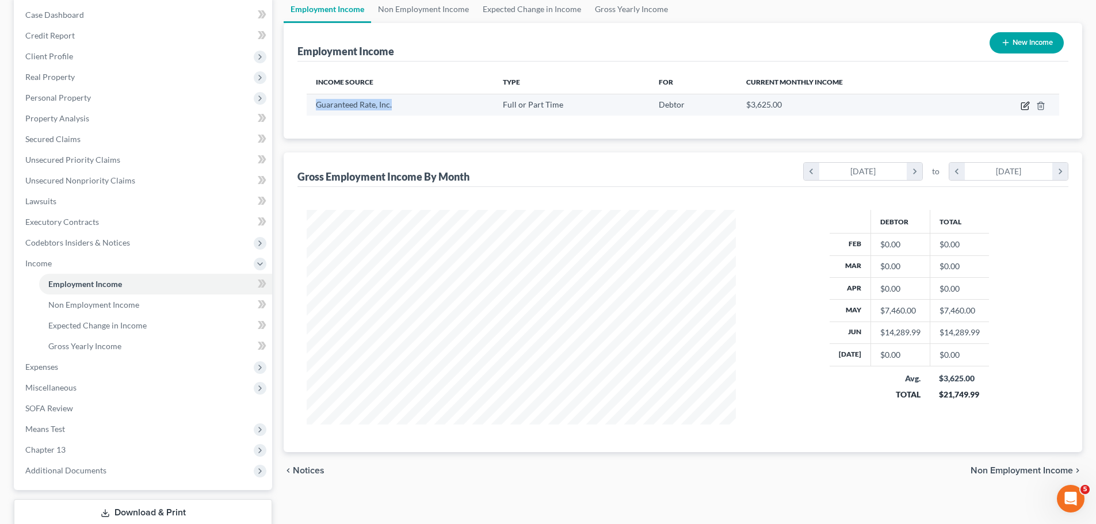
select select "14"
select select "1"
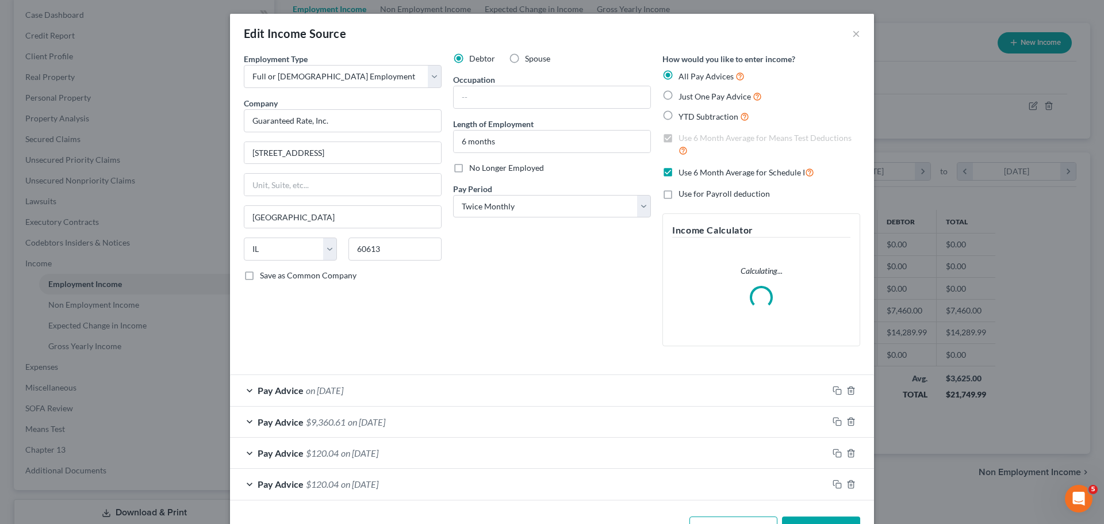
scroll to position [216, 456]
click at [501, 98] on input "text" at bounding box center [552, 97] width 197 height 22
paste input "VP of Mortgage Lending"
type input "VP of Mortgage Lending"
click at [534, 296] on div "Debtor Spouse Occupation VP of Mortgage Lending Length of Employment 6 months N…" at bounding box center [551, 204] width 209 height 302
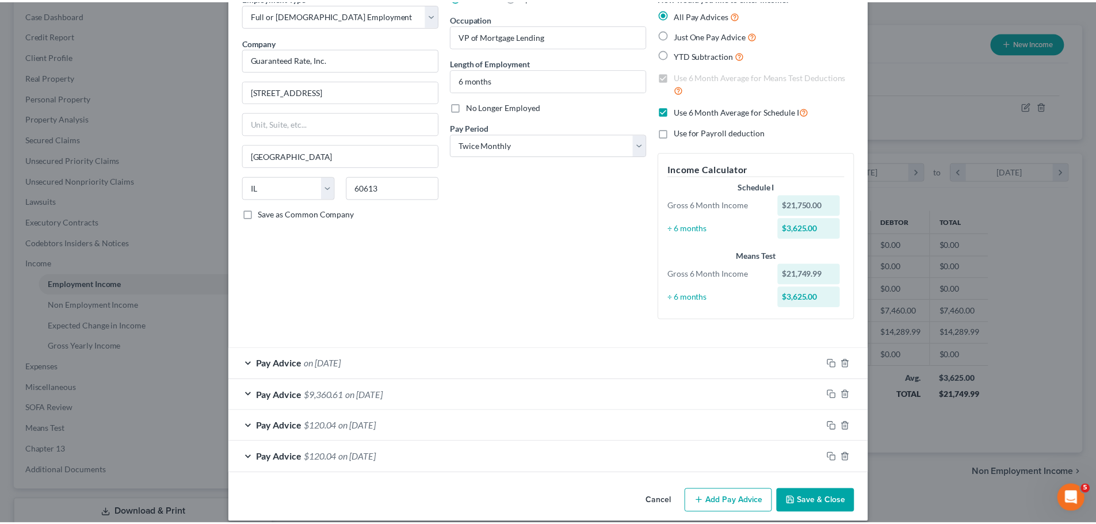
scroll to position [74, 0]
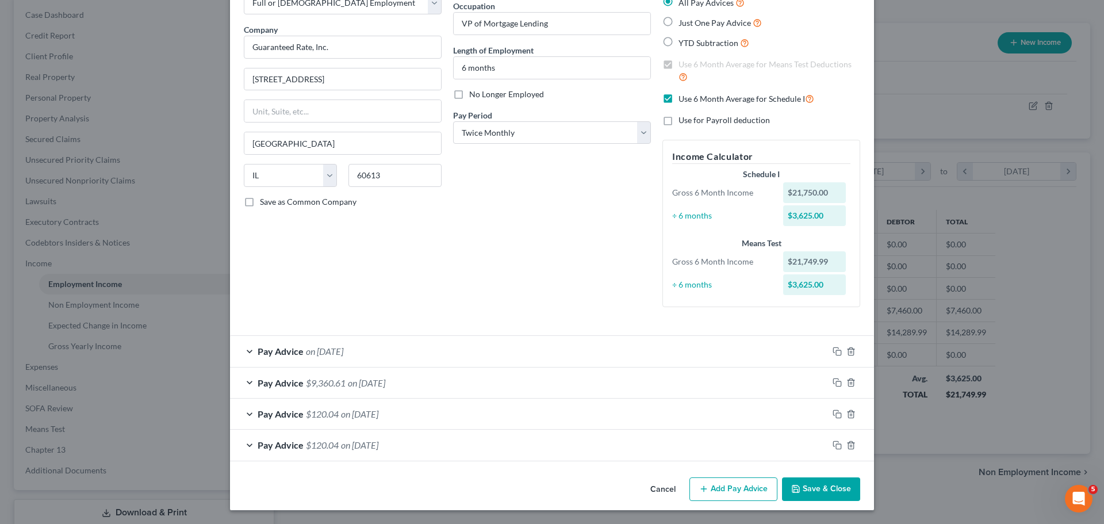
click at [813, 491] on button "Save & Close" at bounding box center [821, 489] width 78 height 24
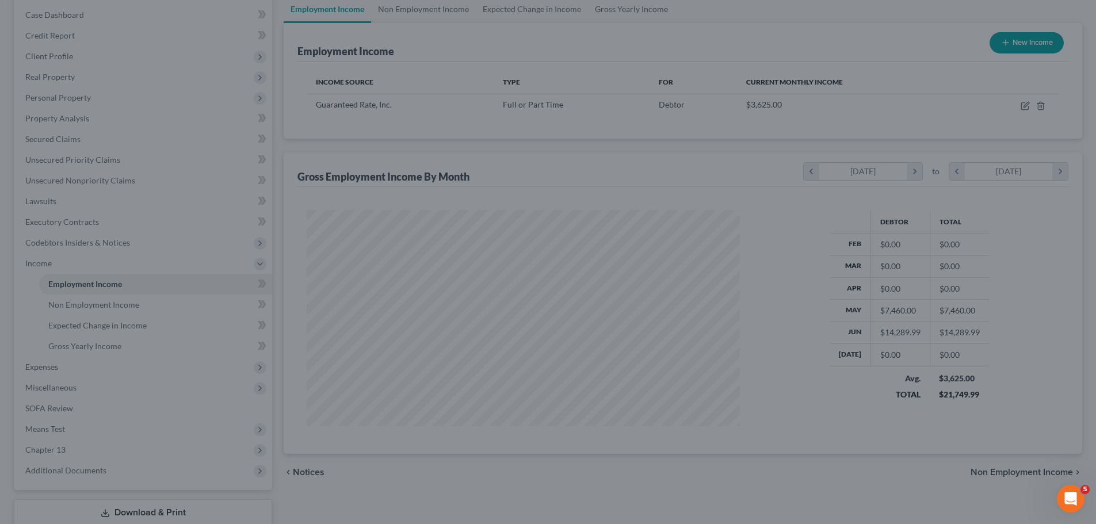
scroll to position [574863, 574625]
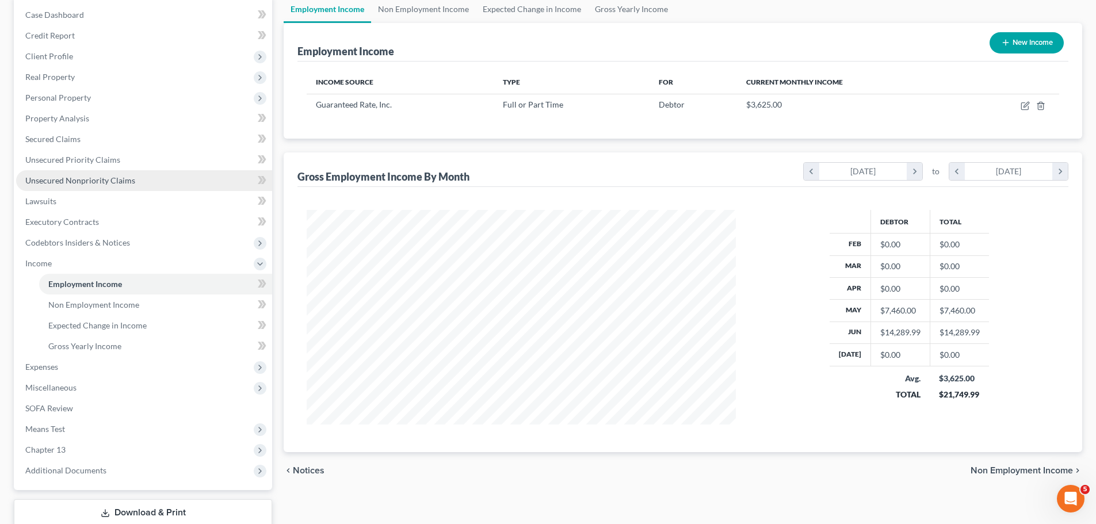
click at [66, 174] on link "Unsecured Nonpriority Claims" at bounding box center [144, 180] width 256 height 21
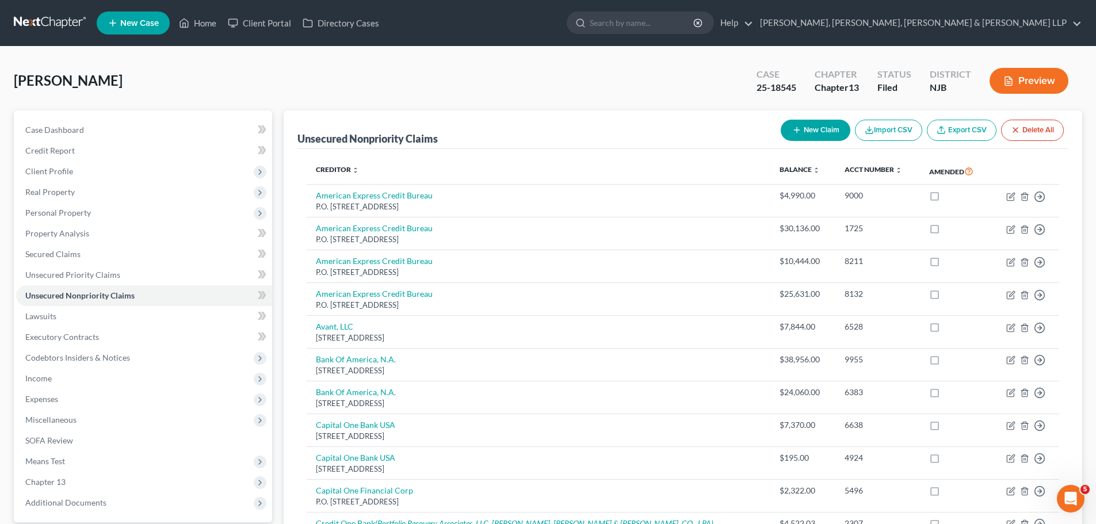
click at [817, 126] on button "New Claim" at bounding box center [815, 130] width 70 height 21
select select "0"
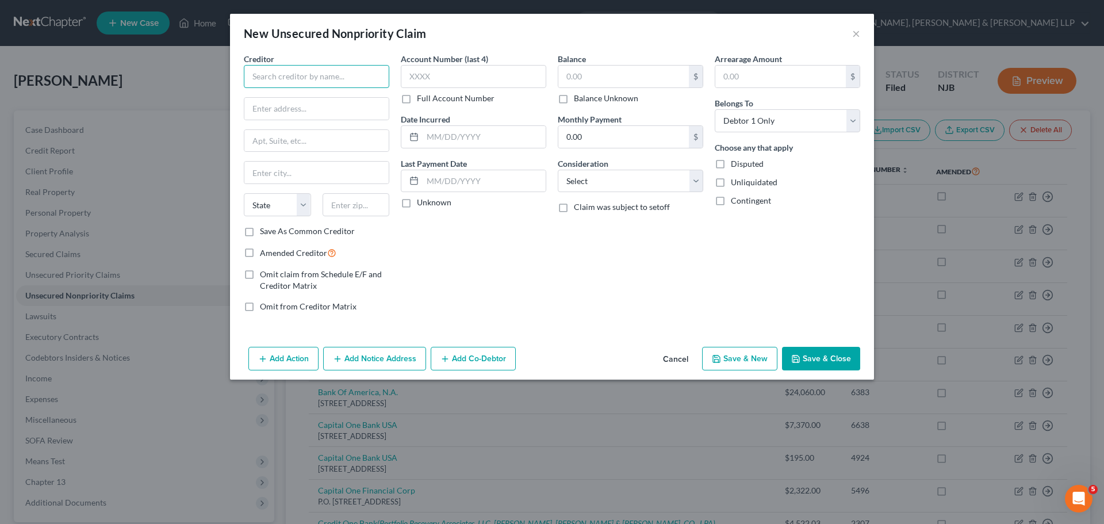
click at [331, 68] on input "text" at bounding box center [316, 76] width 145 height 23
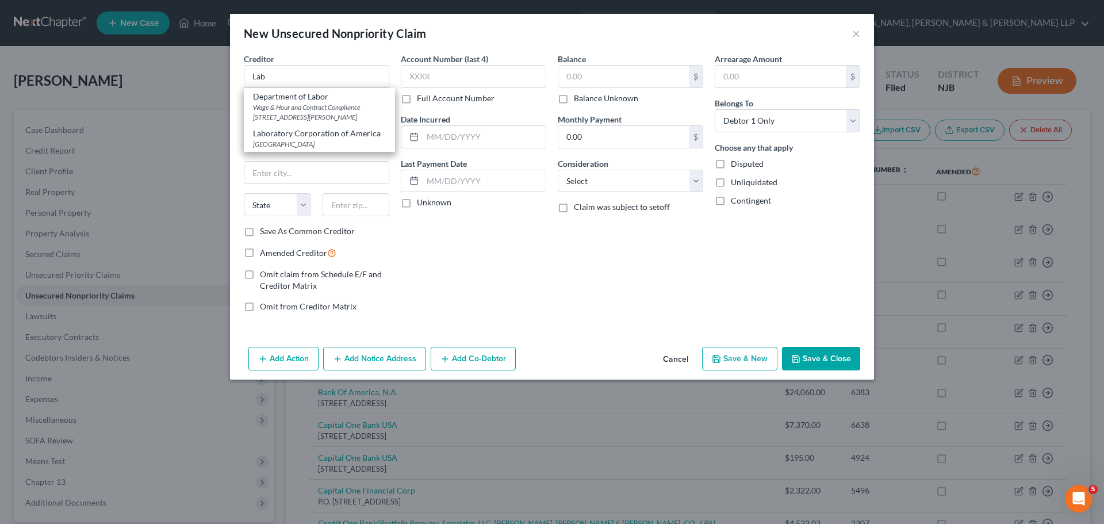
click at [334, 136] on div "Laboratory Corporation of America" at bounding box center [319, 134] width 133 height 12
type input "Laboratory Corporation of America"
type input "Po Box 2240"
type input "[GEOGRAPHIC_DATA]"
select select "28"
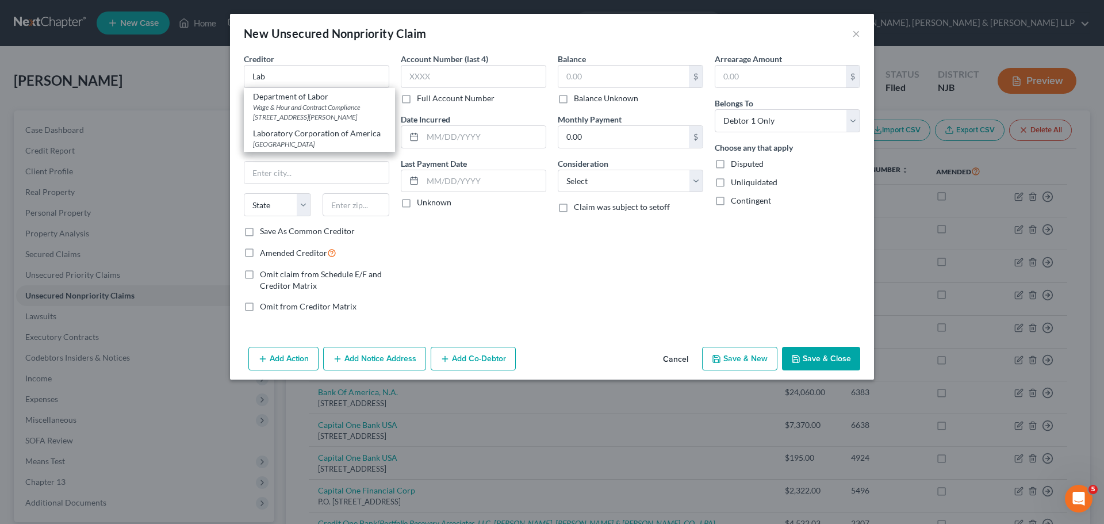
type input "27216"
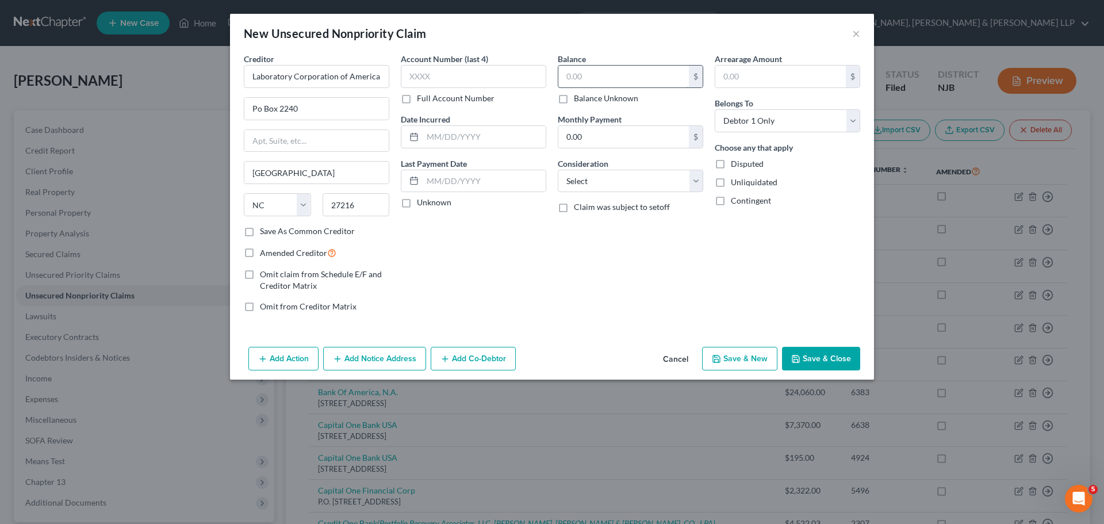
click at [616, 75] on input "text" at bounding box center [623, 77] width 131 height 22
paste input "$198.29"
type input "198.29"
click at [635, 183] on select "Select Cable / Satellite Services Collection Agency Credit Card Debt Debt Couns…" at bounding box center [630, 181] width 145 height 23
select select "9"
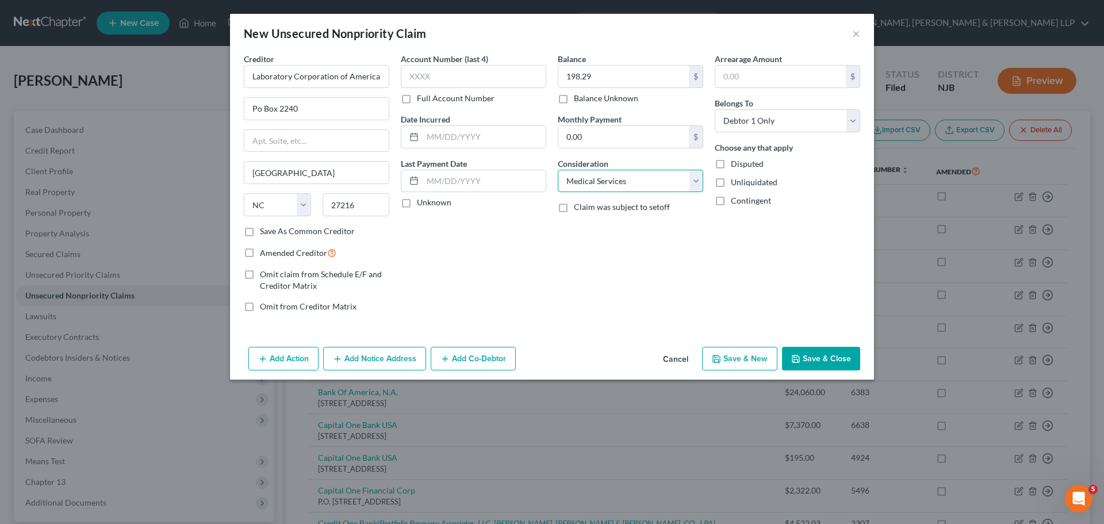
click at [558, 170] on select "Select Cable / Satellite Services Collection Agency Credit Card Debt Debt Couns…" at bounding box center [630, 181] width 145 height 23
click at [818, 363] on button "Save & Close" at bounding box center [821, 359] width 78 height 24
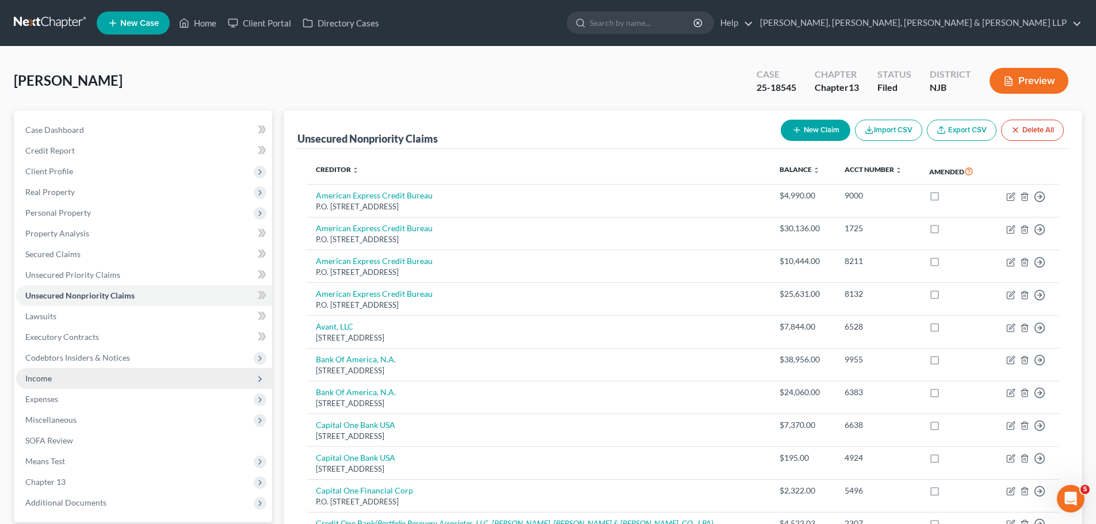
click at [40, 377] on span "Income" at bounding box center [38, 378] width 26 height 10
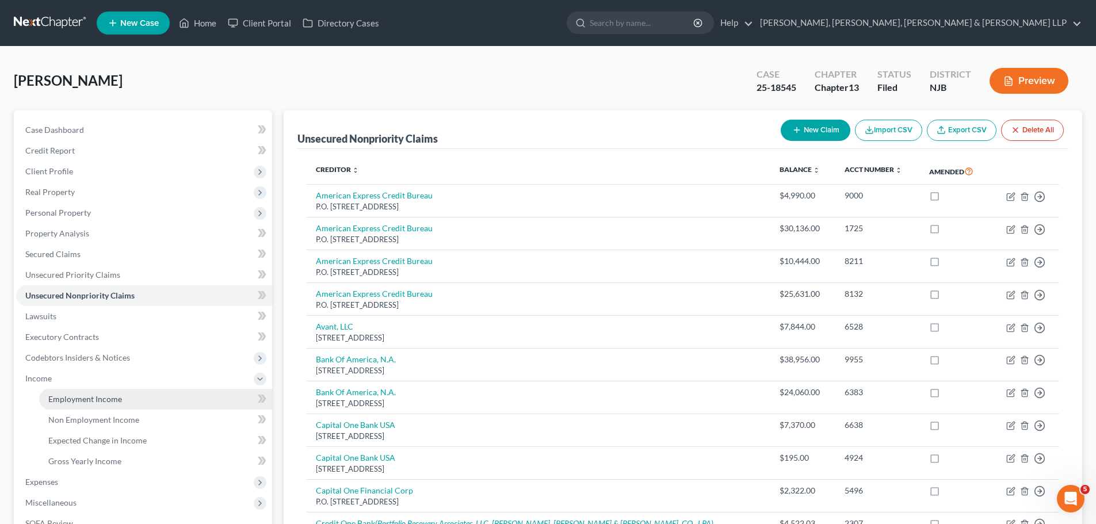
click at [56, 396] on span "Employment Income" at bounding box center [85, 399] width 74 height 10
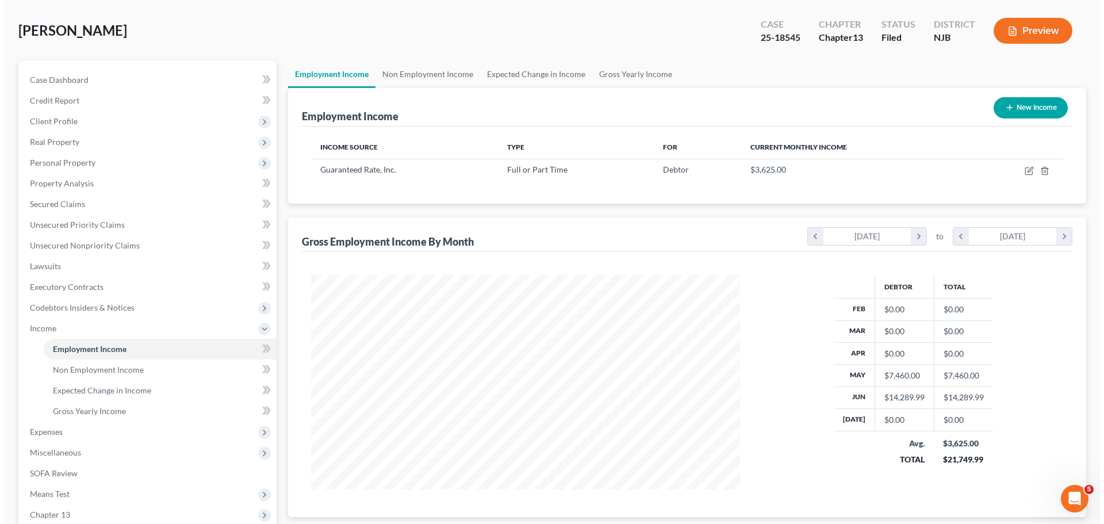
scroll to position [115, 0]
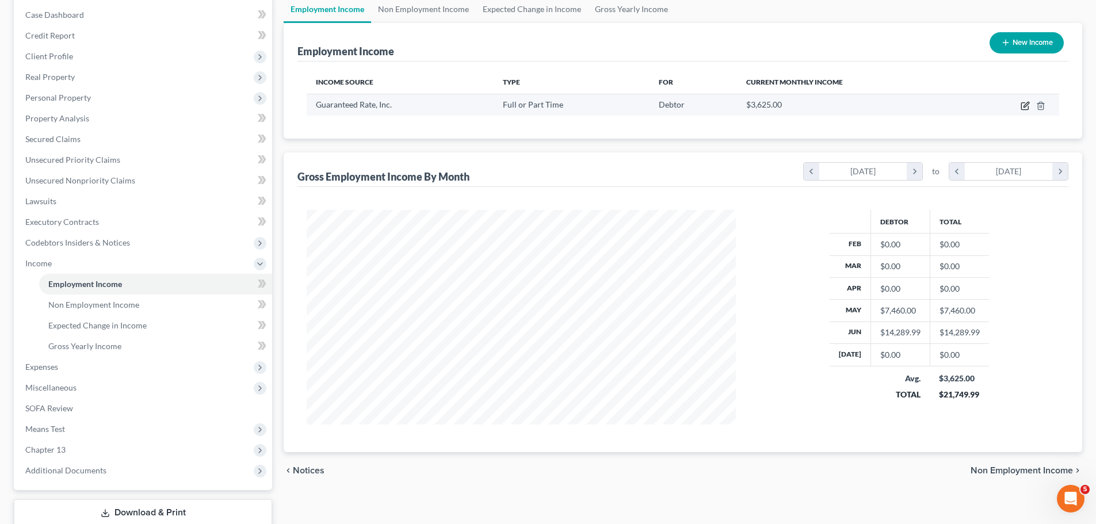
click at [1023, 105] on icon "button" at bounding box center [1024, 105] width 9 height 9
select select "0"
select select "14"
select select "1"
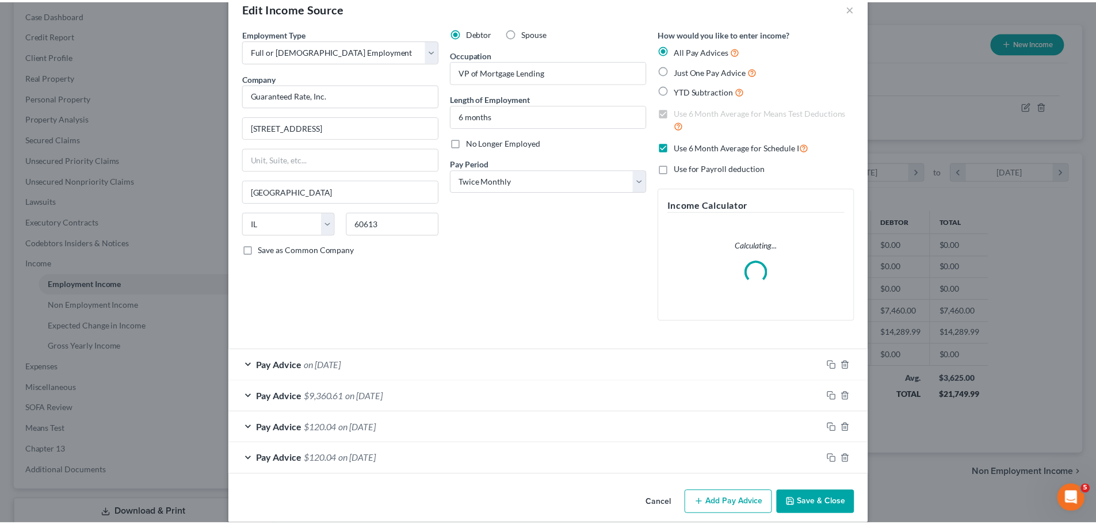
scroll to position [39, 0]
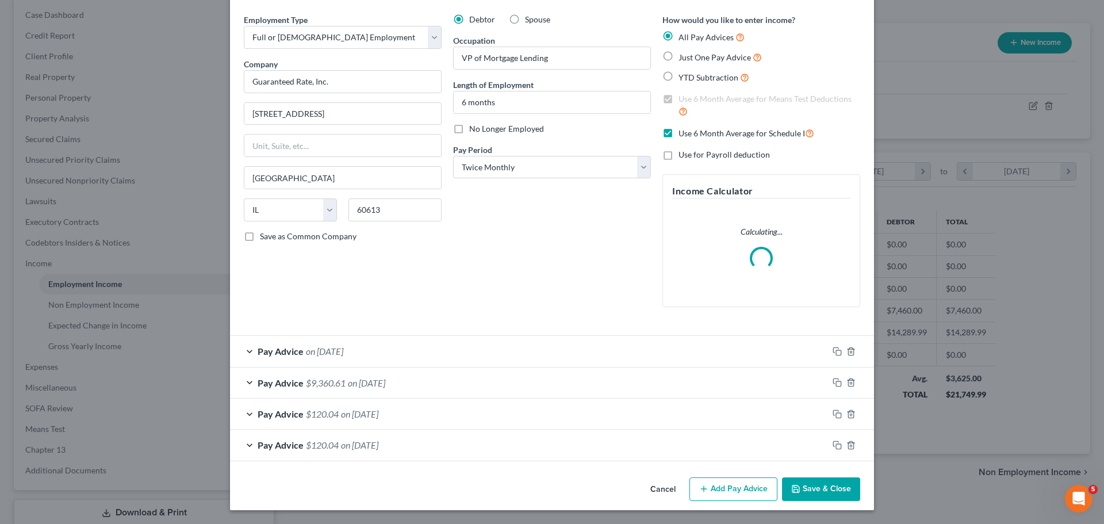
click at [661, 492] on button "Cancel" at bounding box center [663, 489] width 44 height 23
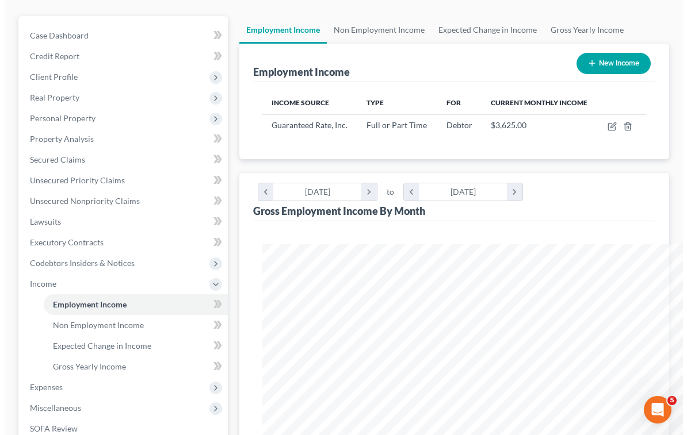
scroll to position [574886, 574671]
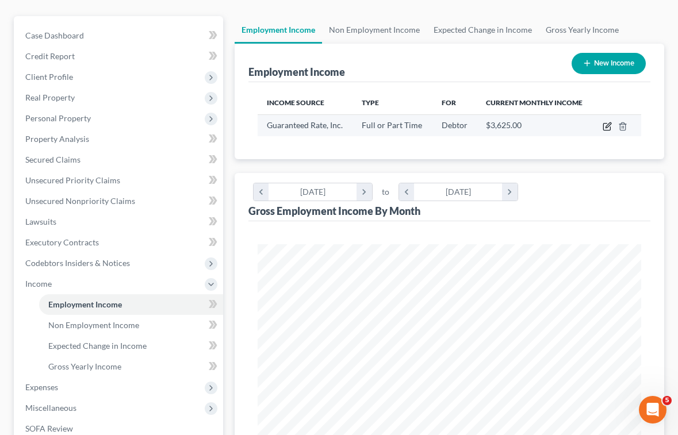
click at [604, 125] on icon "button" at bounding box center [606, 127] width 7 height 7
select select "0"
select select "14"
select select "1"
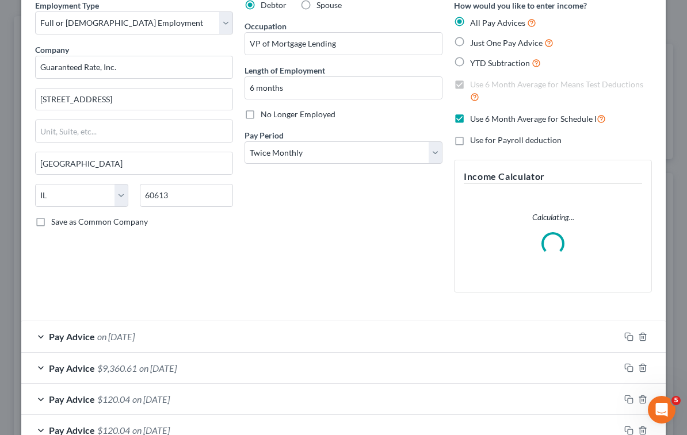
scroll to position [128, 0]
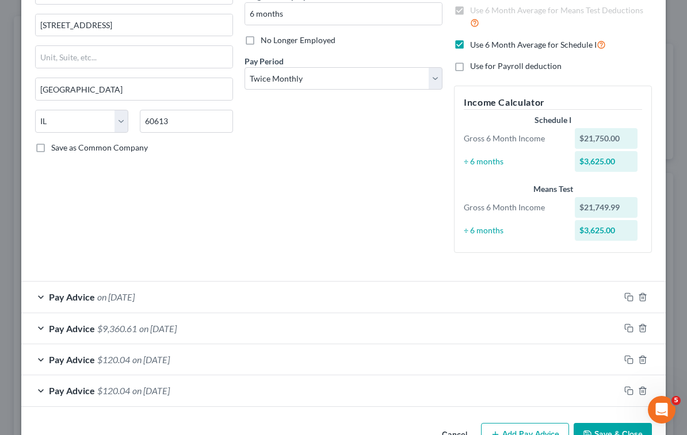
click at [342, 190] on div "Debtor Spouse Occupation VP of Mortgage Lending Length of Employment 6 months N…" at bounding box center [343, 93] width 209 height 337
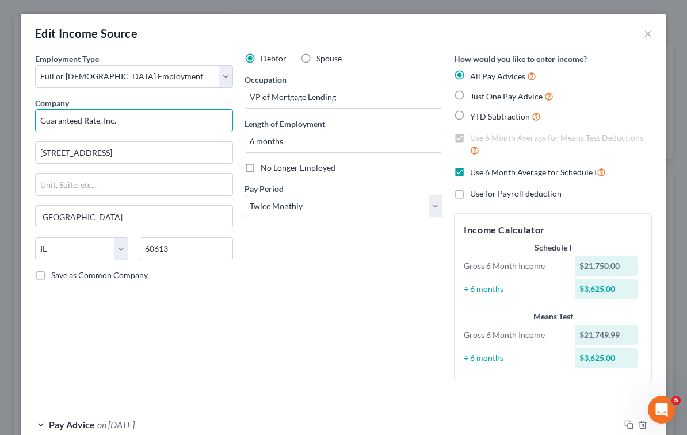
drag, startPoint x: 96, startPoint y: 118, endPoint x: 34, endPoint y: 122, distance: 62.2
click at [35, 122] on input "Guaranteed Rate, Inc." at bounding box center [134, 120] width 198 height 23
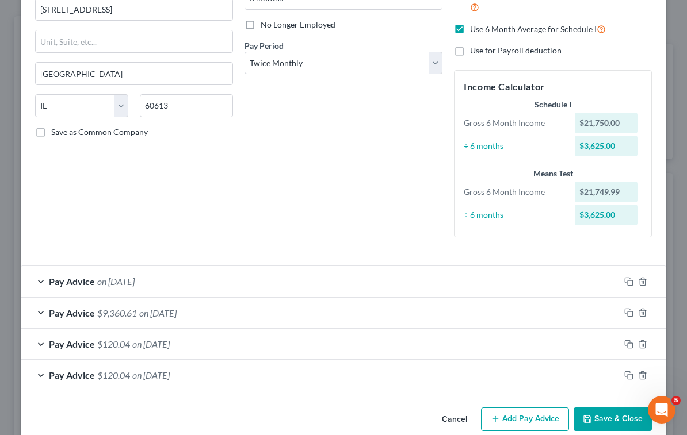
scroll to position [162, 0]
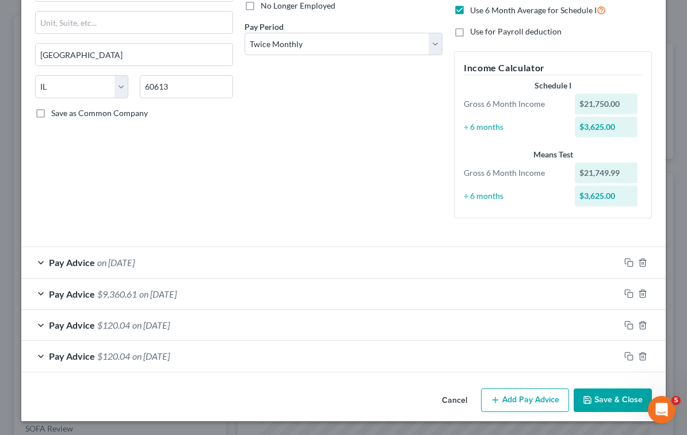
click at [331, 180] on div "Debtor Spouse Occupation VP of Mortgage Lending Length of Employment 6 months N…" at bounding box center [343, 59] width 209 height 337
click at [266, 190] on div "Debtor Spouse Occupation VP of Mortgage Lending Length of Employment 6 months N…" at bounding box center [343, 59] width 209 height 337
click at [343, 361] on div "Pay Advice $120.04 on [DATE]" at bounding box center [320, 356] width 598 height 30
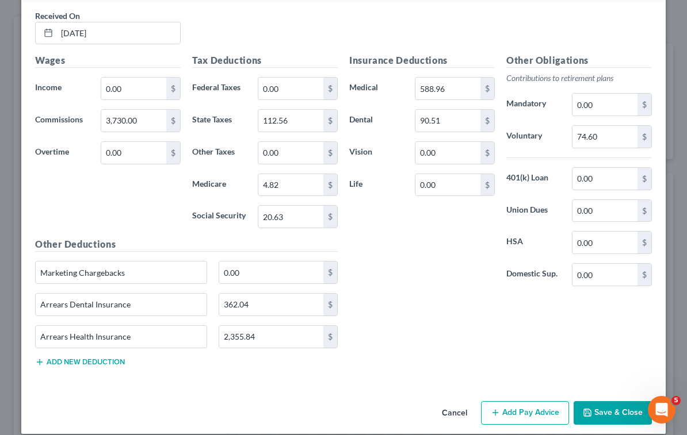
scroll to position [551, 0]
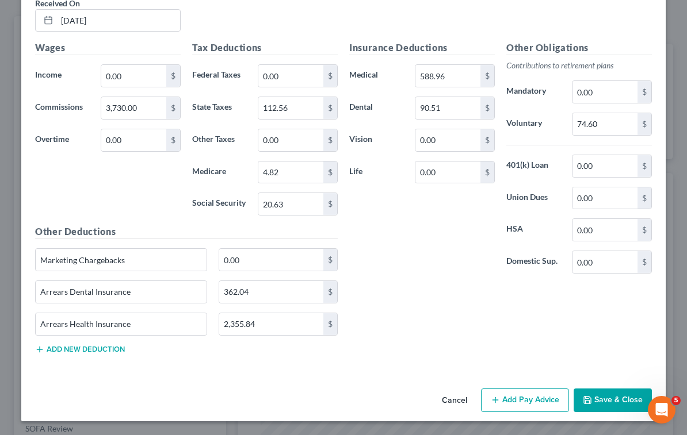
click at [412, 289] on div "Insurance Deductions Medical 588.96 $ Dental 90.51 $ Vision 0.00 $ Life 0.00 $ …" at bounding box center [500, 202] width 314 height 322
click at [435, 322] on div "Insurance Deductions Medical 588.96 $ Dental 90.51 $ Vision 0.00 $ Life 0.00 $ …" at bounding box center [500, 202] width 314 height 322
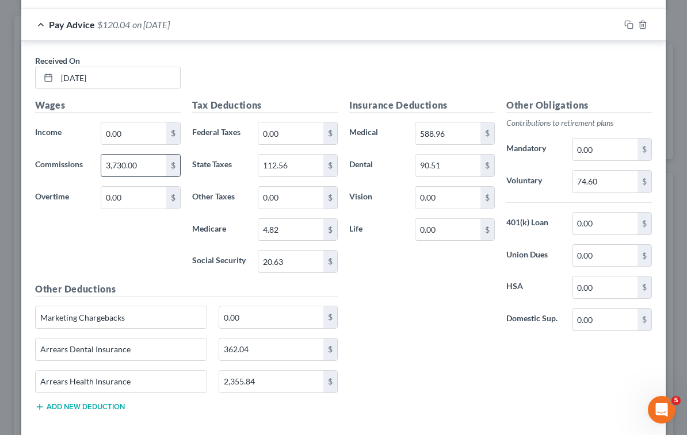
click at [154, 171] on input "3,730.00" at bounding box center [133, 166] width 65 height 22
click at [298, 162] on input "112.56" at bounding box center [290, 166] width 65 height 22
click at [288, 234] on input "4.82" at bounding box center [290, 230] width 65 height 22
click at [290, 264] on input "20.63" at bounding box center [290, 262] width 65 height 22
click at [448, 136] on input "588.96" at bounding box center [447, 133] width 65 height 22
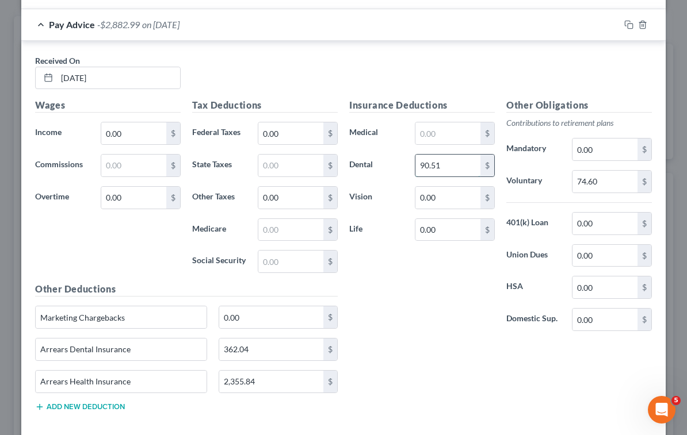
click at [445, 167] on input "90.51" at bounding box center [447, 166] width 65 height 22
click at [612, 179] on input "74.60" at bounding box center [604, 182] width 65 height 22
click at [280, 348] on input "362.04" at bounding box center [271, 350] width 105 height 22
click at [265, 384] on input "2,355.84" at bounding box center [271, 382] width 105 height 22
click at [407, 369] on div "Insurance Deductions Medical $ Dental $ Vision 0.00 $ Life 0.00 $ Other Obligat…" at bounding box center [500, 259] width 314 height 322
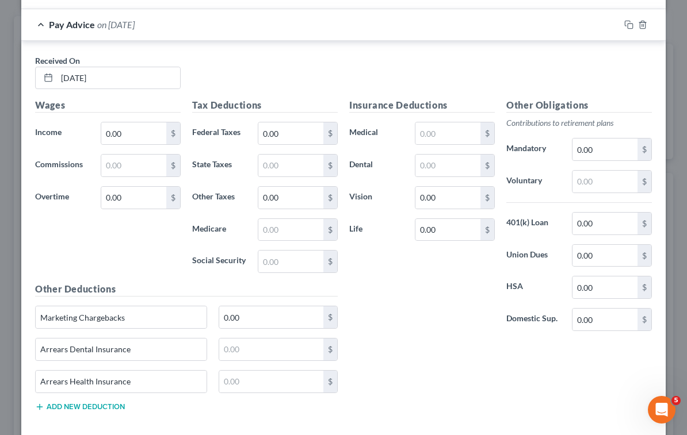
click at [266, 28] on div "Pay Advice on [DATE]" at bounding box center [320, 24] width 598 height 30
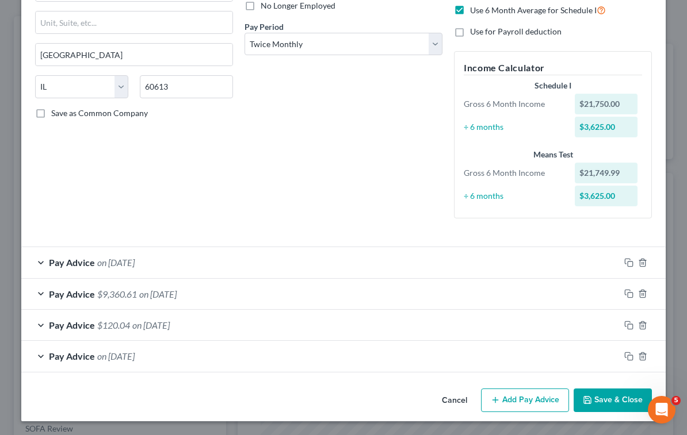
scroll to position [162, 0]
drag, startPoint x: 290, startPoint y: 182, endPoint x: 266, endPoint y: 136, distance: 51.5
click at [290, 182] on div "Debtor Spouse Occupation VP of Mortgage Lending Length of Employment 6 months N…" at bounding box center [343, 59] width 209 height 337
click at [275, 185] on div "Debtor Spouse Occupation VP of Mortgage Lending Length of Employment 6 months N…" at bounding box center [343, 59] width 209 height 337
click at [625, 357] on icon "button" at bounding box center [628, 356] width 9 height 9
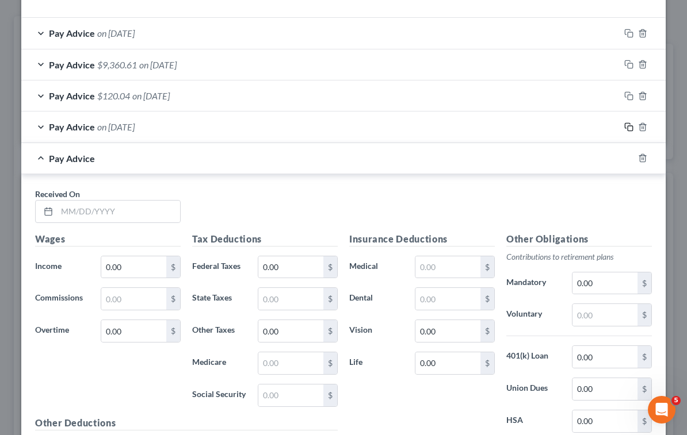
scroll to position [392, 0]
click at [130, 207] on input "text" at bounding box center [118, 211] width 123 height 22
type input "[DATE]"
click at [273, 213] on div "Received On * [DATE]" at bounding box center [343, 209] width 628 height 44
drag, startPoint x: 622, startPoint y: 159, endPoint x: 100, endPoint y: 342, distance: 553.5
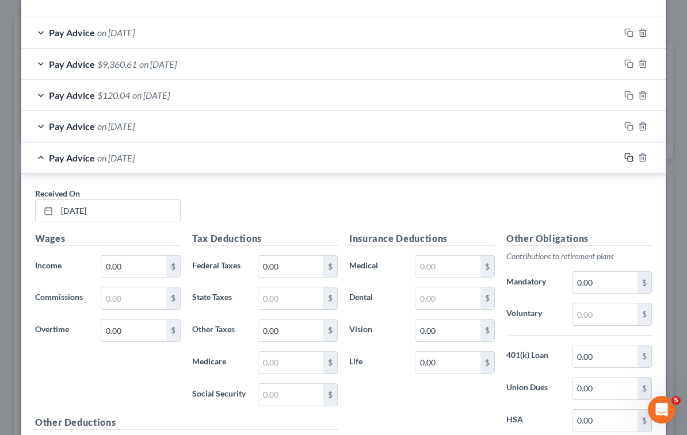
click at [624, 157] on icon "button" at bounding box center [628, 157] width 9 height 9
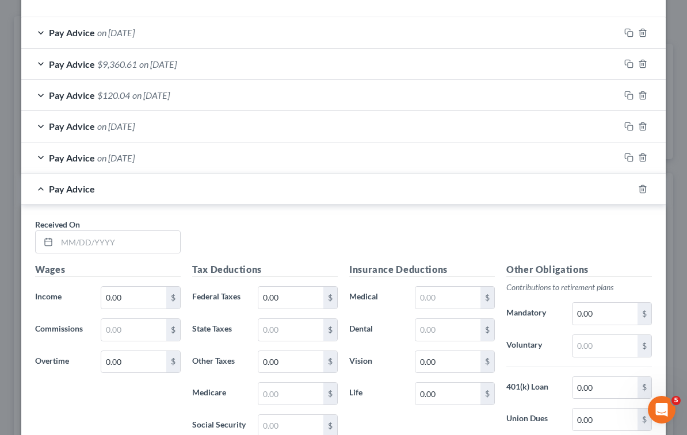
drag, startPoint x: 242, startPoint y: 234, endPoint x: 198, endPoint y: 235, distance: 43.7
click at [243, 233] on div "Received On *" at bounding box center [343, 241] width 628 height 44
click at [150, 243] on input "text" at bounding box center [118, 242] width 123 height 22
type input "[DATE]"
click at [447, 232] on div "Received On * [DATE]" at bounding box center [343, 241] width 628 height 44
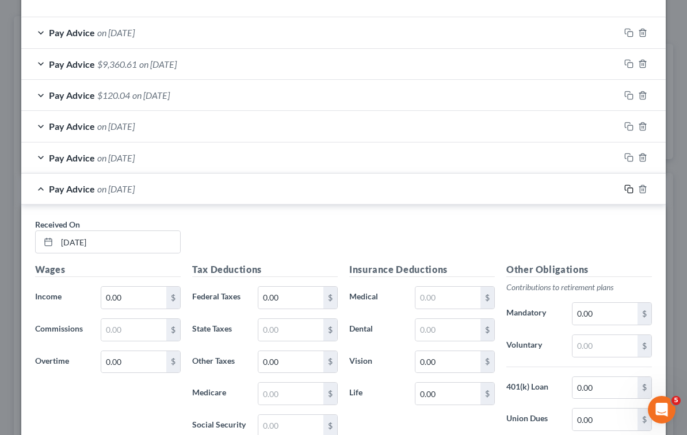
click at [627, 191] on rect "button" at bounding box center [629, 190] width 5 height 5
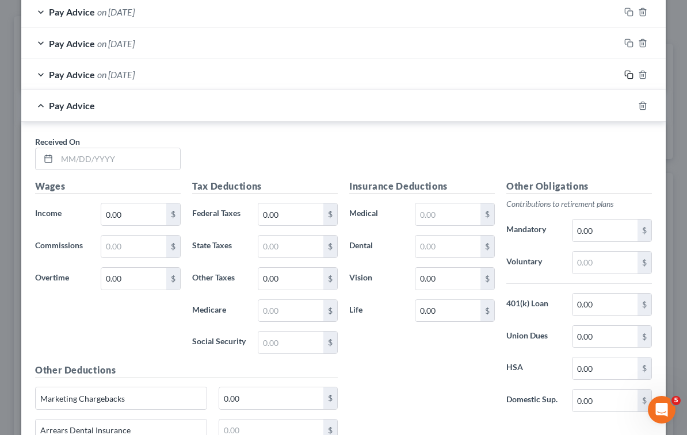
scroll to position [507, 0]
click at [131, 160] on input "text" at bounding box center [118, 159] width 123 height 22
type input "[DATE]"
click at [263, 156] on div "Received On * [DATE]" at bounding box center [343, 157] width 628 height 44
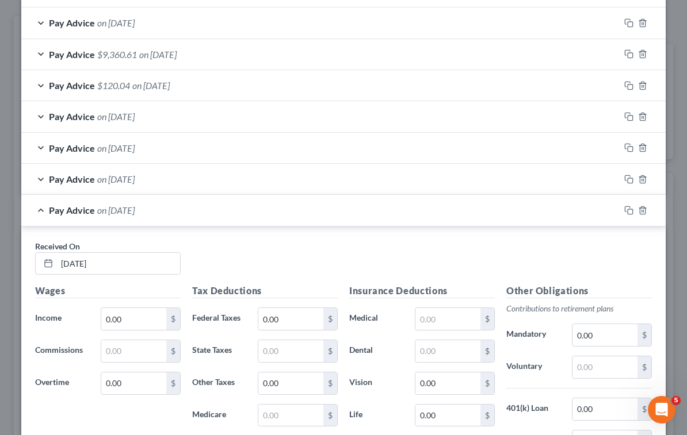
scroll to position [392, 0]
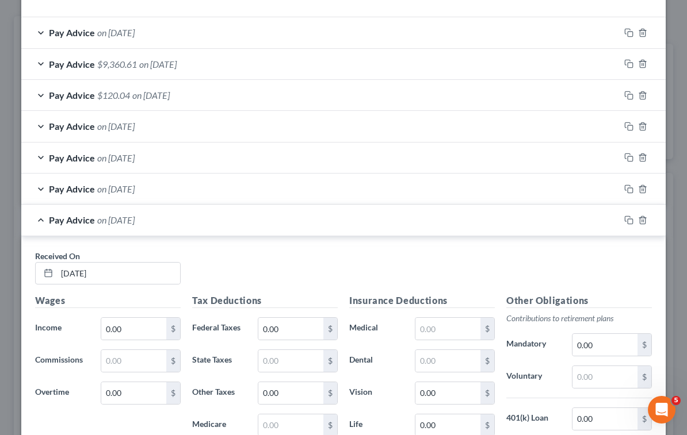
drag, startPoint x: 330, startPoint y: 255, endPoint x: 379, endPoint y: 276, distance: 53.1
click at [330, 255] on div "Received On * [DATE]" at bounding box center [343, 272] width 628 height 44
drag, startPoint x: 623, startPoint y: 222, endPoint x: 443, endPoint y: 304, distance: 197.7
click at [619, 222] on div at bounding box center [642, 220] width 46 height 18
click at [242, 224] on div "Pay Advice on [DATE]" at bounding box center [320, 220] width 598 height 30
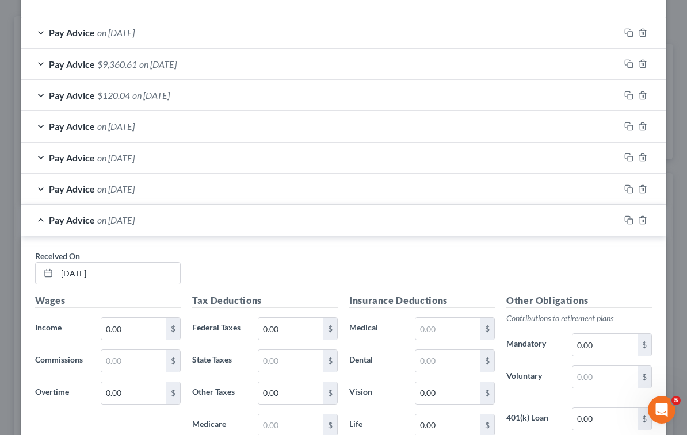
scroll to position [256, 0]
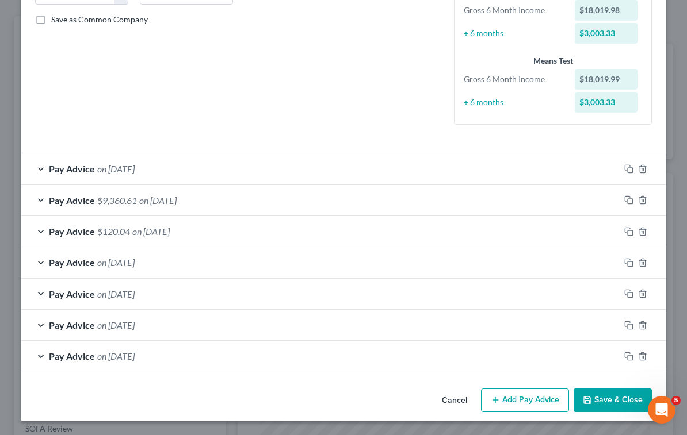
drag, startPoint x: 304, startPoint y: 390, endPoint x: 338, endPoint y: 405, distance: 36.8
click at [304, 390] on div "Cancel Add Pay Advice Save & Close" at bounding box center [343, 403] width 644 height 38
click at [625, 353] on icon "button" at bounding box center [627, 355] width 5 height 5
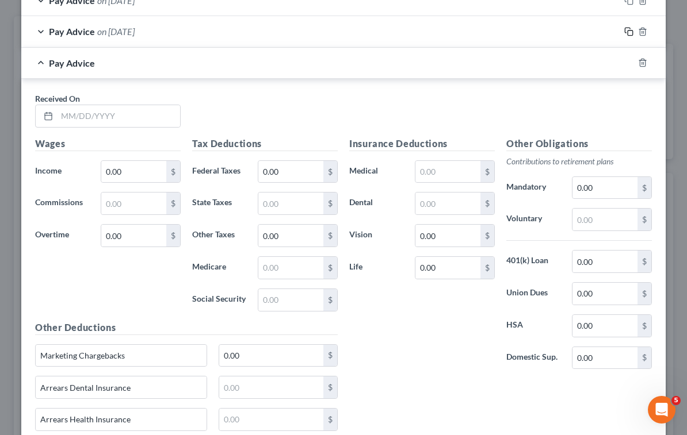
scroll to position [601, 0]
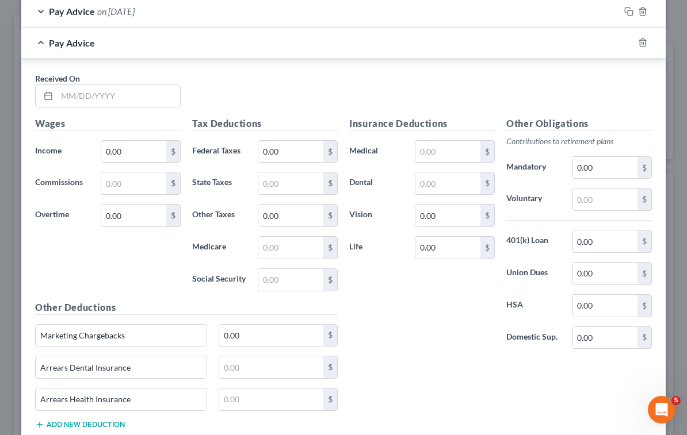
drag, startPoint x: 422, startPoint y: 363, endPoint x: 360, endPoint y: 317, distance: 77.0
click at [422, 363] on div "Insurance Deductions Medical $ Dental $ Vision 0.00 $ Life 0.00 $ Other Obligat…" at bounding box center [500, 278] width 314 height 322
click at [116, 95] on input "text" at bounding box center [118, 96] width 123 height 22
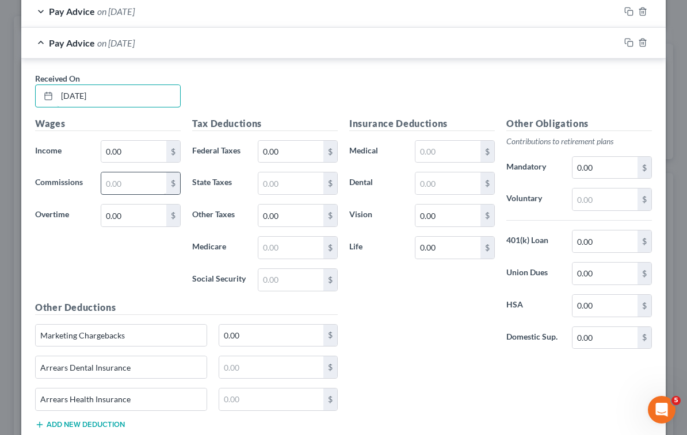
type input "[DATE]"
click at [137, 178] on input "text" at bounding box center [133, 184] width 65 height 22
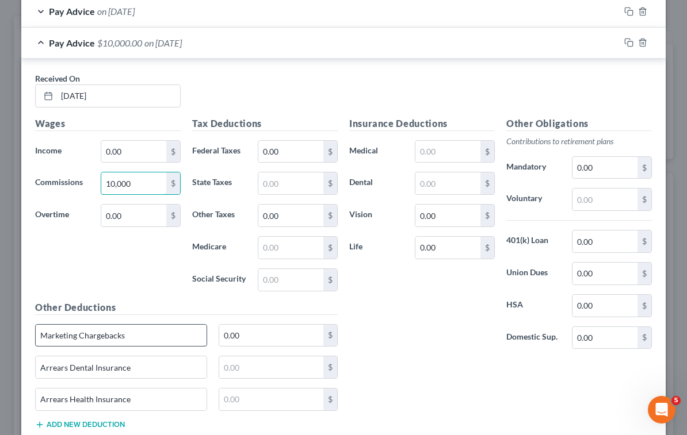
type input "10,000"
click at [136, 340] on input "Marketing Chargebacks" at bounding box center [121, 336] width 171 height 22
drag, startPoint x: 138, startPoint y: 334, endPoint x: 21, endPoint y: 340, distance: 117.5
click at [21, 340] on div "Received On * [DATE] Wages Income * 0.00 $ Commissions 10,000 $ Overtime 0.00 $…" at bounding box center [343, 253] width 644 height 389
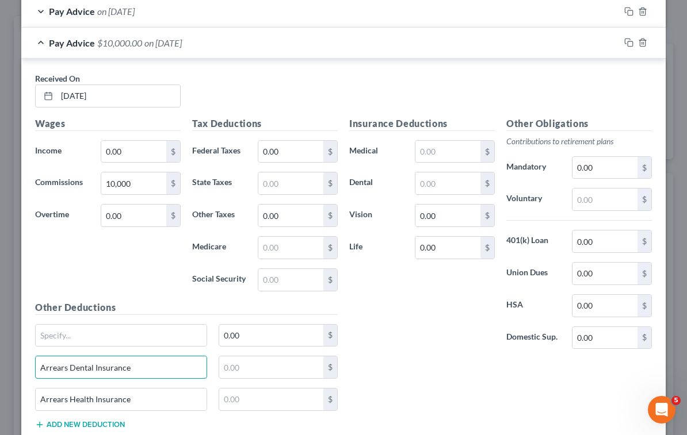
drag, startPoint x: 137, startPoint y: 370, endPoint x: 15, endPoint y: 376, distance: 122.7
click at [15, 376] on div "Edit Income Source × Employment Type * Select Full or [DEMOGRAPHIC_DATA] Employ…" at bounding box center [343, 217] width 687 height 435
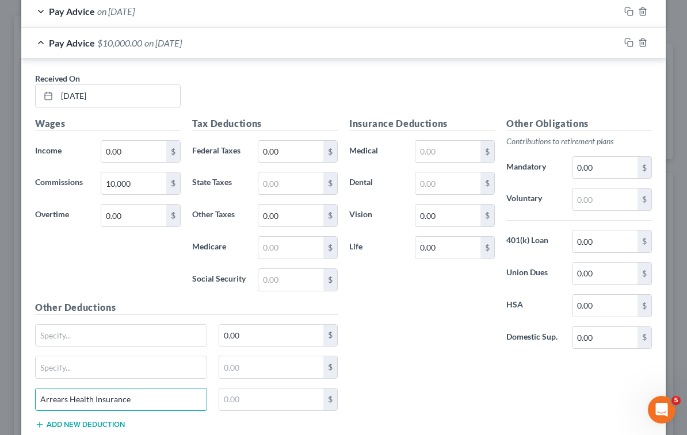
drag, startPoint x: 137, startPoint y: 395, endPoint x: 18, endPoint y: 406, distance: 119.5
click at [21, 406] on div "Received On * [DATE] Wages Income * 0.00 $ Commissions 10,000 $ Overtime 0.00 $…" at bounding box center [343, 253] width 644 height 389
type input "Arrears Health Insurance"
type input "Arrears Dental Insurance"
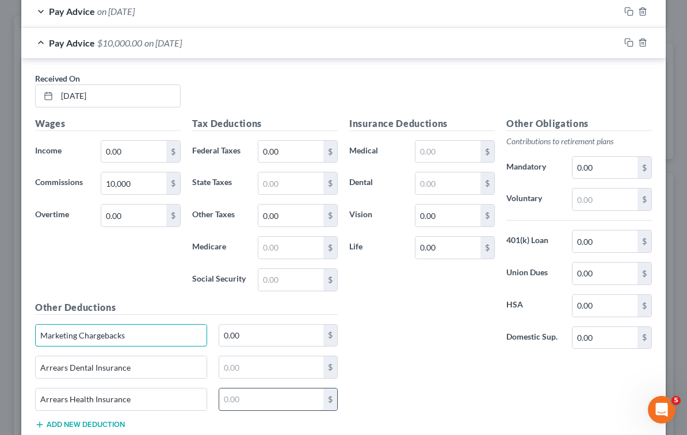
type input "Marketing Chargebacks"
click at [242, 390] on input "text" at bounding box center [271, 400] width 105 height 22
type input "588.96"
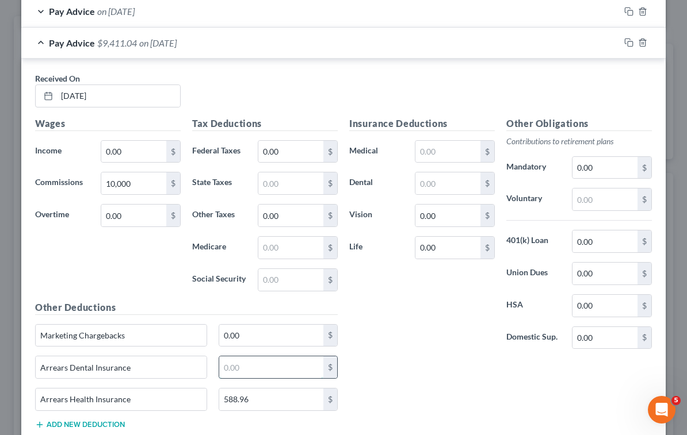
click at [242, 364] on input "text" at bounding box center [271, 368] width 105 height 22
type input "90.51"
click at [276, 150] on input "0.00" at bounding box center [290, 152] width 65 height 22
type input "2,050.52"
click at [295, 287] on input "text" at bounding box center [290, 280] width 65 height 22
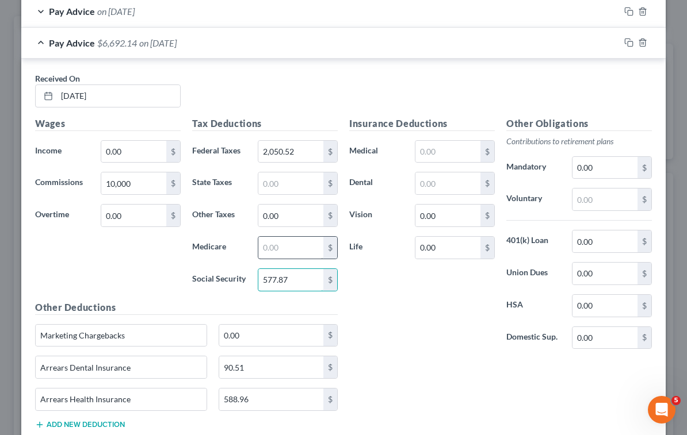
type input "577.87"
click at [284, 248] on input "text" at bounding box center [290, 248] width 65 height 22
type input "135.15"
click at [303, 187] on input "text" at bounding box center [290, 184] width 65 height 22
paste input "554.63"
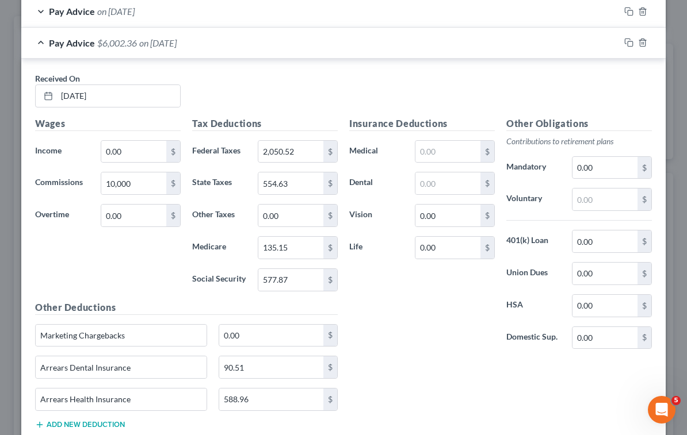
click at [408, 328] on div "Insurance Deductions Medical $ Dental $ Vision 0.00 $ Life 0.00 $" at bounding box center [421, 238] width 157 height 242
click at [266, 176] on input "554.63" at bounding box center [290, 184] width 65 height 22
paste input "92.88"
type input "592.88"
click at [310, 86] on div "Received On * [DATE]" at bounding box center [343, 94] width 628 height 44
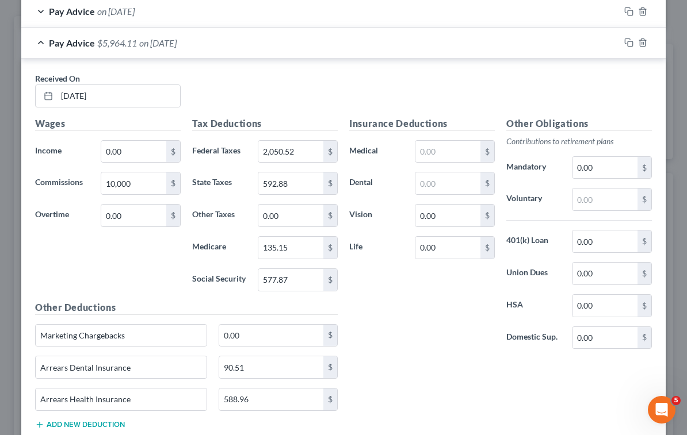
click at [294, 99] on div "Received On * [DATE]" at bounding box center [343, 94] width 628 height 44
click at [305, 51] on div "Pay Advice $5,964.11 on [DATE]" at bounding box center [320, 43] width 598 height 30
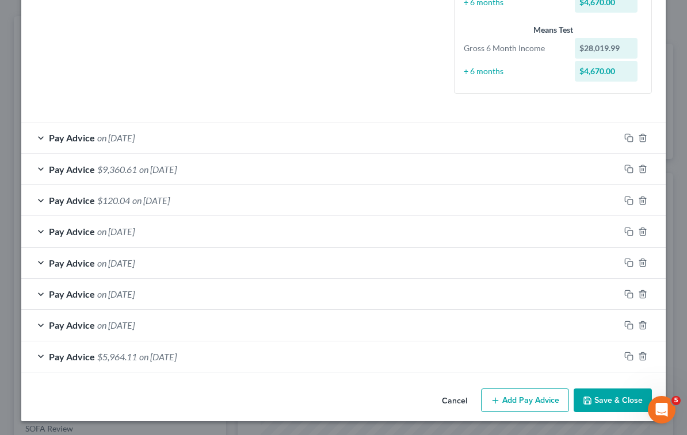
scroll to position [287, 0]
click at [624, 135] on icon "button" at bounding box center [628, 137] width 9 height 9
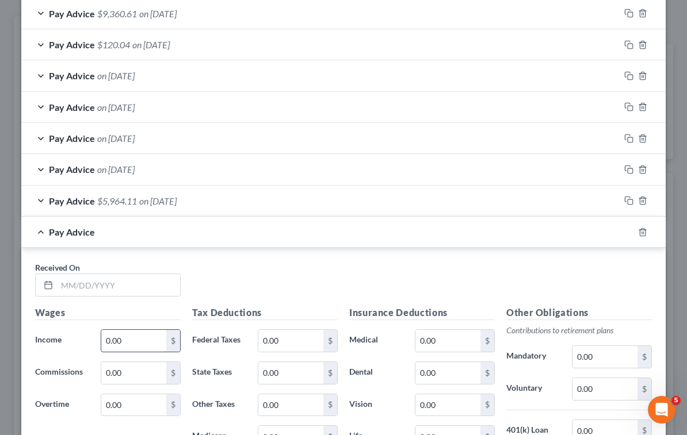
scroll to position [459, 0]
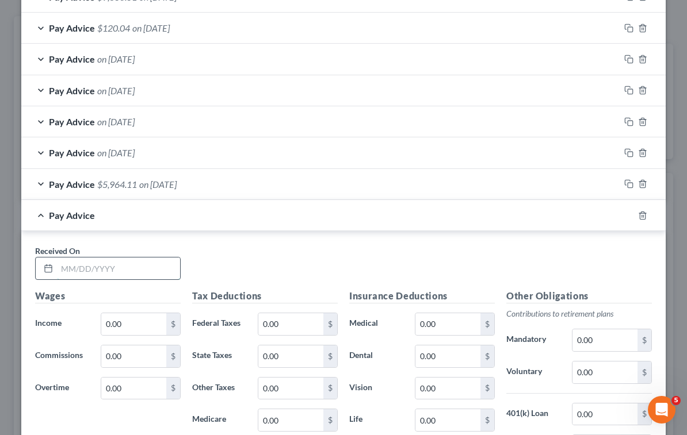
click at [136, 270] on input "text" at bounding box center [118, 269] width 123 height 22
click at [308, 270] on div "Received On *" at bounding box center [343, 267] width 628 height 44
click at [134, 276] on input "text" at bounding box center [118, 269] width 123 height 22
type input "[DATE]"
click at [247, 270] on div "Received On * [DATE]" at bounding box center [343, 267] width 628 height 44
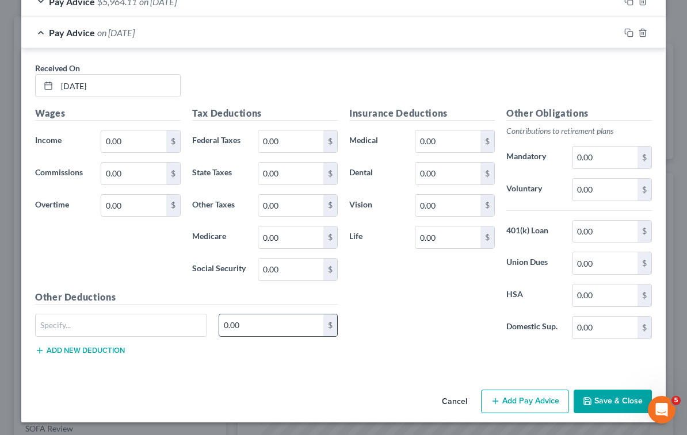
scroll to position [644, 0]
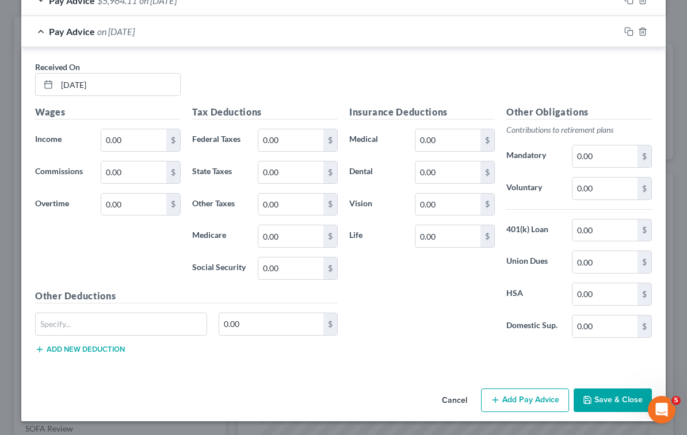
drag, startPoint x: 401, startPoint y: 381, endPoint x: 301, endPoint y: 397, distance: 101.4
click at [411, 323] on div "Insurance Deductions Medical 0.00 $ Dental 0.00 $ Vision 0.00 $ Life 0.00 $" at bounding box center [421, 226] width 157 height 242
click at [624, 35] on icon "button" at bounding box center [628, 31] width 9 height 9
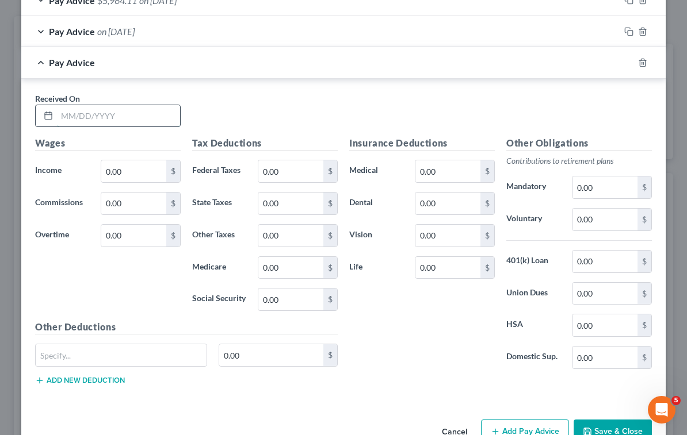
click at [130, 116] on input "text" at bounding box center [118, 116] width 123 height 22
type input "[DATE]"
click at [300, 66] on div "Pay Advice on [DATE]" at bounding box center [320, 62] width 598 height 30
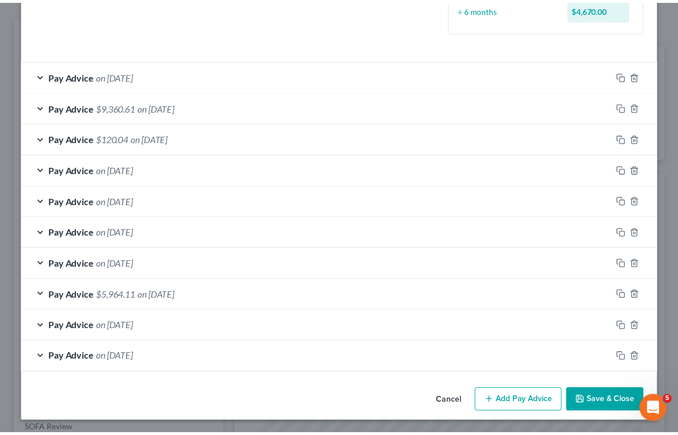
scroll to position [350, 0]
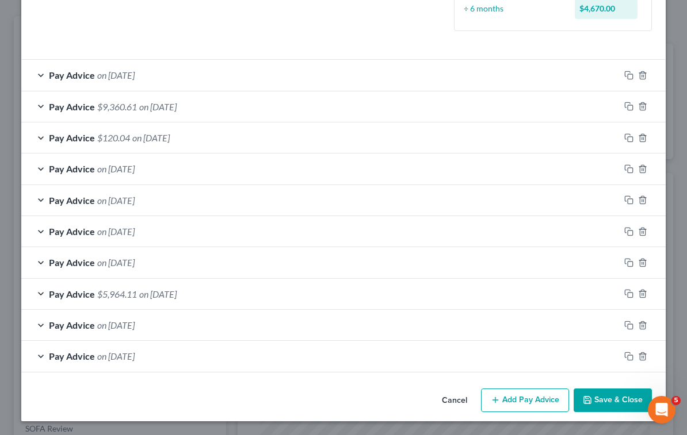
click at [612, 397] on button "Save & Close" at bounding box center [612, 401] width 78 height 24
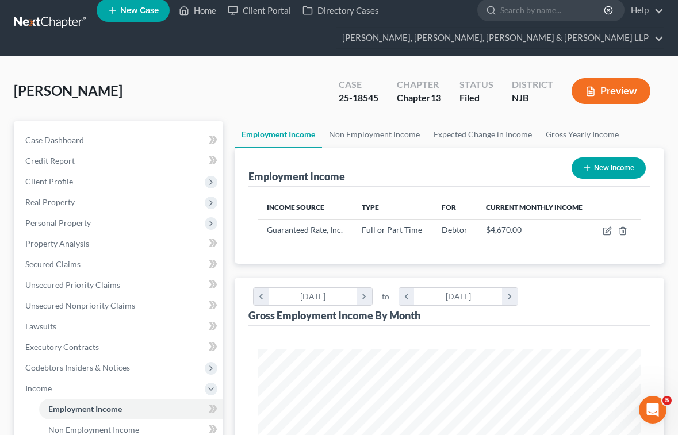
scroll to position [0, 0]
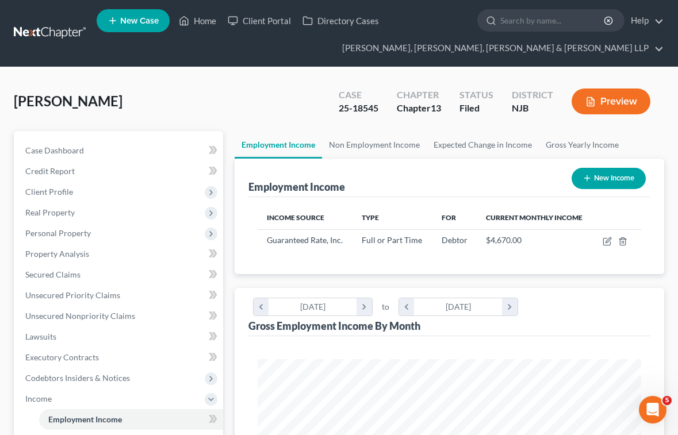
click at [255, 84] on div "[PERSON_NAME] Upgraded Case 25-18545 Chapter Chapter 13 Status [GEOGRAPHIC_DATA…" at bounding box center [339, 106] width 650 height 50
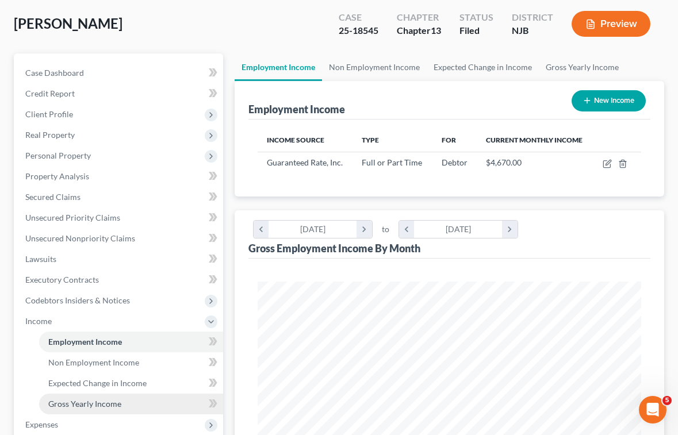
scroll to position [173, 0]
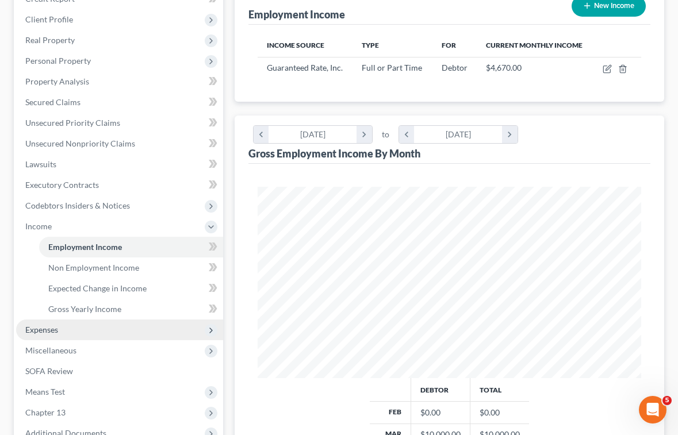
click at [58, 330] on span "Expenses" at bounding box center [41, 330] width 33 height 10
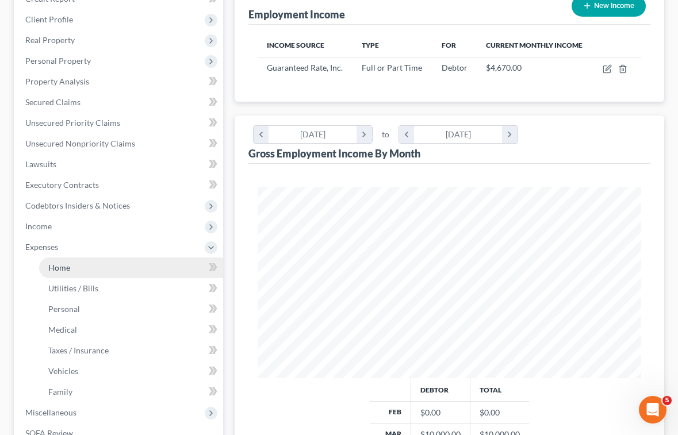
click at [64, 265] on span "Home" at bounding box center [59, 268] width 22 height 10
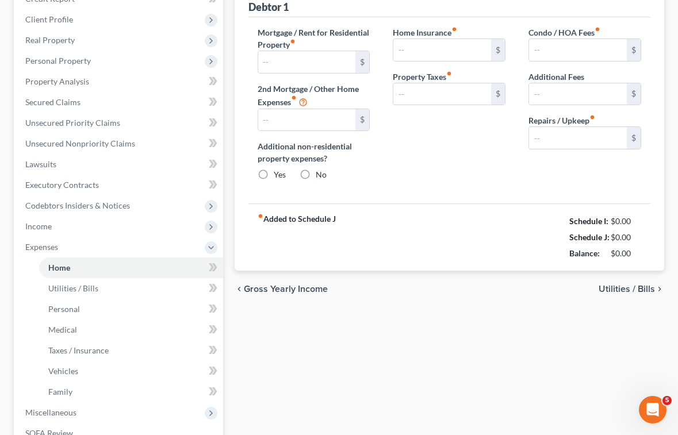
type input "0.00"
radio input "true"
type input "0.00"
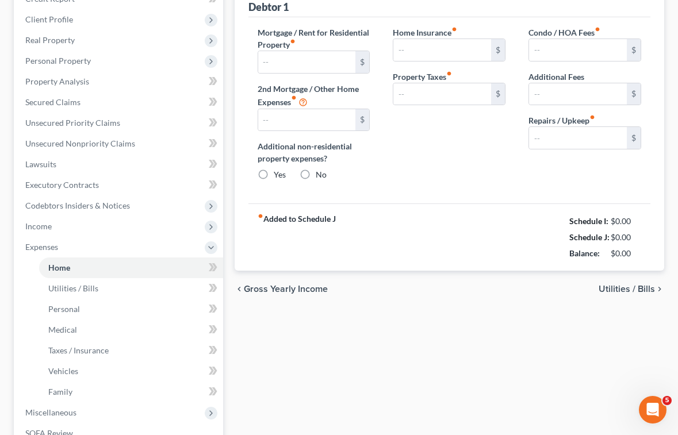
type input "0.00"
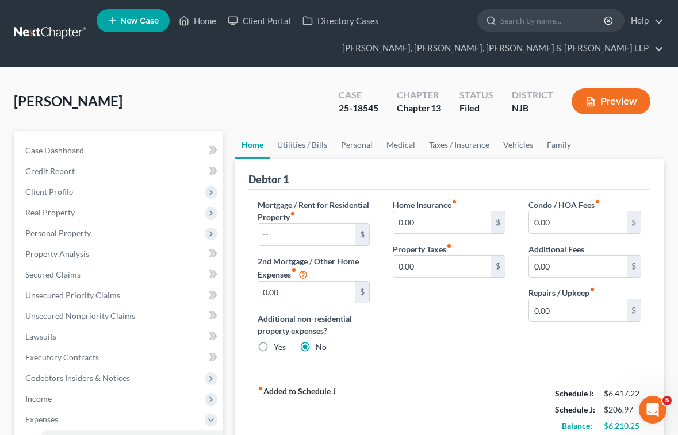
click at [265, 96] on div "[PERSON_NAME] Upgraded Case 25-18545 Chapter Chapter 13 Status [GEOGRAPHIC_DATA…" at bounding box center [339, 106] width 650 height 50
click at [46, 275] on span "Secured Claims" at bounding box center [52, 275] width 55 height 10
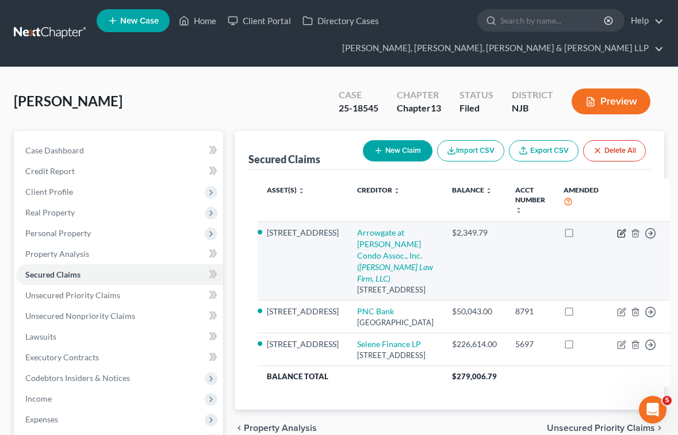
click at [617, 233] on icon "button" at bounding box center [621, 233] width 9 height 9
select select "33"
select select "13"
select select "3"
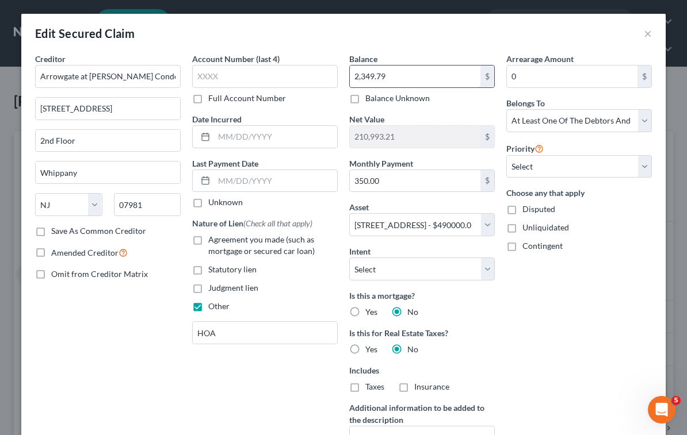
click at [429, 78] on input "2,349.79" at bounding box center [415, 77] width 131 height 22
paste input "$2,69"
type input "2,699.79"
click at [415, 37] on div "Edit Secured Claim ×" at bounding box center [343, 33] width 644 height 39
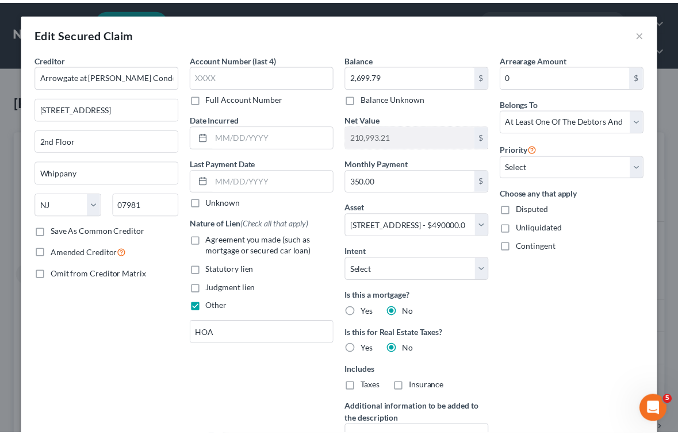
scroll to position [211, 0]
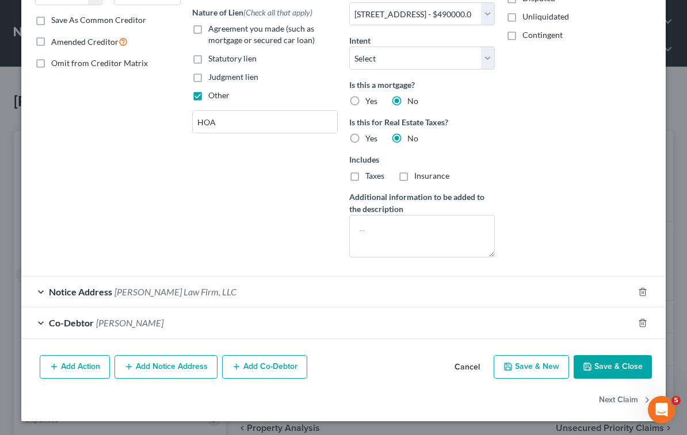
click at [599, 367] on button "Save & Close" at bounding box center [612, 367] width 78 height 24
select select
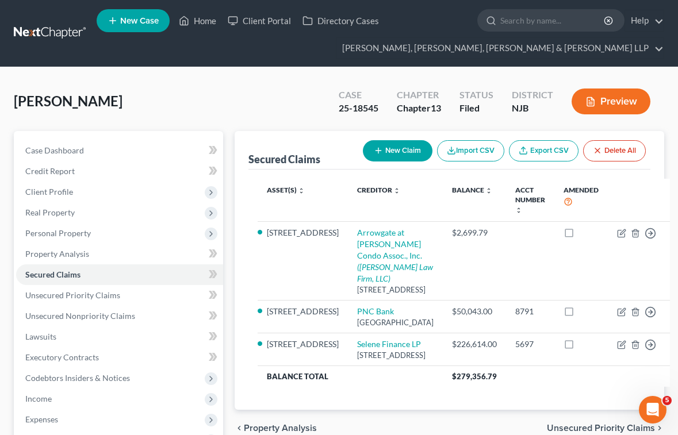
click at [240, 88] on div "[PERSON_NAME] Upgraded Case 25-18545 Chapter Chapter 13 Status [GEOGRAPHIC_DATA…" at bounding box center [339, 106] width 650 height 50
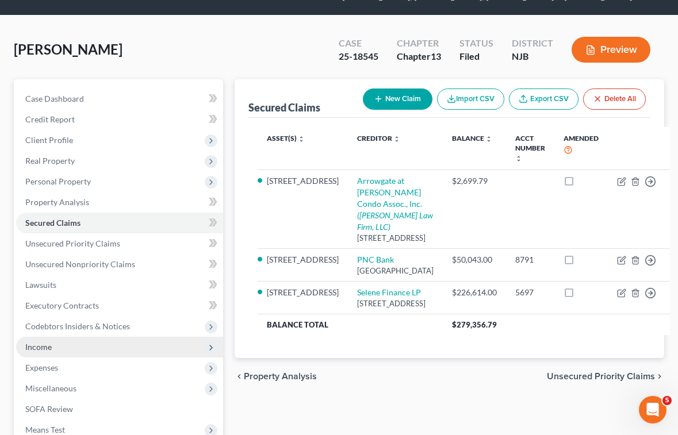
scroll to position [115, 0]
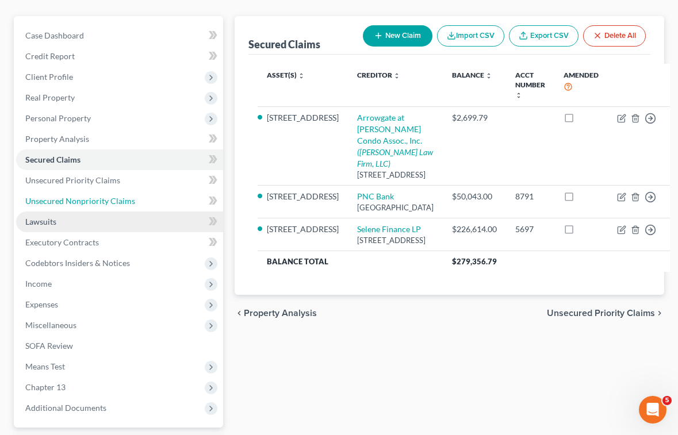
drag, startPoint x: 75, startPoint y: 198, endPoint x: 118, endPoint y: 225, distance: 50.7
click at [75, 198] on span "Unsecured Nonpriority Claims" at bounding box center [80, 201] width 110 height 10
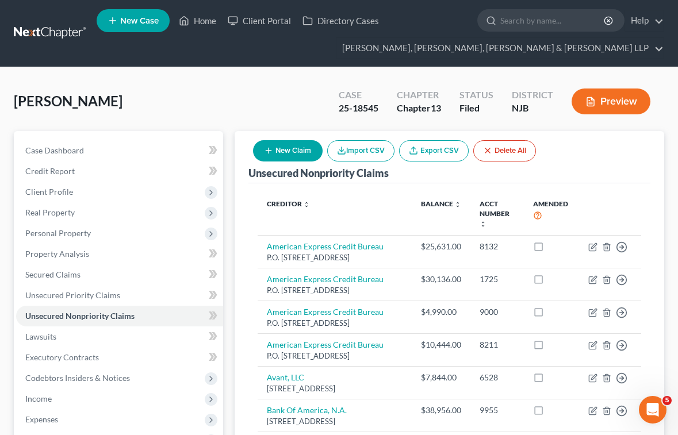
click at [292, 148] on button "New Claim" at bounding box center [288, 150] width 70 height 21
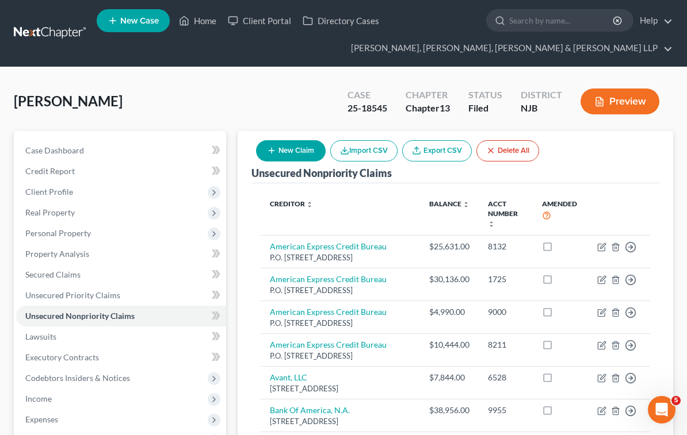
select select "0"
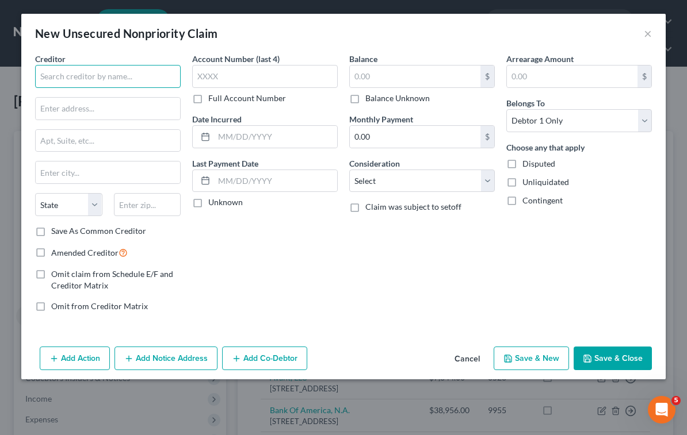
click at [110, 82] on input "text" at bounding box center [107, 76] width 145 height 23
paste input "ADT Security Services"
type input "ADT Security Services"
click at [393, 76] on input "text" at bounding box center [415, 77] width 131 height 22
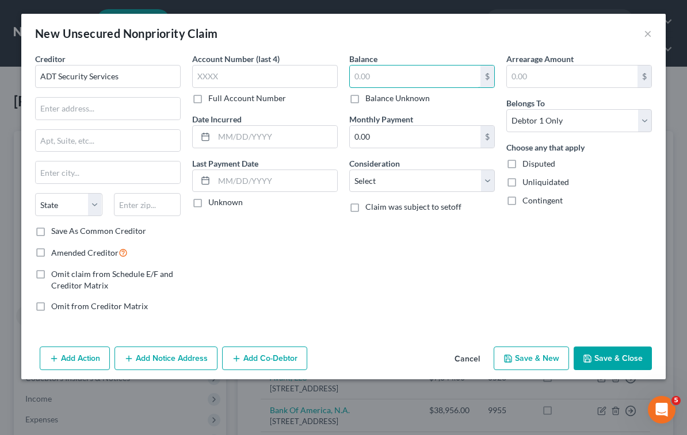
paste input "$77.09"
type input "77.09"
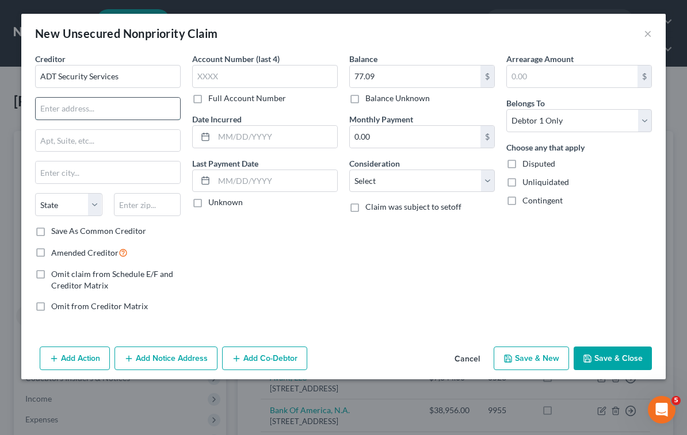
click at [105, 109] on input "text" at bounding box center [108, 109] width 144 height 22
paste input "[STREET_ADDRESS]"
type input "[STREET_ADDRESS]"
click at [156, 208] on input "text" at bounding box center [147, 204] width 67 height 23
paste input "33431"
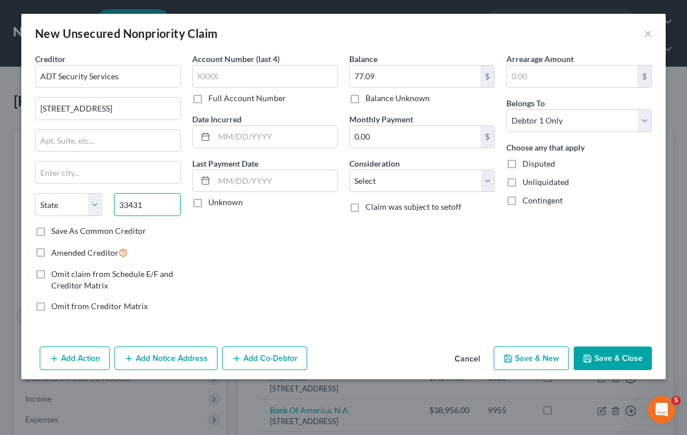
type input "33431"
type input "Boca Raton"
select select "9"
click at [248, 238] on div "Account Number (last 4) Full Account Number Date Incurred Last Payment Date Unk…" at bounding box center [264, 187] width 157 height 269
click at [603, 356] on button "Save & Close" at bounding box center [612, 359] width 78 height 24
